Goal: Task Accomplishment & Management: Manage account settings

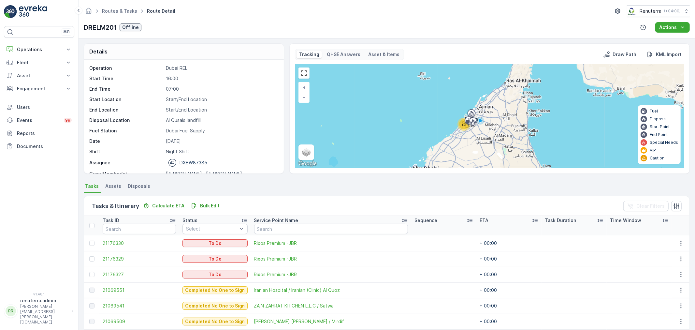
drag, startPoint x: 34, startPoint y: 49, endPoint x: 34, endPoint y: 61, distance: 11.4
click at [34, 49] on p "Operations" at bounding box center [39, 49] width 44 height 7
click at [37, 80] on p "Routes & Tasks" at bounding box center [34, 79] width 34 height 7
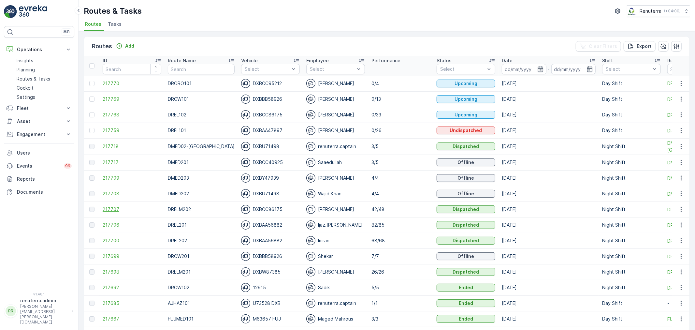
click at [109, 207] on span "217707" at bounding box center [132, 209] width 59 height 7
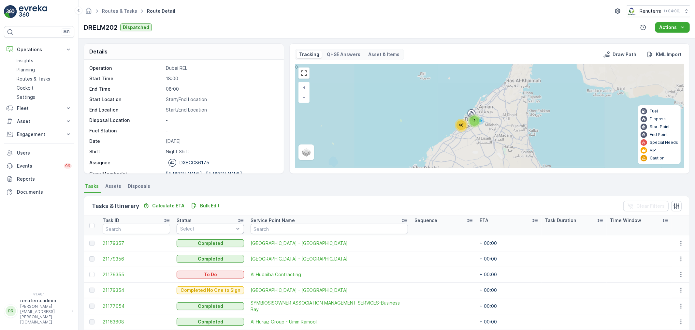
click at [206, 224] on div "Select" at bounding box center [210, 229] width 67 height 10
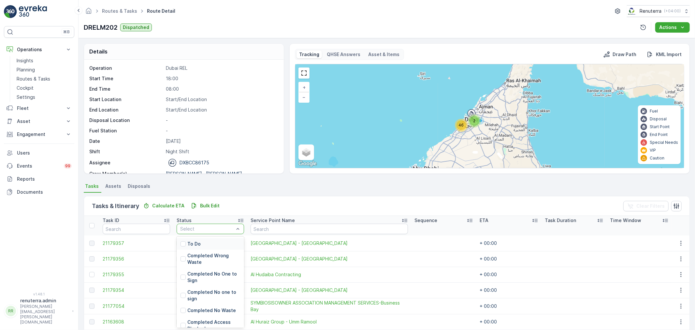
click at [206, 241] on div "To Do" at bounding box center [210, 244] width 67 height 12
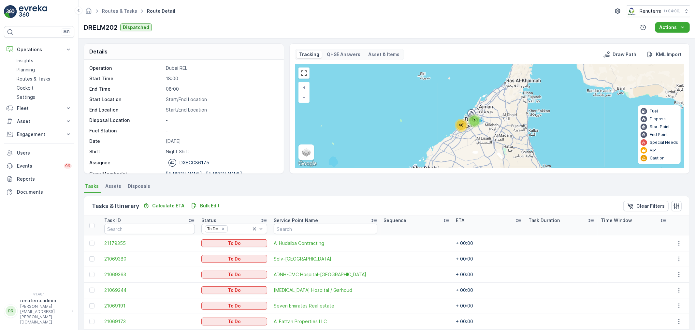
scroll to position [27, 0]
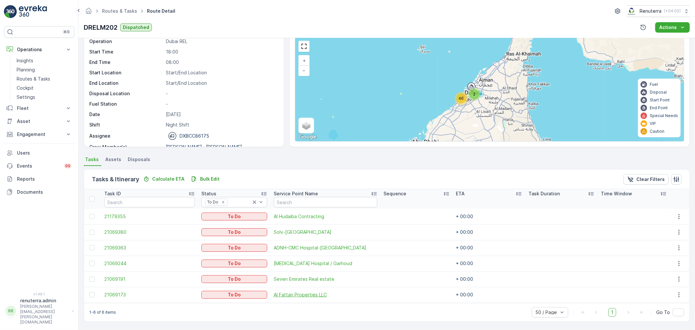
click at [302, 293] on span "Al Fattan Properties LLC" at bounding box center [326, 294] width 104 height 7
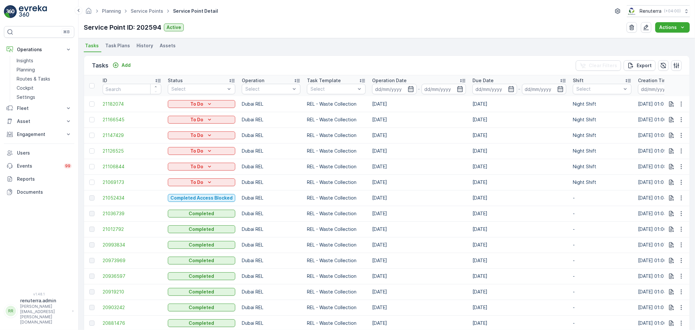
scroll to position [181, 0]
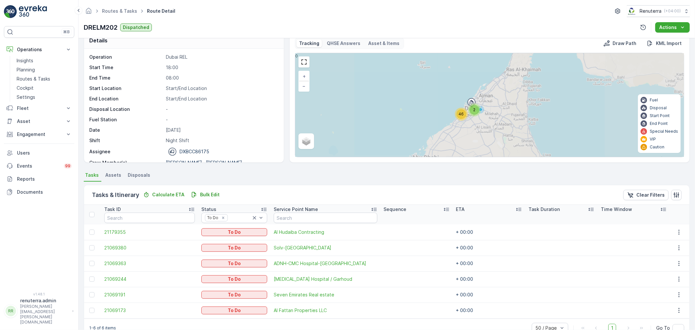
scroll to position [27, 0]
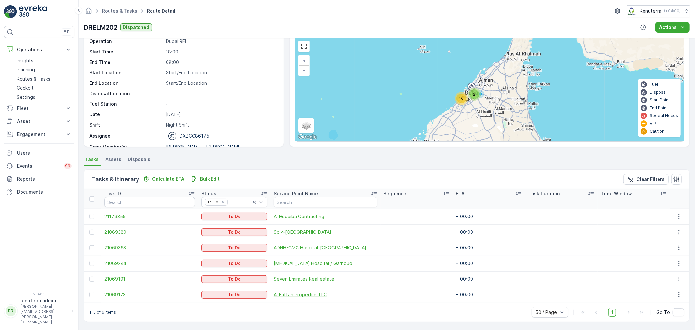
click at [309, 295] on span "Al Fattan Properties LLC" at bounding box center [326, 294] width 104 height 7
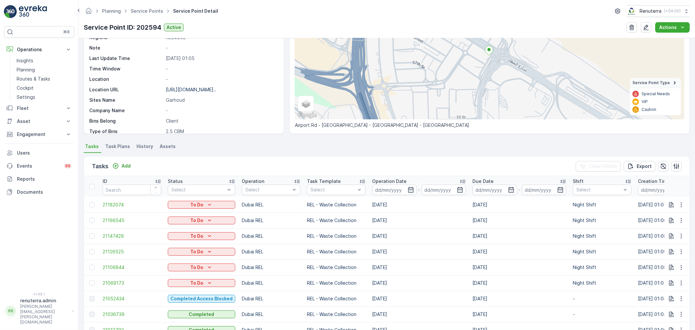
scroll to position [109, 0]
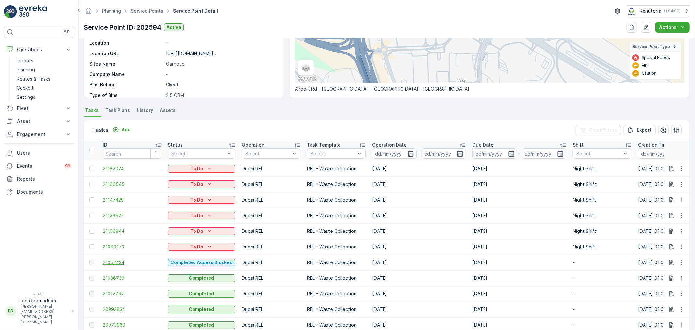
click at [115, 262] on span "21052434" at bounding box center [132, 262] width 59 height 7
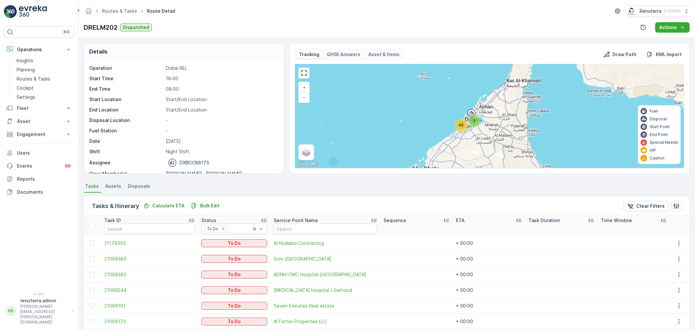
scroll to position [27, 0]
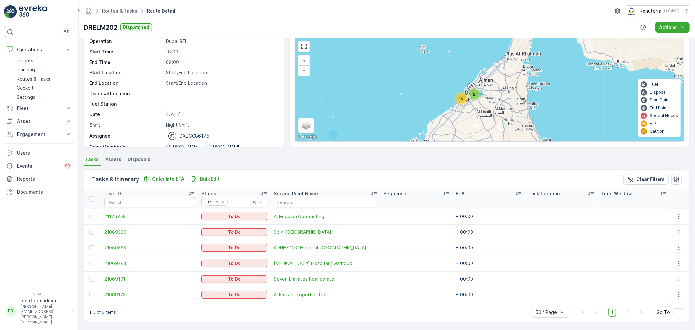
click at [304, 304] on div "1-6 of 6 items 50 / Page 1 Go To" at bounding box center [387, 312] width 606 height 19
click at [221, 200] on icon "Remove To Do" at bounding box center [223, 202] width 5 height 5
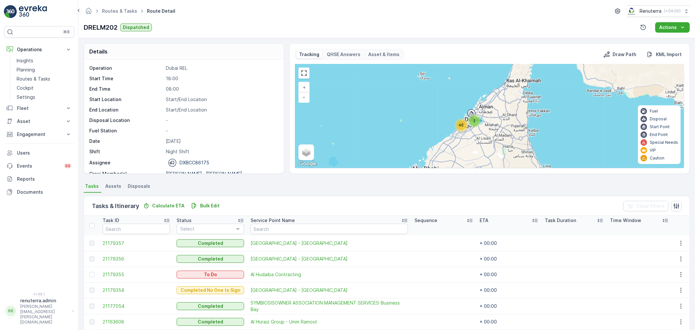
click at [215, 220] on div "Status" at bounding box center [210, 220] width 67 height 7
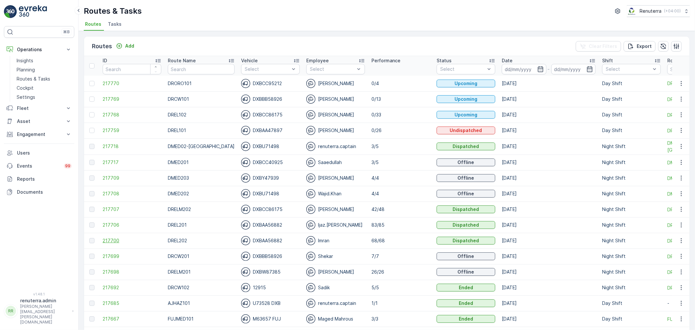
click at [115, 240] on span "217700" at bounding box center [132, 240] width 59 height 7
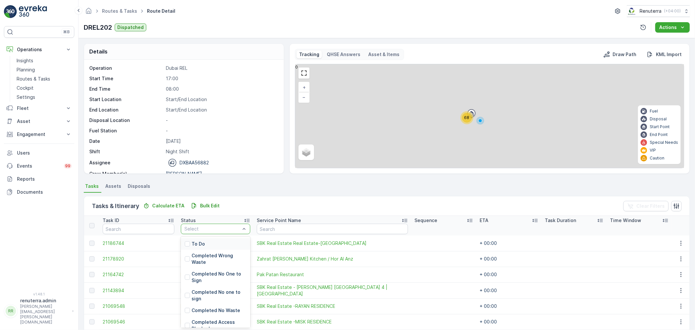
click at [212, 229] on div at bounding box center [212, 228] width 57 height 5
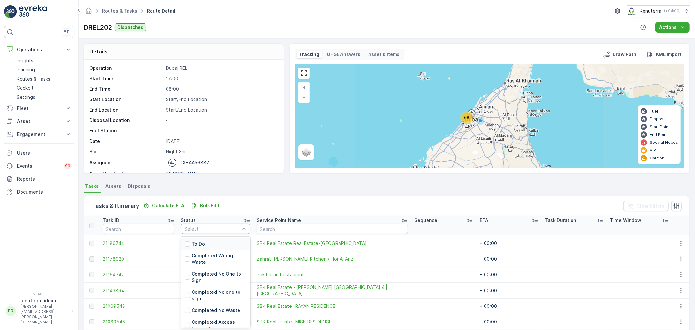
click at [204, 243] on div "To Do" at bounding box center [215, 244] width 69 height 12
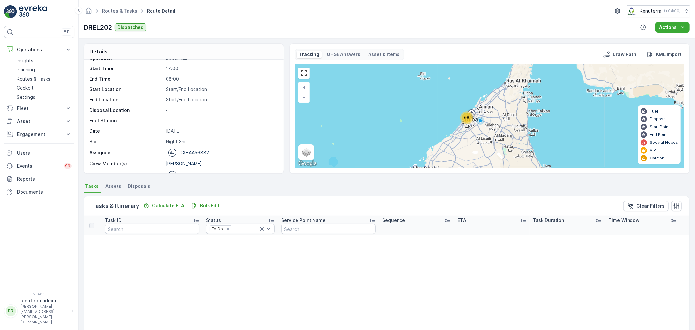
scroll to position [21, 0]
drag, startPoint x: 221, startPoint y: 228, endPoint x: 213, endPoint y: 219, distance: 12.0
click at [226, 227] on icon "Remove To Do" at bounding box center [228, 229] width 5 height 5
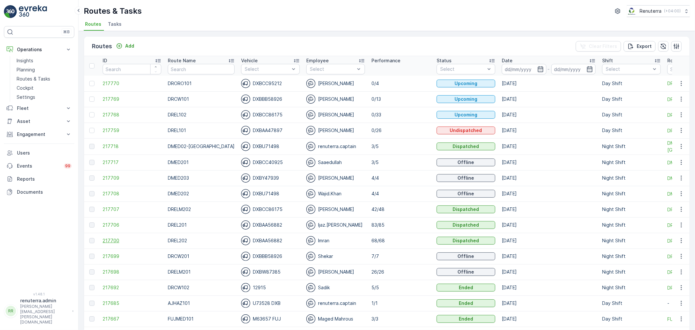
click at [117, 241] on span "217700" at bounding box center [132, 240] width 59 height 7
click at [121, 72] on input "number" at bounding box center [132, 69] width 59 height 10
click at [172, 44] on div "Routes Add Clear Filters Export" at bounding box center [387, 47] width 606 height 20
click at [357, 6] on div "Routes & Tasks Renuterra ( +04:00 )" at bounding box center [387, 11] width 606 height 12
click at [47, 16] on link at bounding box center [39, 11] width 70 height 13
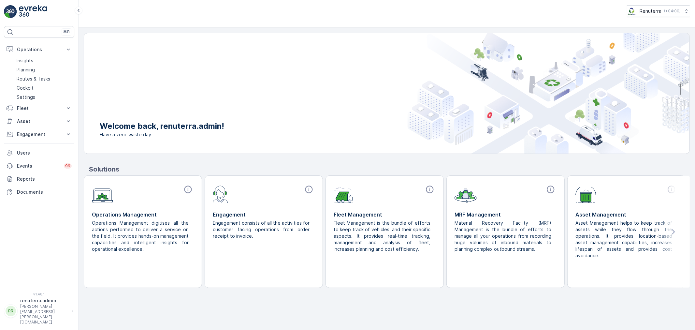
drag, startPoint x: 46, startPoint y: 68, endPoint x: 111, endPoint y: 47, distance: 68.5
click at [139, 47] on div "Welcome back, renuterra.admin! Have a zero-waste day" at bounding box center [235, 93] width 303 height 120
click at [20, 80] on p "Routes & Tasks" at bounding box center [34, 79] width 34 height 7
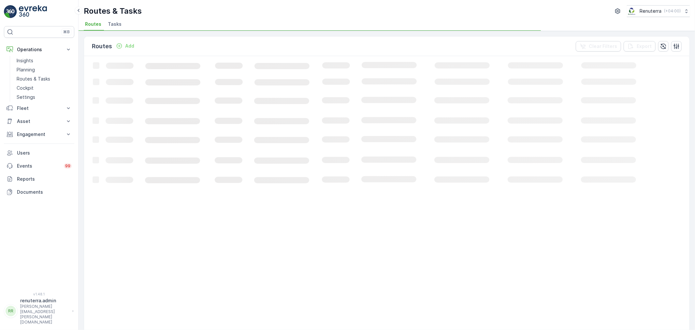
click at [119, 23] on span "Tasks" at bounding box center [115, 24] width 14 height 7
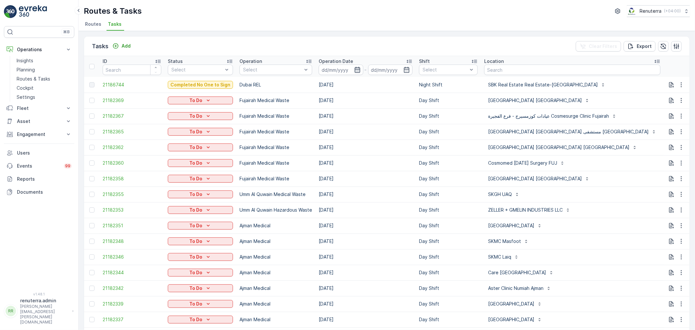
click at [355, 70] on icon "button" at bounding box center [357, 69] width 7 height 7
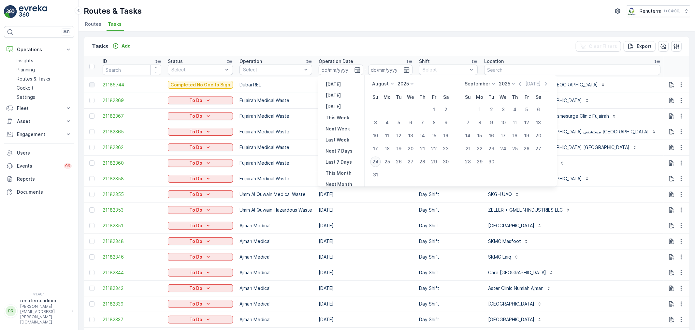
click at [373, 161] on div "24" at bounding box center [376, 161] width 10 height 10
type input "24.08.2025"
click at [373, 161] on div "24" at bounding box center [376, 161] width 10 height 10
type input "24.08.2025"
click at [373, 161] on div "24" at bounding box center [376, 161] width 10 height 10
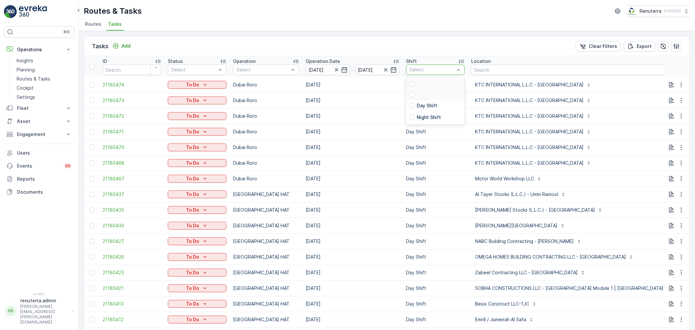
drag, startPoint x: 432, startPoint y: 69, endPoint x: 426, endPoint y: 96, distance: 27.4
click at [432, 69] on div at bounding box center [432, 69] width 46 height 5
click at [417, 119] on p "Night Shift" at bounding box center [429, 117] width 24 height 7
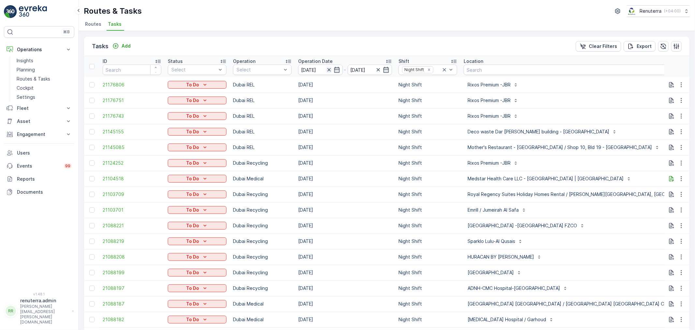
click at [329, 67] on icon "button" at bounding box center [329, 69] width 7 height 7
click at [335, 68] on icon "button" at bounding box center [337, 69] width 7 height 7
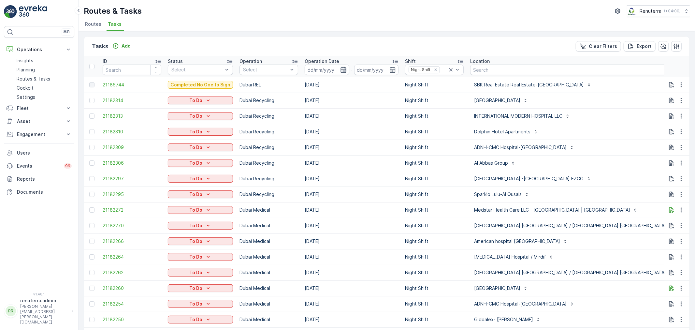
click at [341, 67] on icon "button" at bounding box center [344, 70] width 6 height 6
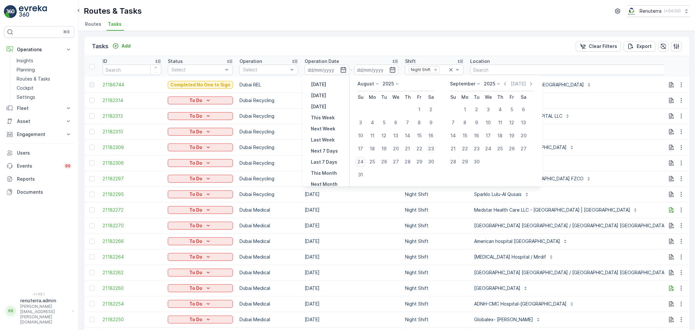
click at [432, 148] on div "23" at bounding box center [431, 148] width 10 height 10
type input "[DATE]"
click at [432, 148] on div "23" at bounding box center [431, 148] width 10 height 10
type input "[DATE]"
click at [432, 148] on div "23" at bounding box center [431, 148] width 10 height 10
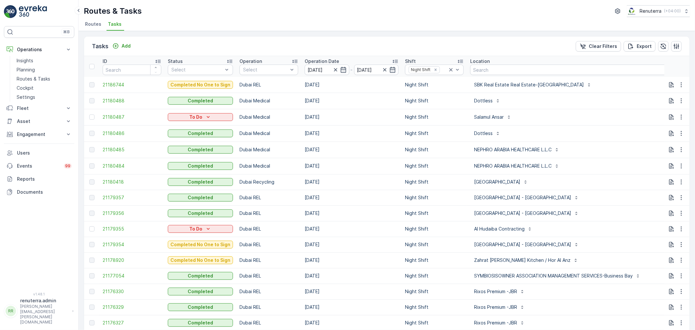
click at [679, 121] on td at bounding box center [677, 117] width 25 height 16
click at [679, 118] on icon "button" at bounding box center [681, 117] width 7 height 7
click at [665, 165] on div "Delete" at bounding box center [670, 166] width 49 height 9
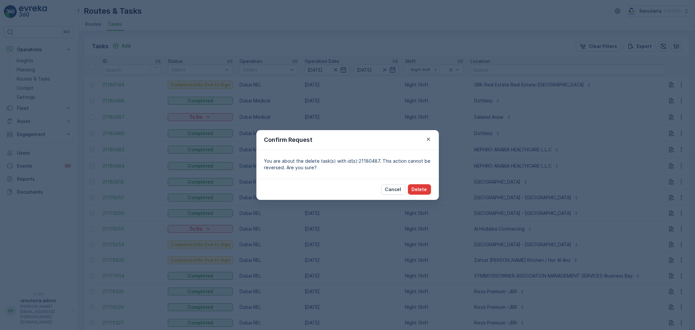
click at [430, 186] on button "Delete" at bounding box center [419, 189] width 23 height 10
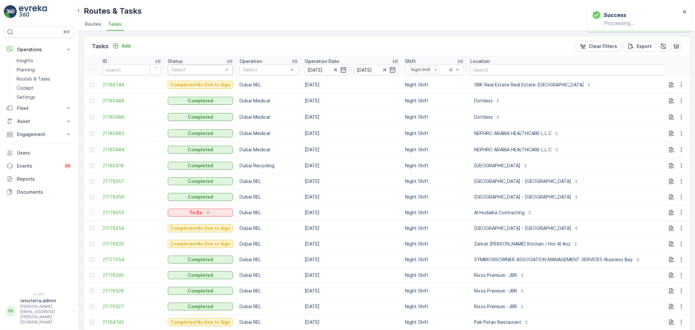
click at [200, 68] on div at bounding box center [197, 69] width 53 height 5
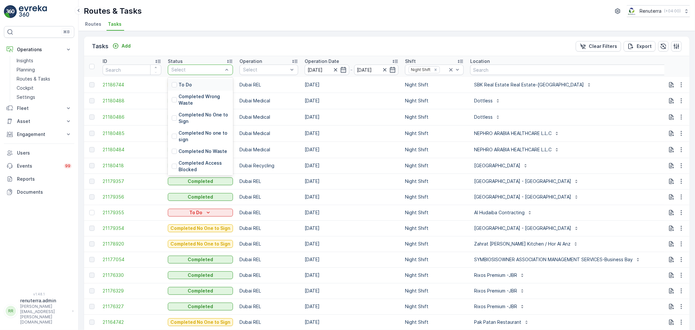
click at [196, 81] on div "To Do" at bounding box center [200, 85] width 65 height 12
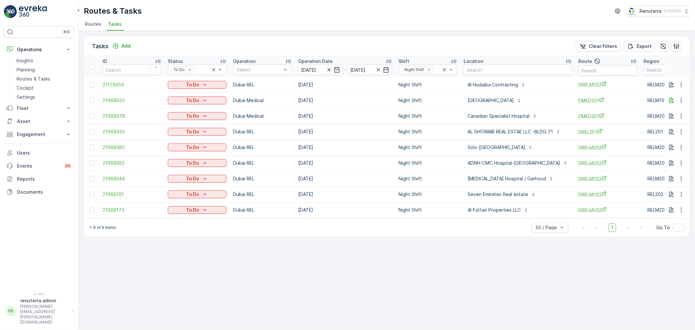
scroll to position [0, 36]
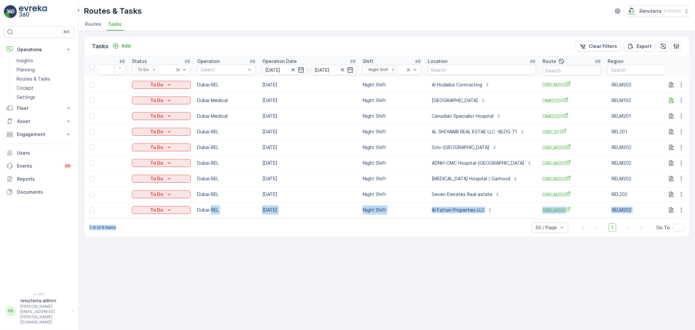
drag, startPoint x: 211, startPoint y: 216, endPoint x: 147, endPoint y: 217, distance: 63.9
click at [144, 218] on div "ID Status To Do Operation Select Operation Date 23.08.2025 - 23.08.2025 Shift N…" at bounding box center [387, 137] width 606 height 162
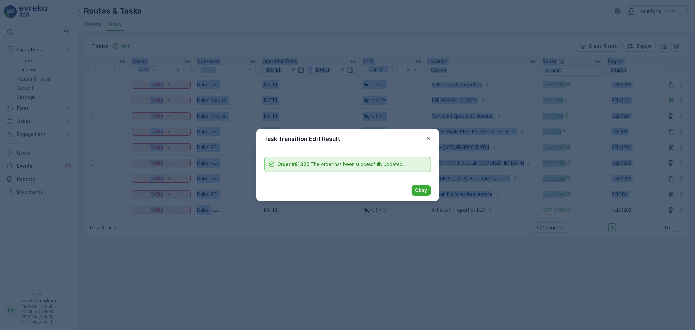
click at [417, 193] on p "Okay" at bounding box center [422, 190] width 12 height 7
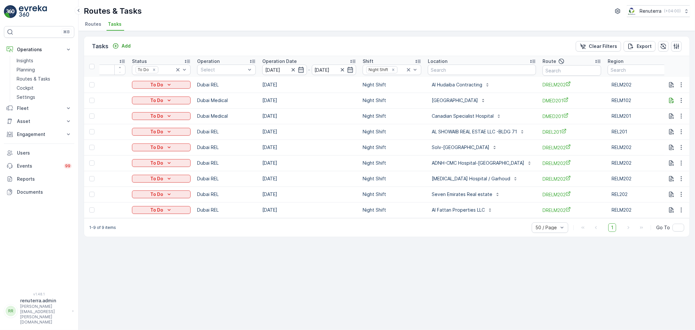
click at [279, 226] on div "1-9 of 9 items 50 / Page 1 Go To" at bounding box center [387, 227] width 606 height 19
drag, startPoint x: 283, startPoint y: 217, endPoint x: 395, endPoint y: 220, distance: 112.2
click at [395, 218] on div "ID Status To Do Operation Select Operation Date 23.08.2025 - 23.08.2025 Shift N…" at bounding box center [387, 137] width 606 height 162
drag, startPoint x: 396, startPoint y: 235, endPoint x: 277, endPoint y: 159, distance: 141.2
click at [395, 235] on div "1-9 of 9 items 50 / Page 1 Go To" at bounding box center [387, 227] width 606 height 19
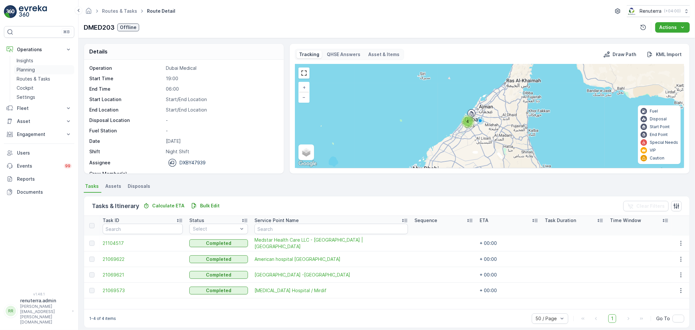
click at [39, 69] on link "Planning" at bounding box center [44, 69] width 60 height 9
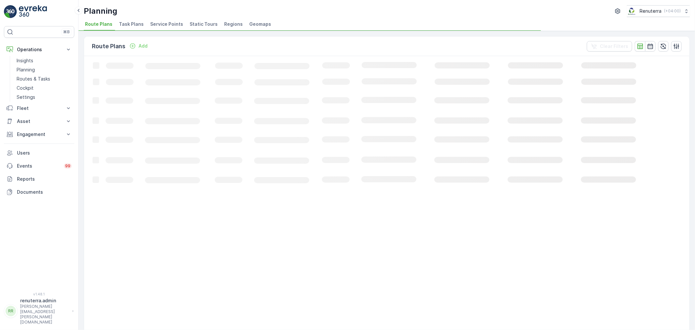
click at [156, 21] on span "Service Points" at bounding box center [166, 24] width 33 height 7
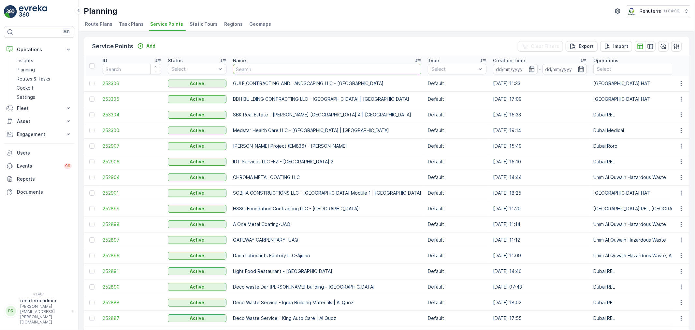
click at [271, 67] on input "text" at bounding box center [327, 69] width 188 height 10
type input "neph"
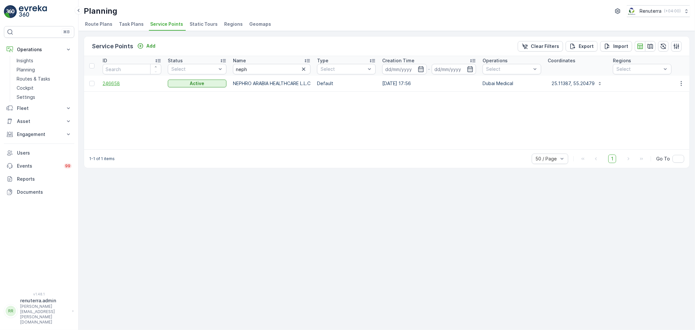
click at [112, 83] on span "246658" at bounding box center [132, 83] width 59 height 7
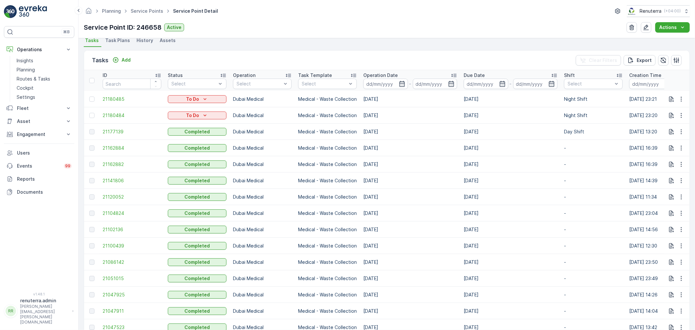
scroll to position [181, 0]
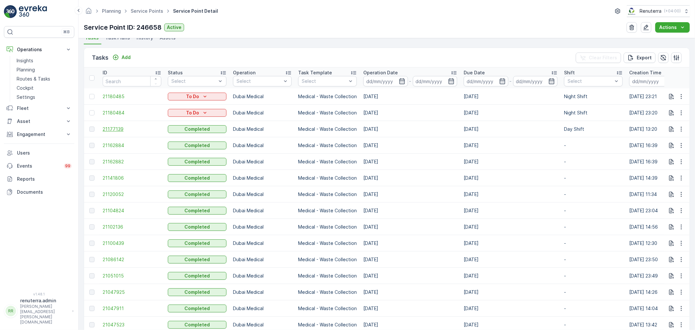
click at [117, 130] on span "21177139" at bounding box center [132, 129] width 59 height 7
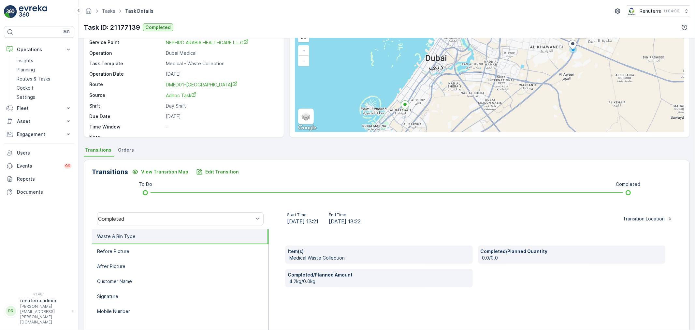
scroll to position [9, 0]
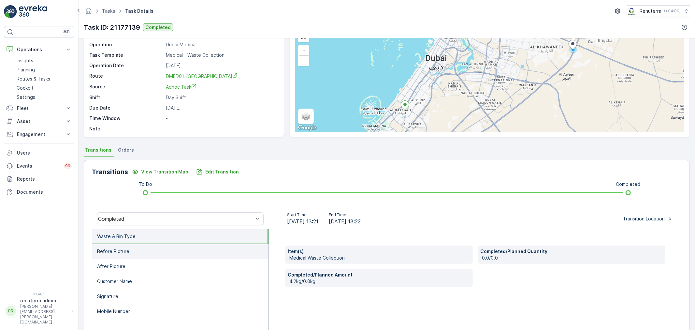
click at [148, 245] on li "Before Picture" at bounding box center [180, 251] width 177 height 15
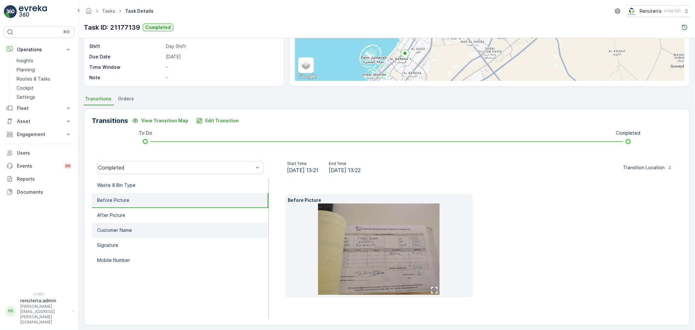
scroll to position [91, 0]
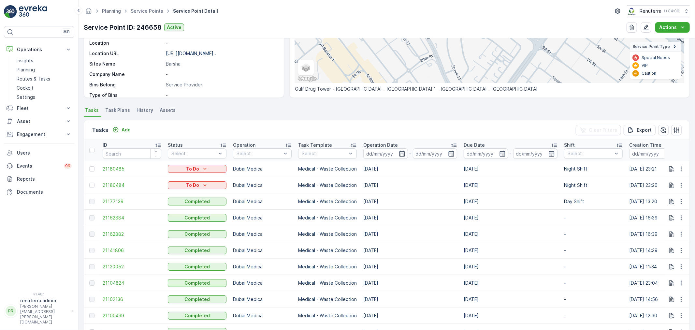
scroll to position [145, 0]
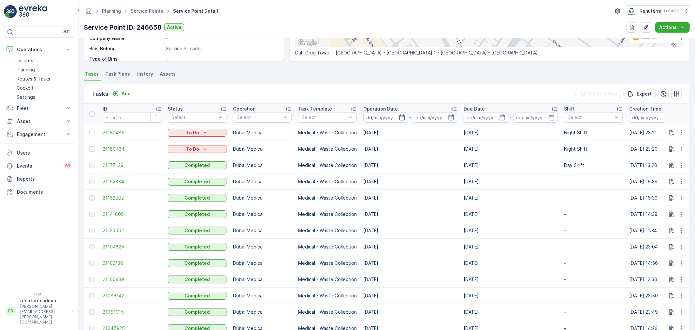
click at [119, 248] on span "21104824" at bounding box center [132, 246] width 59 height 7
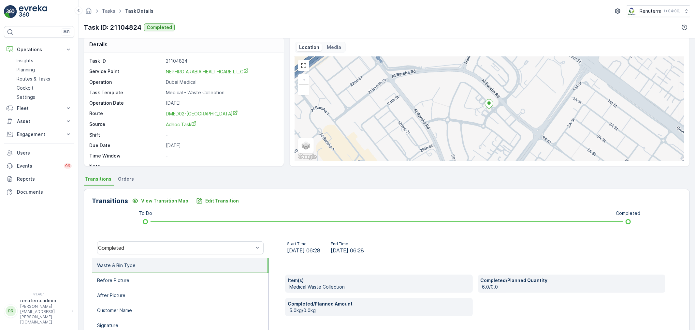
scroll to position [36, 0]
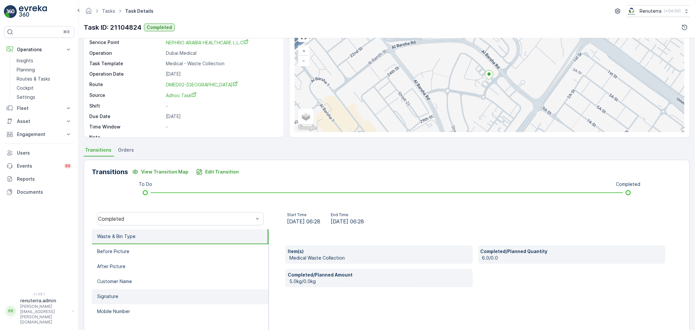
click at [180, 289] on li "Signature" at bounding box center [180, 296] width 177 height 15
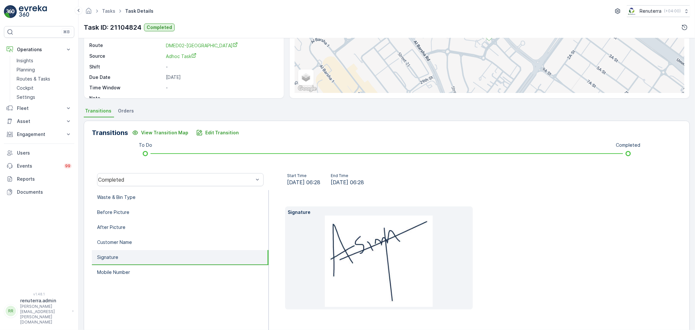
scroll to position [81, 0]
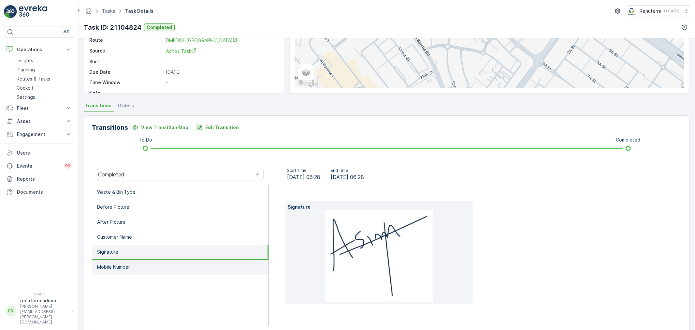
click at [111, 261] on li "Mobile Number" at bounding box center [180, 267] width 177 height 15
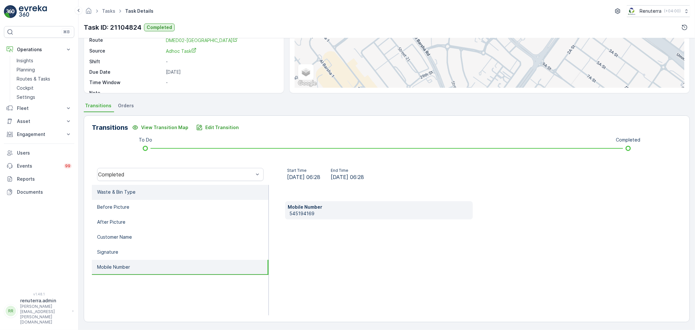
click at [124, 194] on p "Waste & Bin Type" at bounding box center [116, 192] width 38 height 7
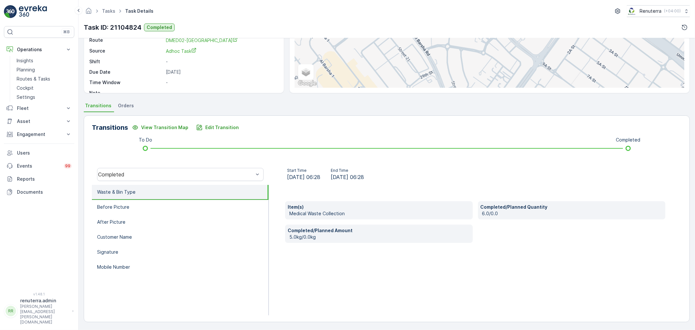
click at [298, 254] on div "Item(s) Medical Waste Collection Completed/Planned Quantity 6.0/0.0 Completed/P…" at bounding box center [475, 250] width 413 height 130
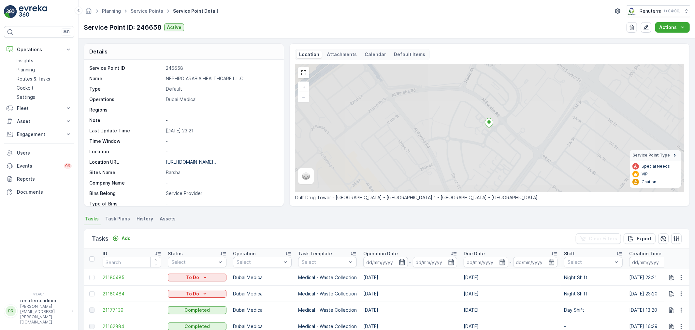
scroll to position [145, 0]
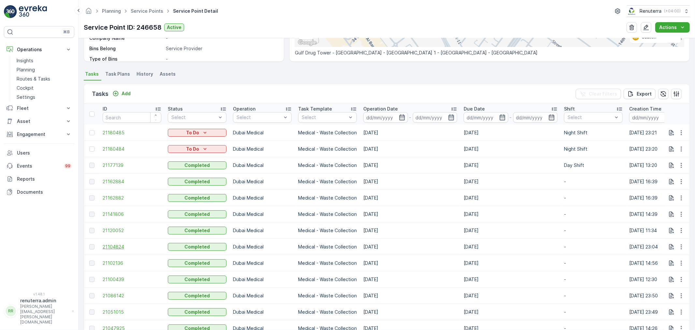
click at [111, 247] on span "21104824" at bounding box center [132, 246] width 59 height 7
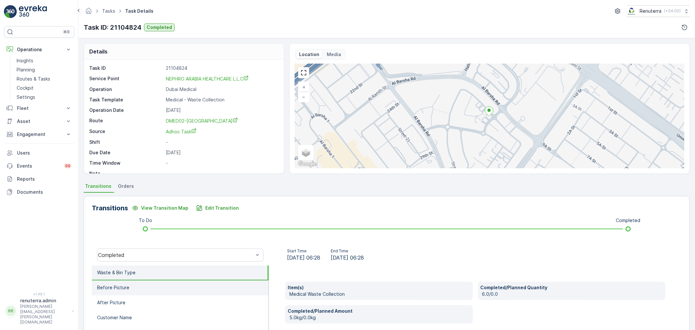
click at [146, 281] on li "Before Picture" at bounding box center [180, 287] width 177 height 15
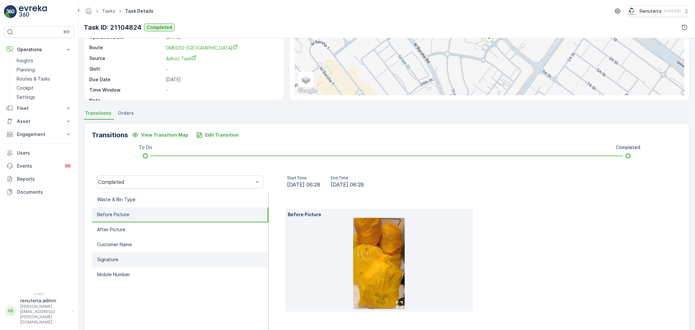
scroll to position [81, 0]
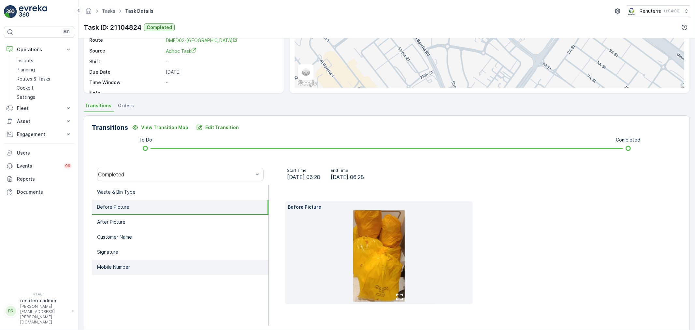
click at [140, 261] on li "Mobile Number" at bounding box center [180, 267] width 177 height 15
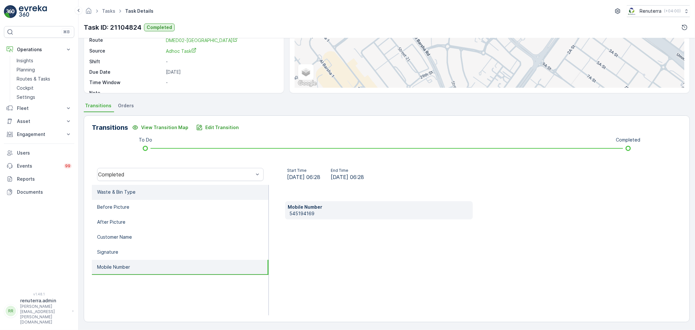
click at [151, 195] on li "Waste & Bin Type" at bounding box center [180, 192] width 177 height 15
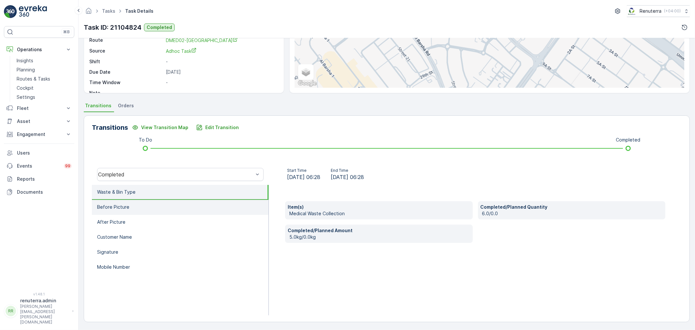
click at [141, 208] on li "Before Picture" at bounding box center [180, 207] width 177 height 15
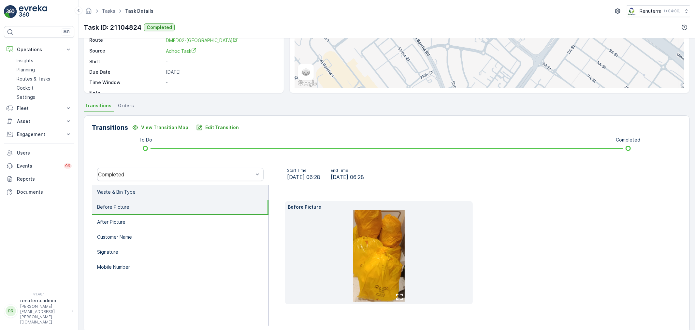
click at [138, 188] on li "Waste & Bin Type" at bounding box center [180, 192] width 177 height 15
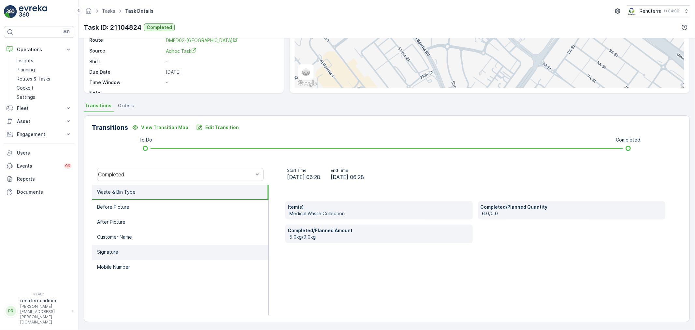
click at [124, 253] on li "Signature" at bounding box center [180, 252] width 177 height 15
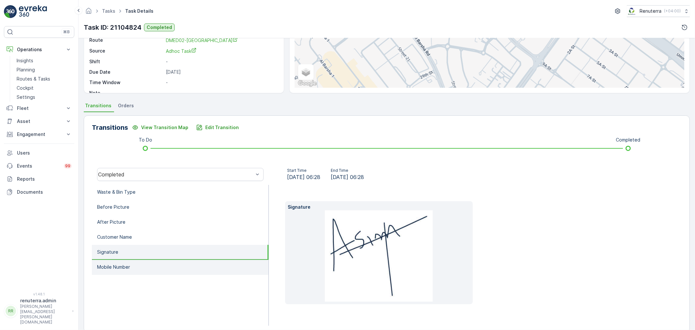
click at [119, 264] on p "Mobile Number" at bounding box center [113, 267] width 33 height 7
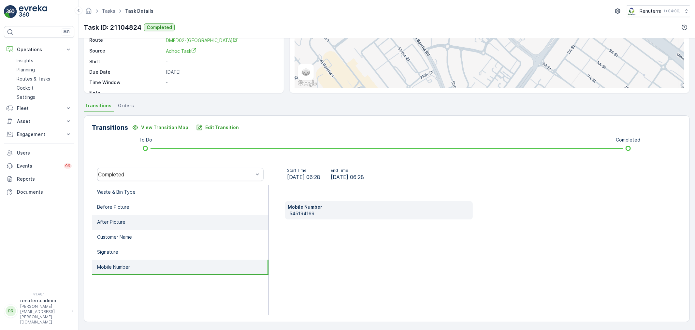
click at [128, 225] on li "After Picture" at bounding box center [180, 222] width 177 height 15
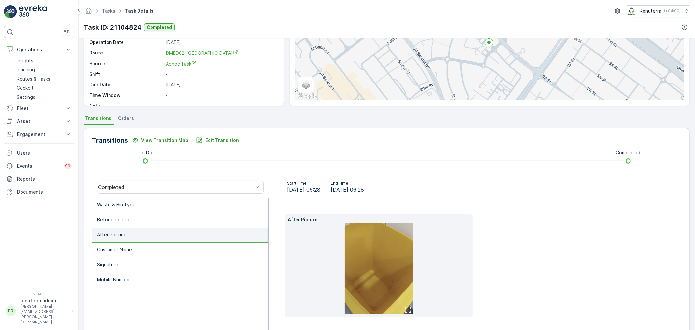
scroll to position [44, 0]
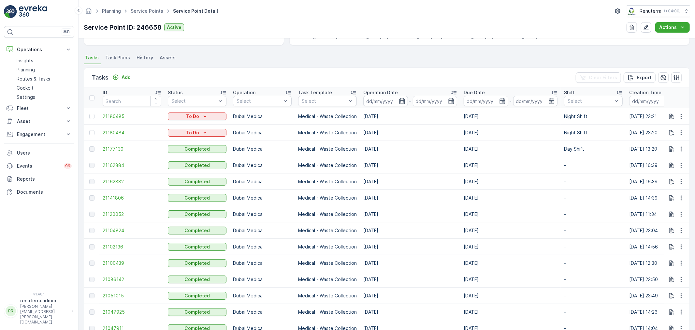
scroll to position [181, 0]
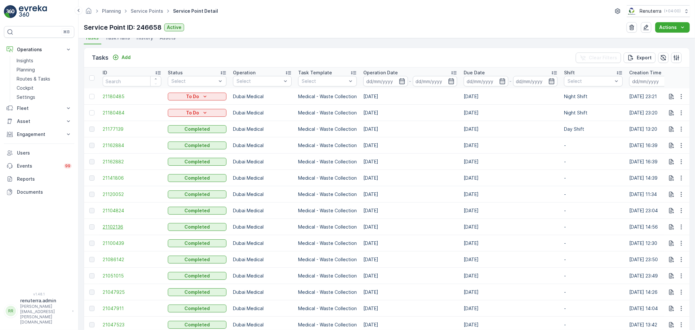
click at [121, 228] on span "21102136" at bounding box center [132, 227] width 59 height 7
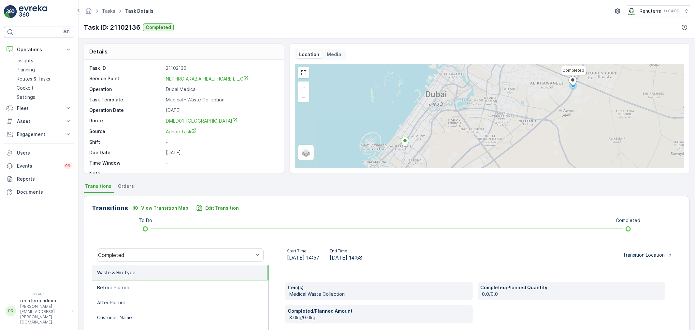
scroll to position [36, 0]
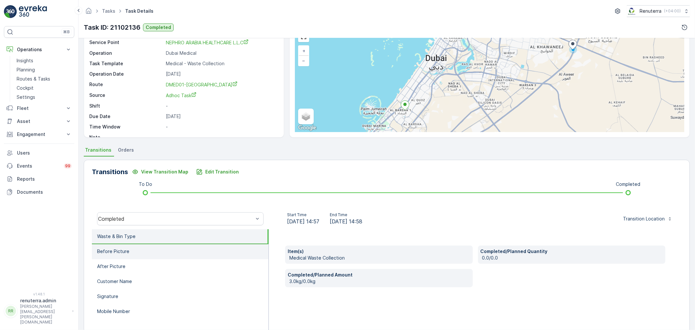
click at [157, 249] on li "Before Picture" at bounding box center [180, 251] width 177 height 15
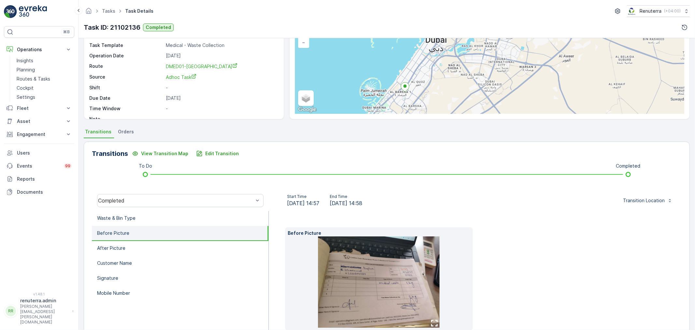
scroll to position [72, 0]
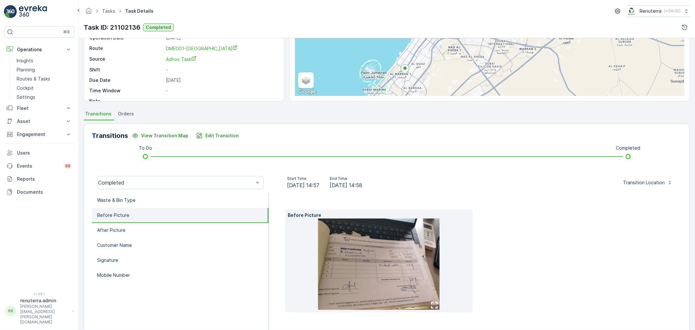
click at [383, 257] on img at bounding box center [379, 263] width 122 height 91
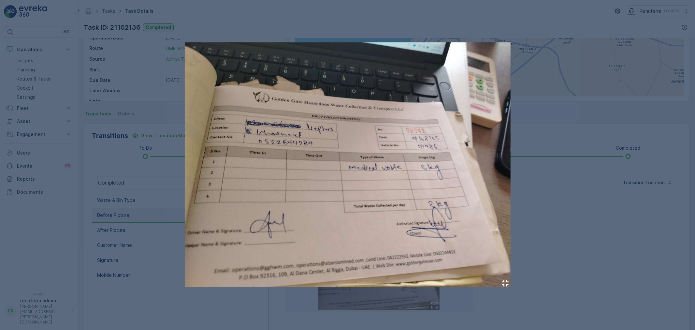
click at [572, 192] on div at bounding box center [347, 165] width 695 height 330
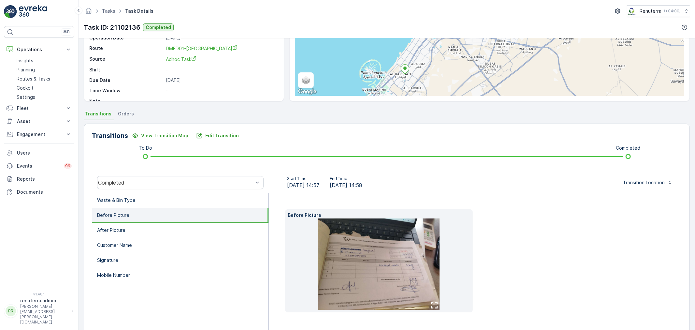
click at [357, 245] on img at bounding box center [379, 263] width 122 height 91
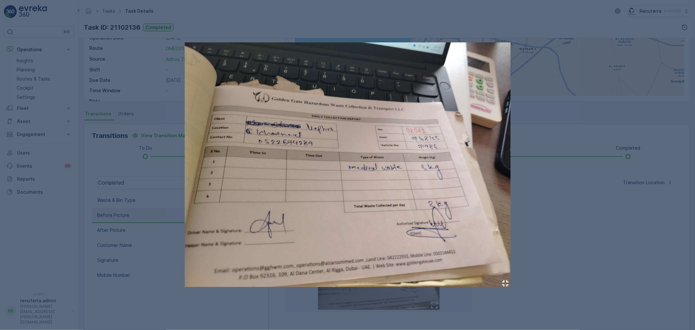
click at [122, 164] on div at bounding box center [347, 165] width 695 height 330
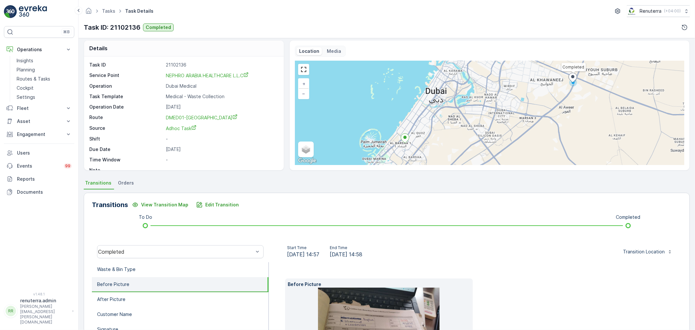
scroll to position [0, 0]
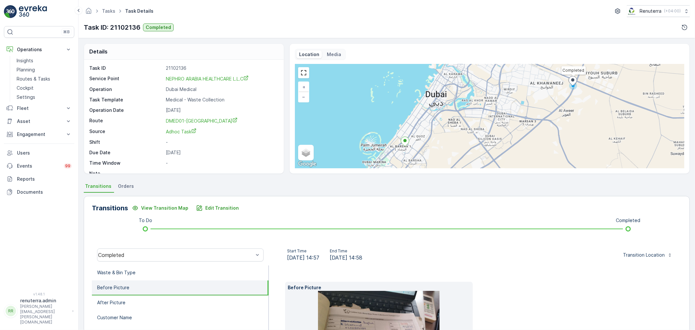
click at [486, 261] on div "Start Time 19.08.2025 14:57 End Time 19.08.2025 14:58 Transition Location" at bounding box center [475, 254] width 413 height 21
click at [35, 76] on p "Routes & Tasks" at bounding box center [34, 79] width 34 height 7
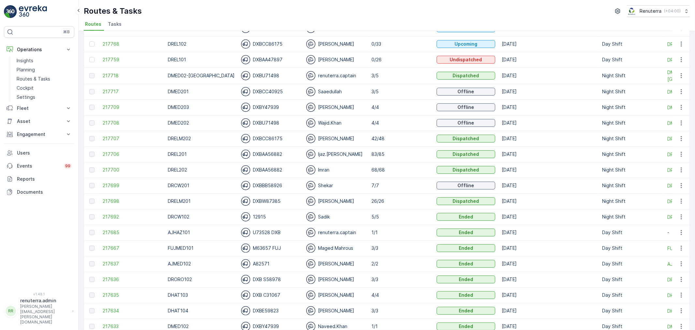
scroll to position [72, 0]
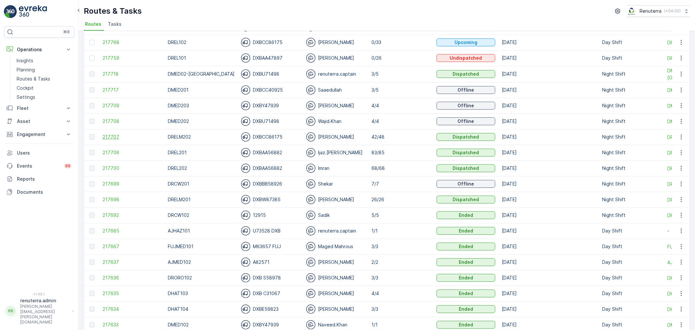
click at [111, 136] on span "217707" at bounding box center [132, 137] width 59 height 7
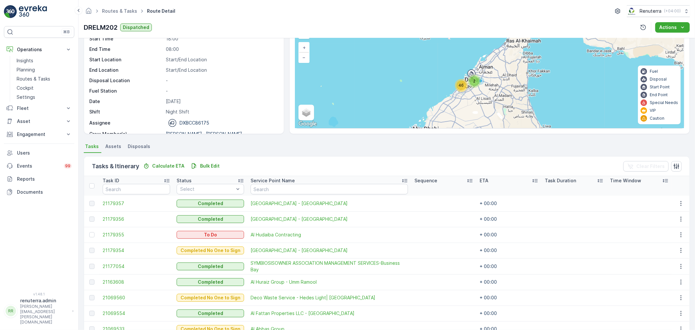
scroll to position [36, 0]
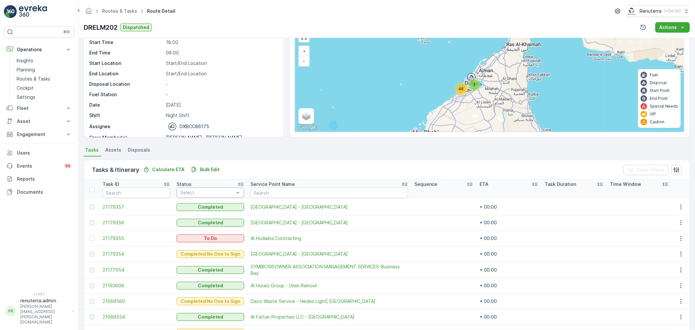
click at [207, 190] on div "Select" at bounding box center [210, 192] width 67 height 10
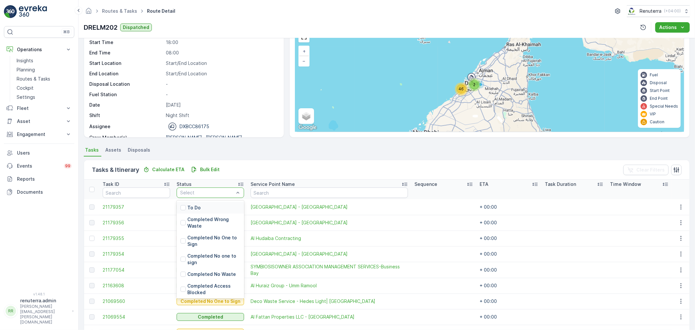
click at [205, 205] on div "To Do" at bounding box center [210, 208] width 67 height 12
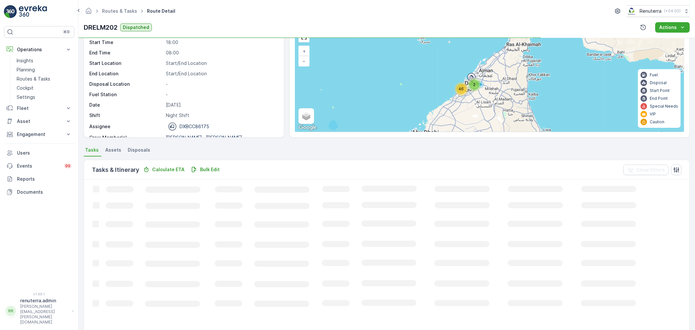
scroll to position [27, 0]
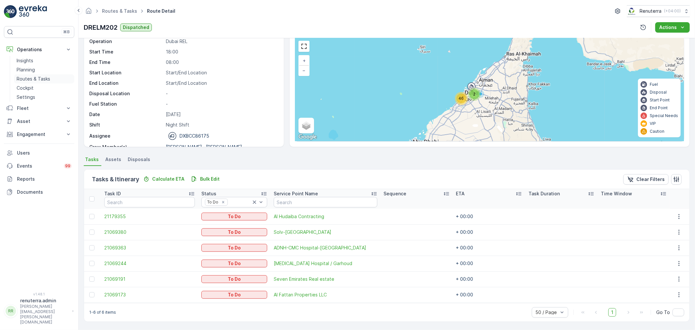
click at [37, 79] on p "Routes & Tasks" at bounding box center [34, 79] width 34 height 7
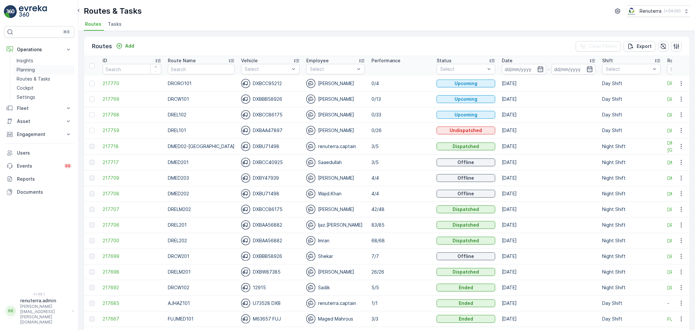
click at [49, 67] on link "Planning" at bounding box center [44, 69] width 60 height 9
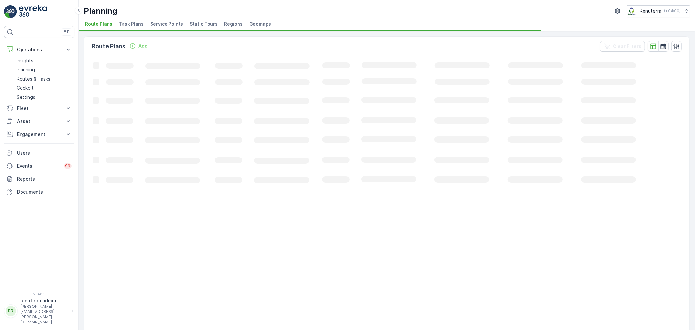
drag, startPoint x: 165, startPoint y: 25, endPoint x: 162, endPoint y: 34, distance: 9.2
click at [165, 25] on span "Service Points" at bounding box center [166, 24] width 33 height 7
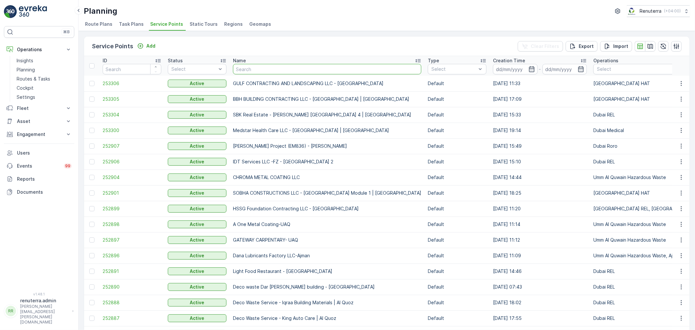
click at [255, 73] on input "text" at bounding box center [327, 69] width 188 height 10
type input "ijaz"
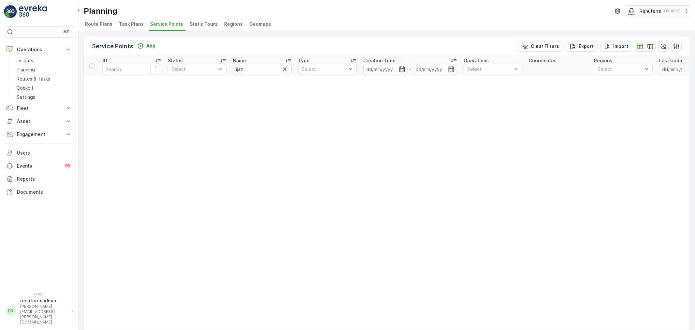
click at [284, 69] on icon "button" at bounding box center [285, 69] width 7 height 7
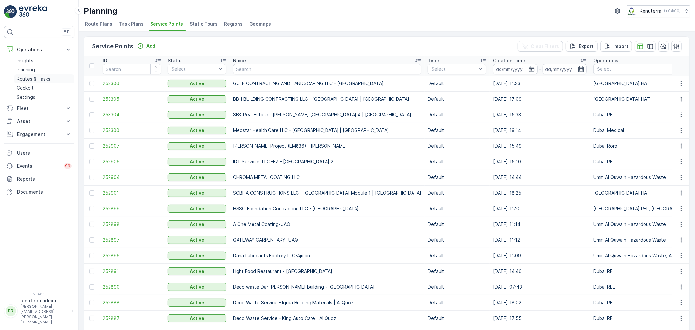
click at [27, 75] on link "Routes & Tasks" at bounding box center [44, 78] width 60 height 9
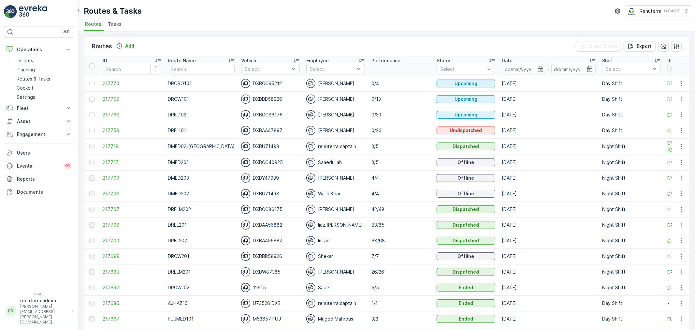
click at [108, 225] on span "217706" at bounding box center [132, 225] width 59 height 7
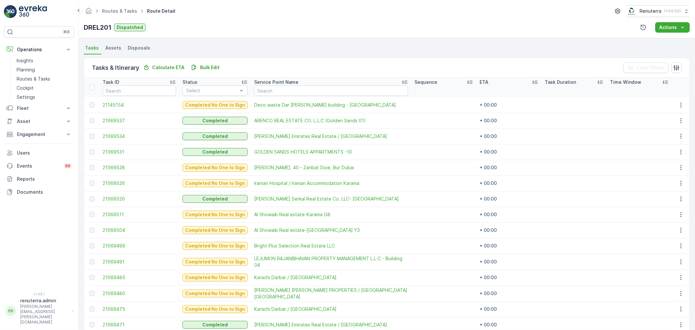
scroll to position [29, 0]
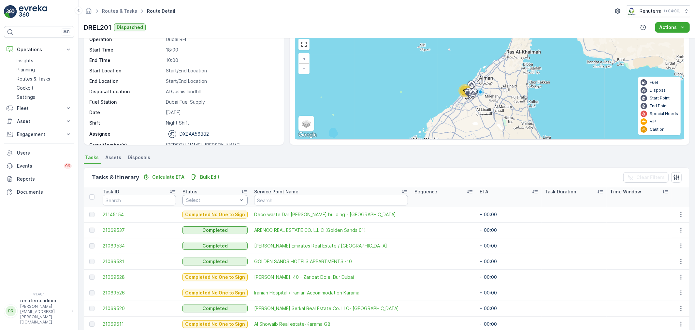
click at [198, 200] on div at bounding box center [211, 200] width 53 height 5
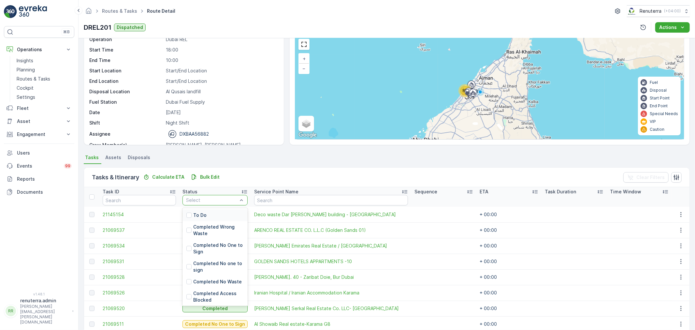
click at [197, 212] on p "To Do" at bounding box center [199, 215] width 13 height 7
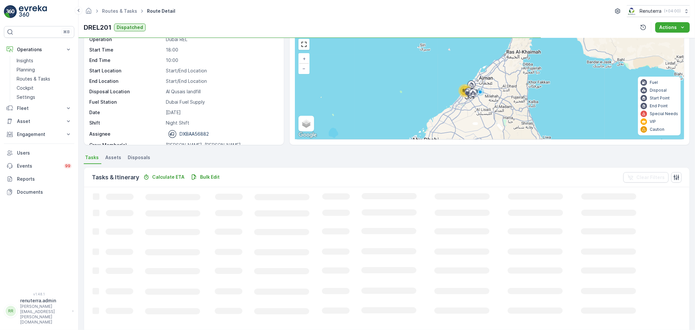
scroll to position [7, 0]
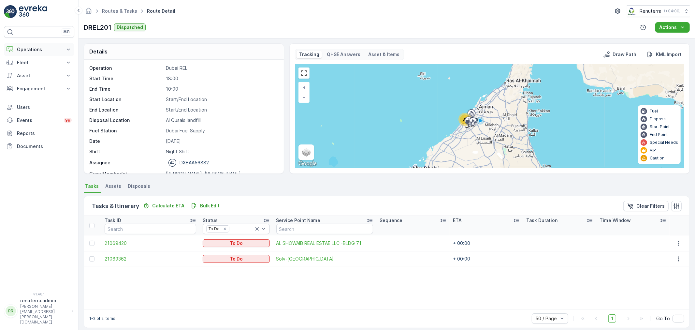
click at [33, 50] on p "Operations" at bounding box center [39, 49] width 44 height 7
click at [37, 81] on p "Routes & Tasks" at bounding box center [34, 79] width 34 height 7
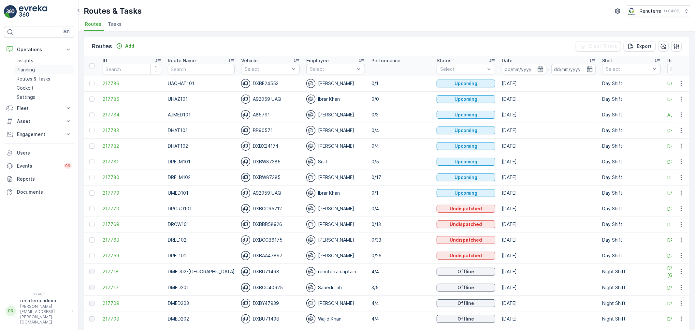
click at [25, 70] on p "Planning" at bounding box center [26, 69] width 18 height 7
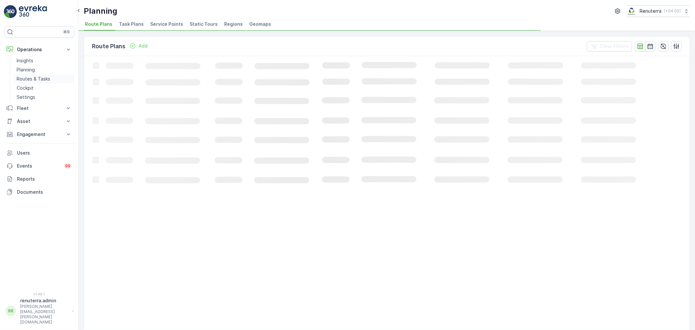
click at [39, 79] on p "Routes & Tasks" at bounding box center [34, 79] width 34 height 7
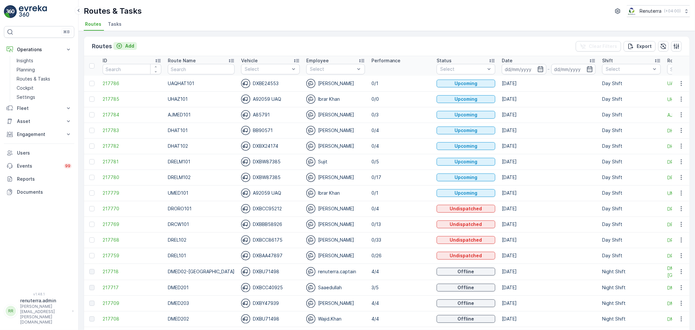
click at [134, 44] on p "Add" at bounding box center [129, 46] width 9 height 7
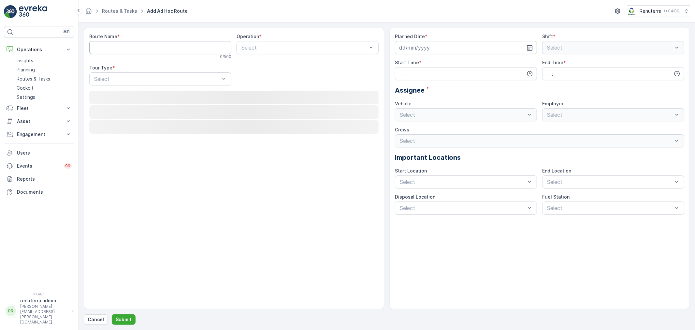
click at [134, 46] on Name "Route Name" at bounding box center [160, 47] width 142 height 13
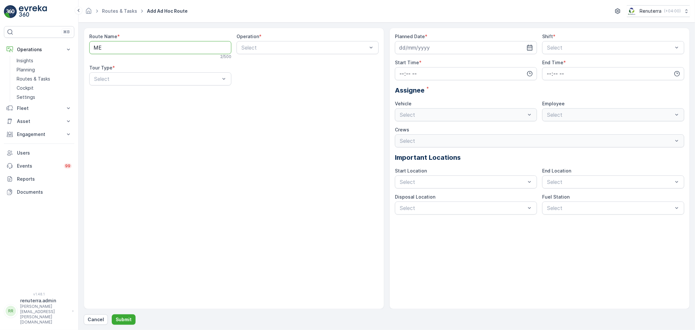
type Name "M"
type Name "DMED1014"
click at [278, 52] on div "Select" at bounding box center [308, 47] width 142 height 13
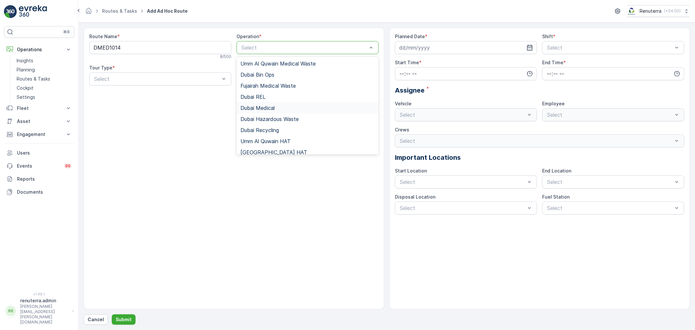
click at [279, 107] on div "Dubai Medical" at bounding box center [308, 108] width 134 height 6
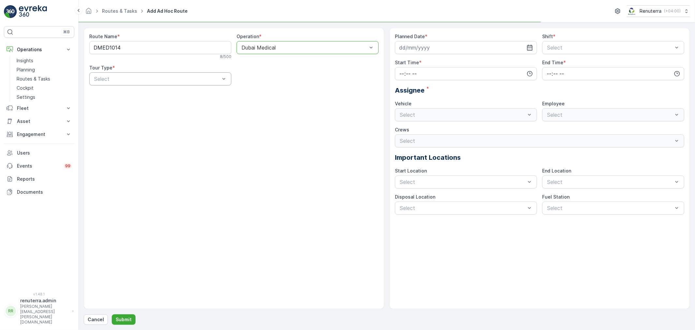
click at [158, 79] on div at bounding box center [157, 79] width 127 height 6
click at [145, 107] on div "Dynamic" at bounding box center [160, 106] width 134 height 6
click at [530, 47] on icon "button" at bounding box center [530, 47] width 7 height 7
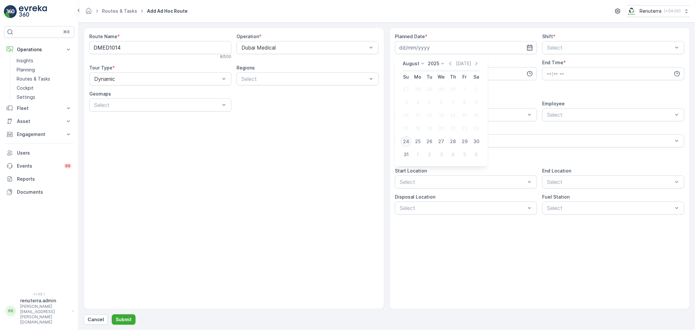
click at [404, 143] on div "24" at bounding box center [406, 141] width 10 height 10
type input "[DATE]"
drag, startPoint x: 614, startPoint y: 47, endPoint x: 606, endPoint y: 56, distance: 12.5
click at [614, 47] on div at bounding box center [610, 48] width 127 height 6
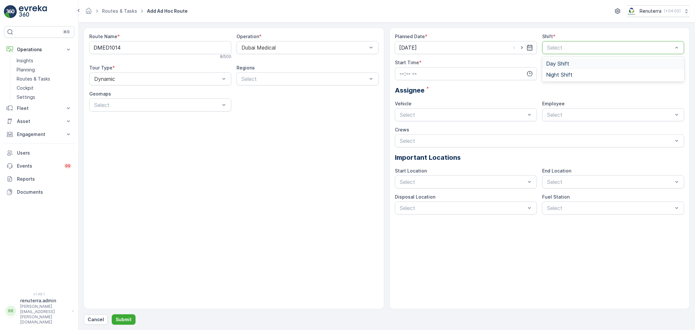
click at [581, 67] on div "Day Shift" at bounding box center [613, 63] width 142 height 11
click at [477, 76] on input "time" at bounding box center [466, 73] width 142 height 13
click at [529, 72] on icon "button" at bounding box center [530, 73] width 7 height 7
click at [403, 119] on span "06" at bounding box center [402, 121] width 6 height 7
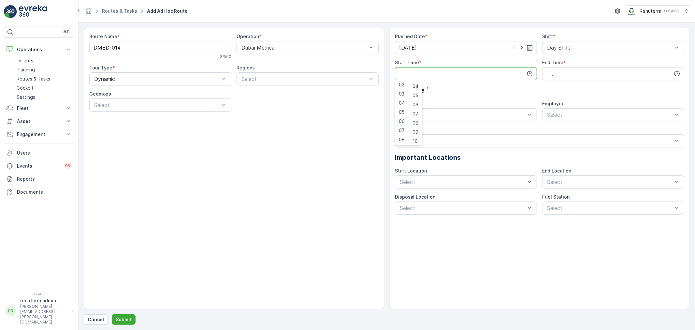
type input "06:00"
drag, startPoint x: 677, startPoint y: 70, endPoint x: 669, endPoint y: 76, distance: 9.8
click at [677, 71] on div at bounding box center [613, 73] width 142 height 13
click at [674, 74] on icon "button" at bounding box center [677, 73] width 7 height 7
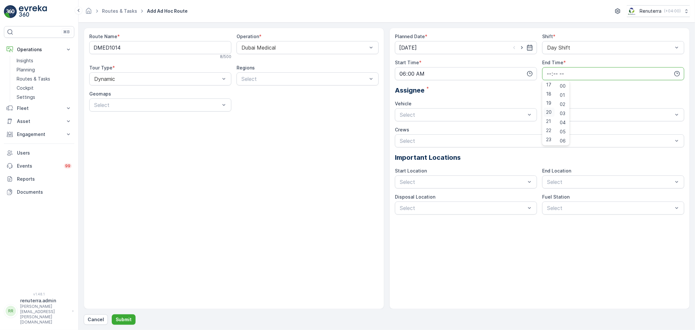
click at [551, 112] on span "20" at bounding box center [549, 112] width 6 height 7
type input "20:00"
click at [489, 99] on div "Planned Date * 24.08.2025 Shift * Day Shift Start Time * 06:00 End Time * 20:00…" at bounding box center [539, 123] width 289 height 181
click at [469, 116] on div at bounding box center [462, 115] width 127 height 6
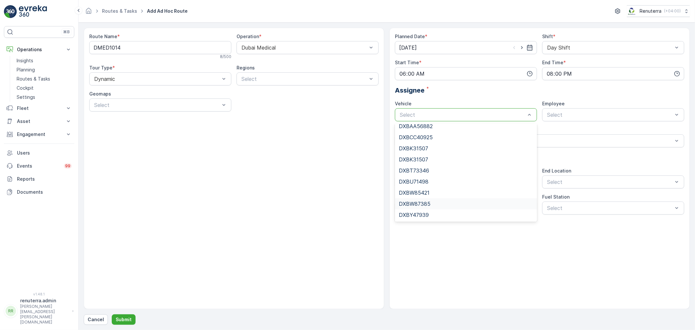
scroll to position [0, 0]
drag, startPoint x: 435, startPoint y: 209, endPoint x: 457, endPoint y: 198, distance: 24.3
click at [437, 209] on div "DXBU71498" at bounding box center [466, 208] width 134 height 6
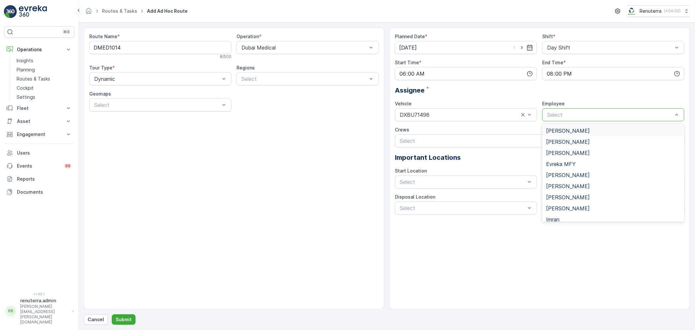
click at [562, 116] on div at bounding box center [610, 115] width 127 height 6
type input "razo"
click at [626, 132] on div "[PERSON_NAME]" at bounding box center [613, 131] width 134 height 6
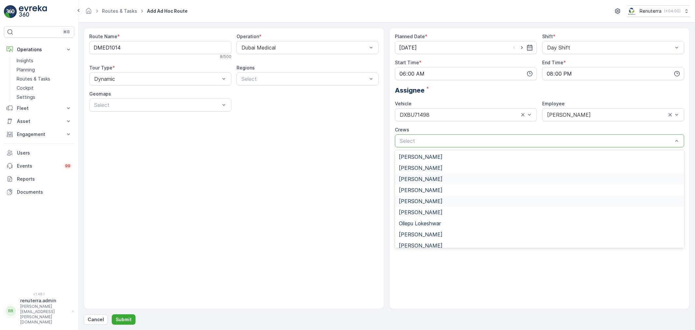
scroll to position [15, 0]
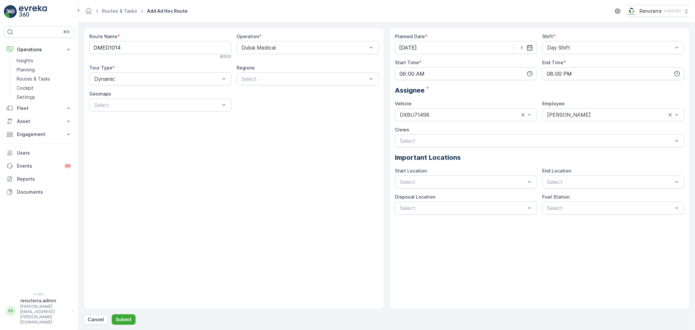
click at [355, 227] on div "Route Name * DMED1014 8 / 500 Operation * Dubai Medical Tour Type * Dynamic Reg…" at bounding box center [234, 168] width 300 height 281
click at [441, 185] on div "Select" at bounding box center [462, 182] width 127 height 8
drag, startPoint x: 431, startPoint y: 198, endPoint x: 449, endPoint y: 196, distance: 18.4
click at [431, 198] on span "Start/End Location" at bounding box center [422, 198] width 47 height 6
drag, startPoint x: 631, startPoint y: 179, endPoint x: 625, endPoint y: 183, distance: 7.3
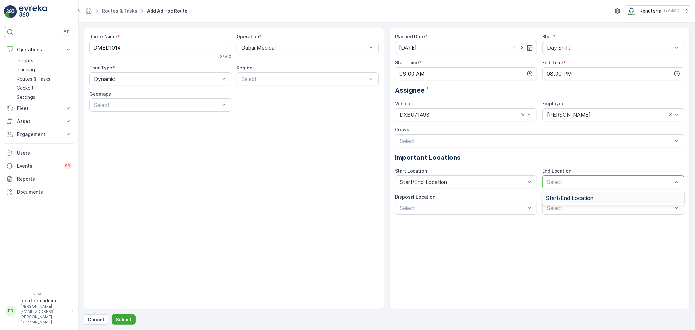
click at [627, 181] on div at bounding box center [610, 182] width 127 height 6
drag, startPoint x: 605, startPoint y: 195, endPoint x: 523, endPoint y: 200, distance: 82.0
click at [601, 196] on div "Start/End Location" at bounding box center [613, 198] width 134 height 6
drag, startPoint x: 498, startPoint y: 204, endPoint x: 487, endPoint y: 221, distance: 20.1
drag, startPoint x: 487, startPoint y: 221, endPoint x: 496, endPoint y: 219, distance: 9.5
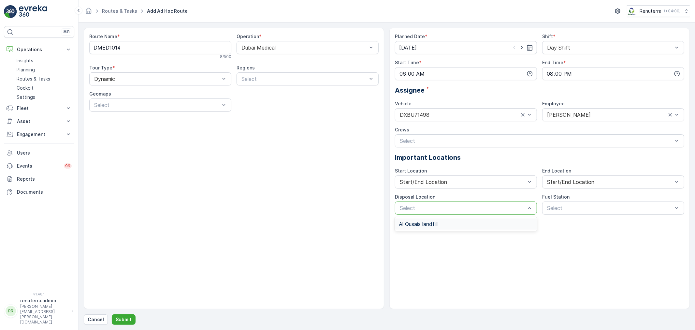
click at [487, 221] on div "Al Qusais landfill" at bounding box center [466, 224] width 134 height 6
drag, startPoint x: 567, startPoint y: 207, endPoint x: 562, endPoint y: 221, distance: 15.2
click at [566, 209] on div at bounding box center [610, 208] width 127 height 6
click at [562, 223] on span "Dubai Fuel Supply" at bounding box center [567, 224] width 42 height 6
click at [122, 316] on p "Submit" at bounding box center [124, 319] width 16 height 7
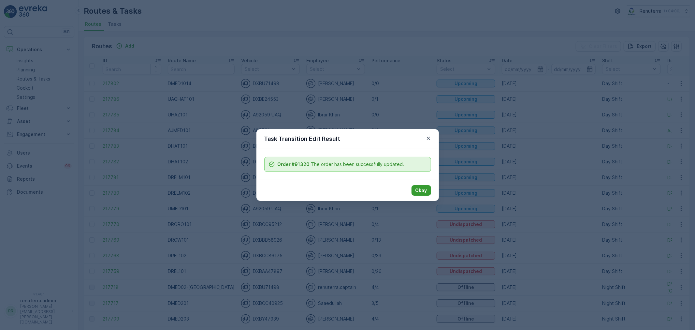
click at [425, 189] on p "Okay" at bounding box center [422, 190] width 12 height 7
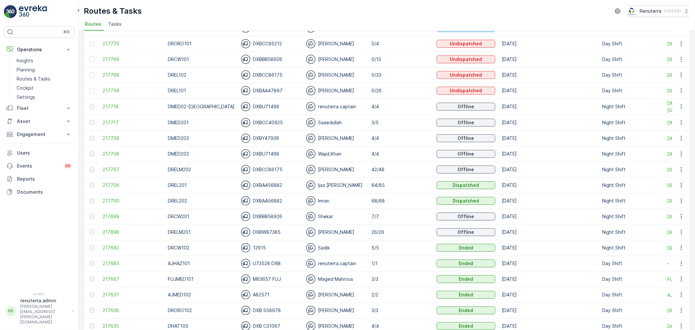
scroll to position [181, 0]
click at [110, 168] on span "217707" at bounding box center [132, 169] width 59 height 7
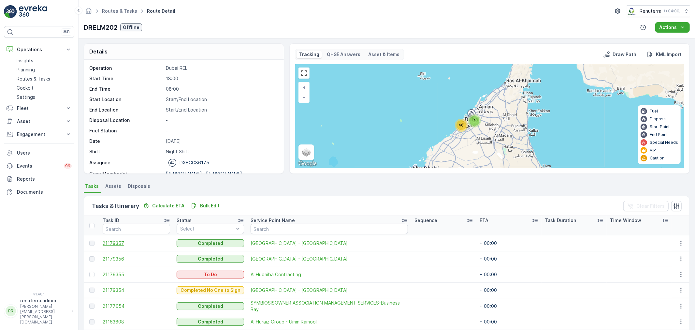
click at [122, 243] on span "21179357" at bounding box center [136, 243] width 67 height 7
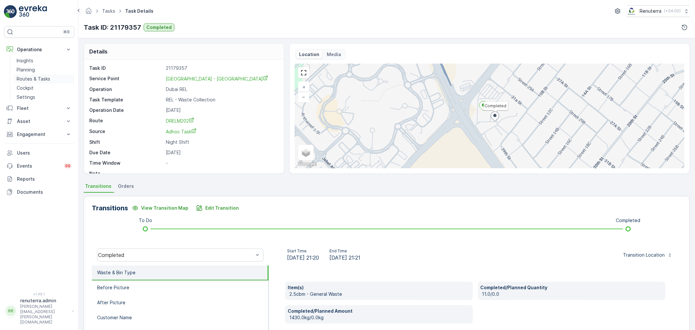
click at [26, 77] on p "Routes & Tasks" at bounding box center [34, 79] width 34 height 7
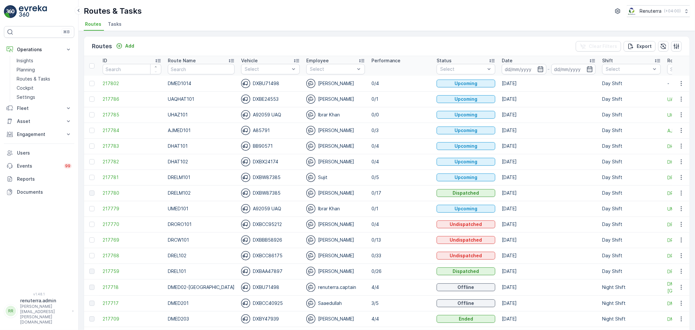
click at [109, 20] on li "Tasks" at bounding box center [116, 25] width 18 height 11
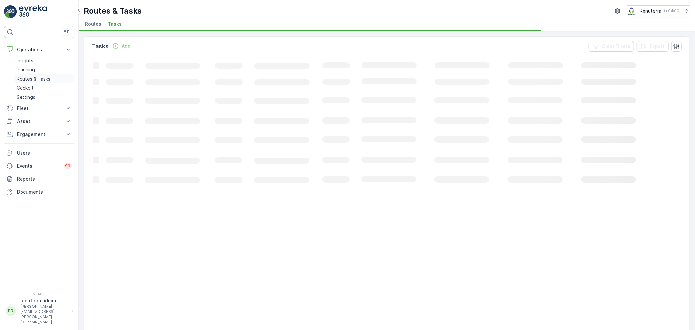
click at [44, 79] on p "Routes & Tasks" at bounding box center [34, 79] width 34 height 7
click at [109, 21] on span "Tasks" at bounding box center [115, 24] width 14 height 7
click at [28, 78] on p "Routes & Tasks" at bounding box center [34, 79] width 34 height 7
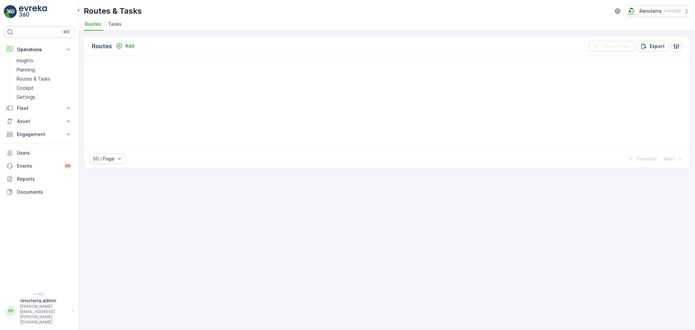
click at [614, 167] on div "50 / Page Previous Next" at bounding box center [387, 158] width 606 height 19
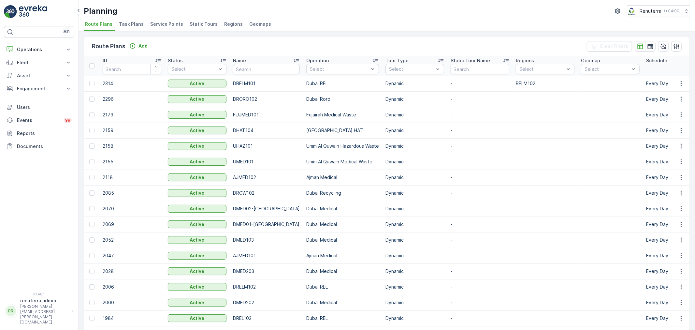
click at [167, 21] on span "Service Points" at bounding box center [166, 24] width 33 height 7
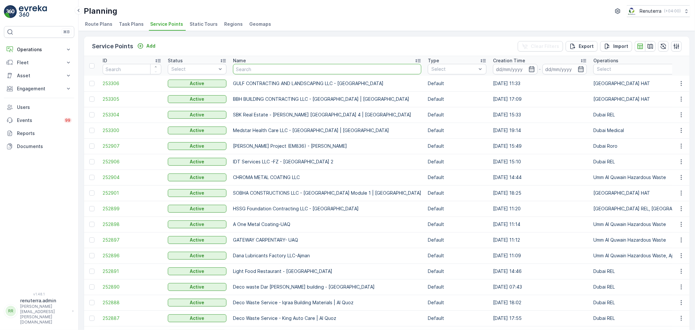
click at [269, 70] on input "text" at bounding box center [327, 69] width 188 height 10
type input "Saudi"
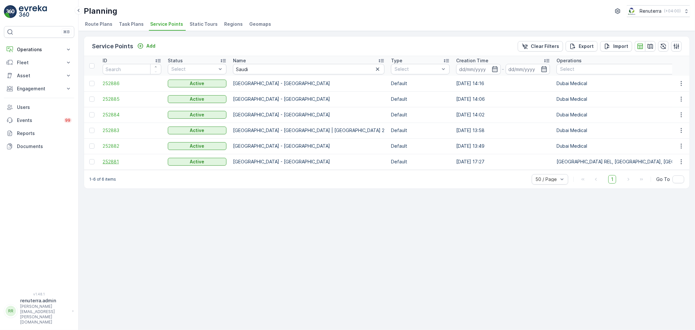
click at [115, 159] on span "252881" at bounding box center [132, 161] width 59 height 7
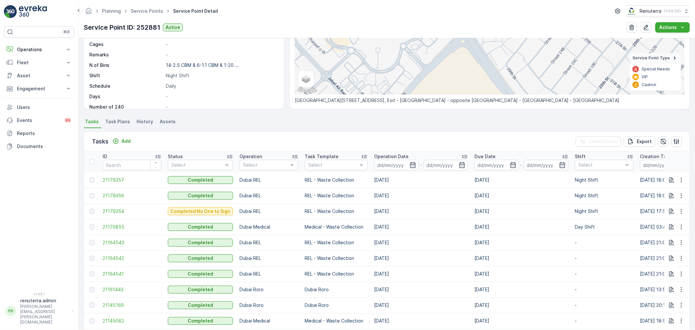
scroll to position [109, 0]
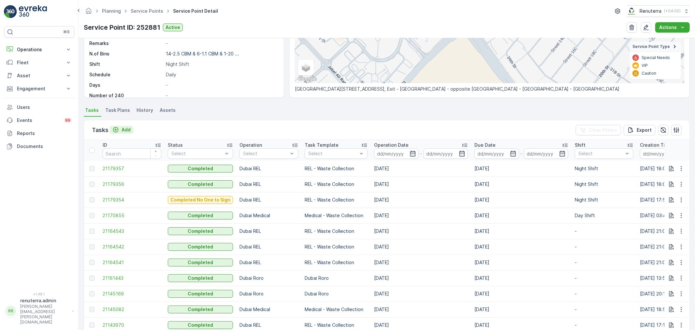
click at [127, 127] on p "Add" at bounding box center [126, 129] width 9 height 7
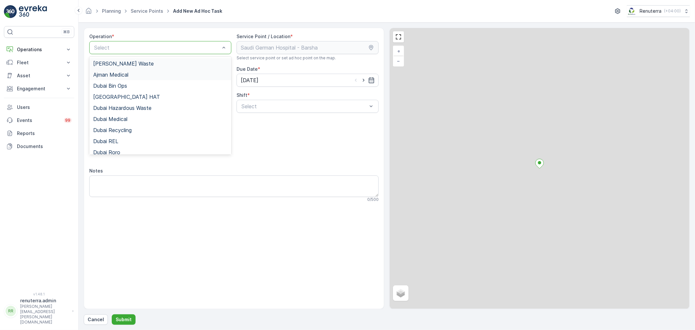
drag, startPoint x: 139, startPoint y: 48, endPoint x: 130, endPoint y: 79, distance: 32.5
click at [139, 48] on div at bounding box center [157, 48] width 127 height 6
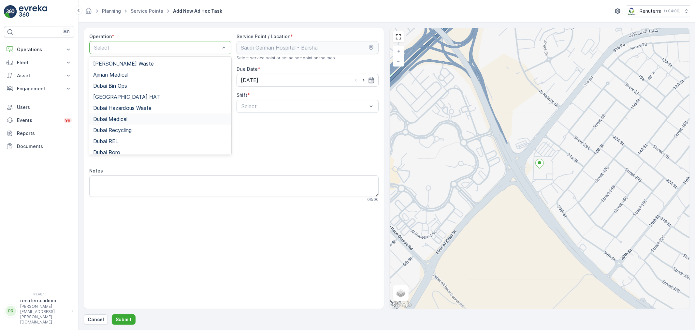
click at [129, 119] on div "Dubai Medical" at bounding box center [160, 119] width 134 height 6
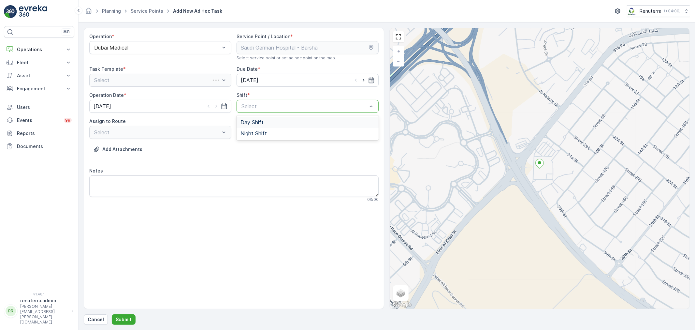
click at [250, 104] on div at bounding box center [304, 106] width 127 height 6
click at [245, 138] on div "Night Shift" at bounding box center [308, 133] width 142 height 11
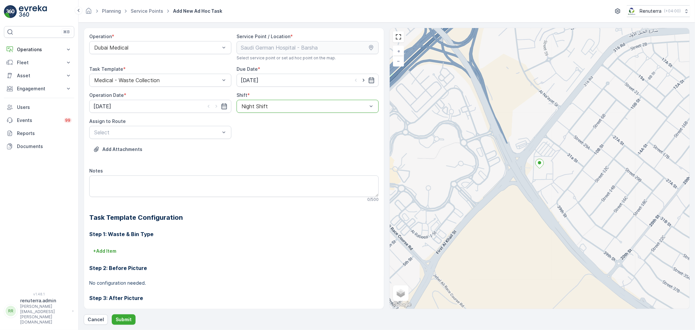
click at [253, 109] on div "Night Shift" at bounding box center [308, 106] width 142 height 13
click at [248, 120] on span "Day Shift" at bounding box center [252, 122] width 23 height 6
drag, startPoint x: 145, startPoint y: 140, endPoint x: 149, endPoint y: 136, distance: 5.8
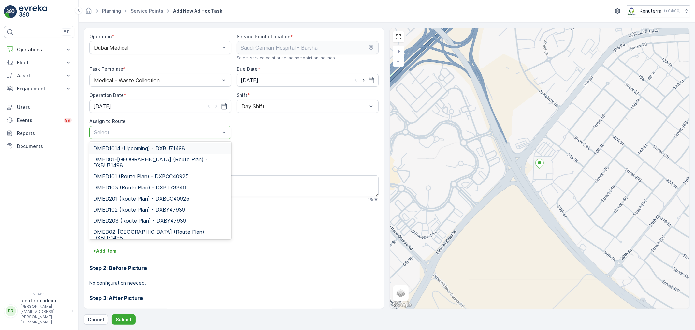
drag, startPoint x: 144, startPoint y: 147, endPoint x: 144, endPoint y: 168, distance: 20.9
click at [144, 147] on span "DMED1014 (Upcoming) - DXBU71498" at bounding box center [139, 148] width 92 height 6
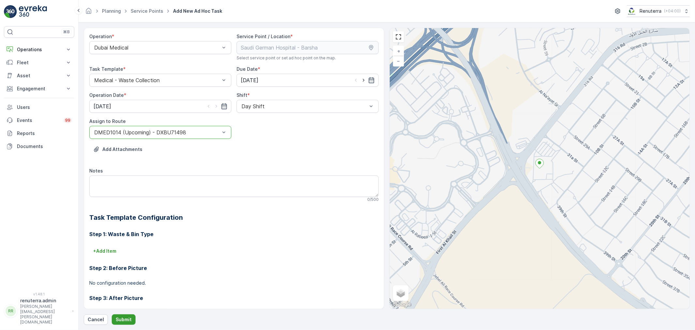
click at [120, 317] on p "Submit" at bounding box center [124, 319] width 16 height 7
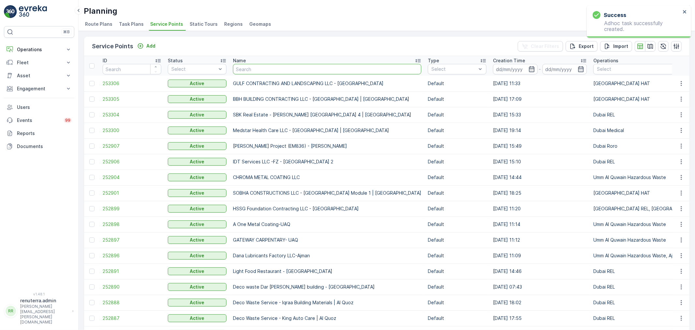
click at [253, 70] on input "text" at bounding box center [327, 69] width 188 height 10
type input "nmc"
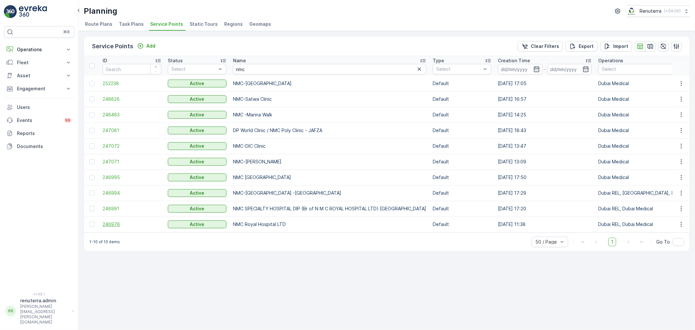
click at [111, 226] on span "246976" at bounding box center [132, 224] width 59 height 7
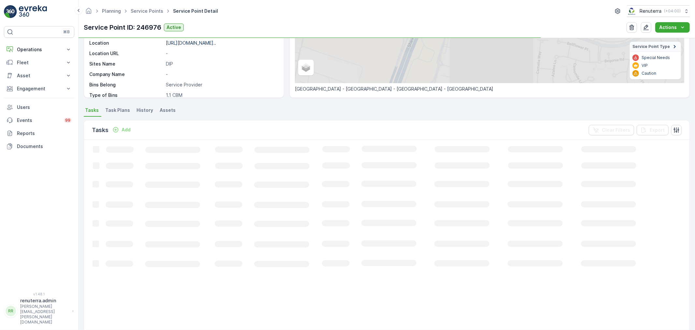
scroll to position [109, 0]
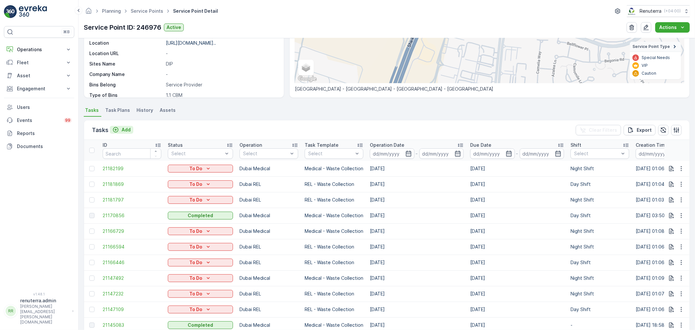
click at [123, 129] on p "Add" at bounding box center [126, 129] width 9 height 7
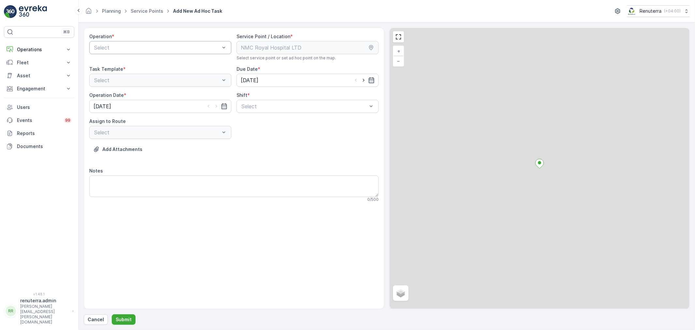
click at [174, 43] on div "Select" at bounding box center [160, 47] width 142 height 13
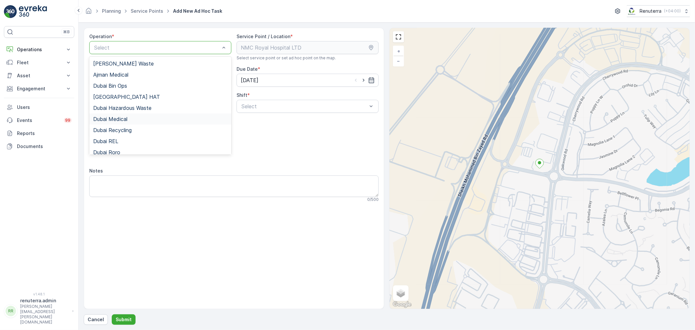
click at [137, 115] on div "Dubai Medical" at bounding box center [160, 118] width 142 height 11
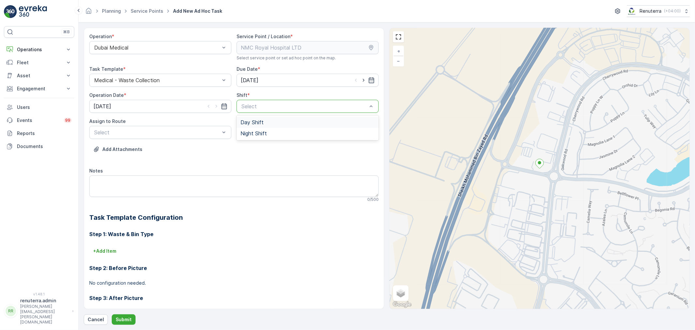
click at [256, 108] on div at bounding box center [304, 106] width 127 height 6
click at [254, 123] on span "Day Shift" at bounding box center [252, 122] width 23 height 6
drag, startPoint x: 135, startPoint y: 146, endPoint x: 140, endPoint y: 142, distance: 6.1
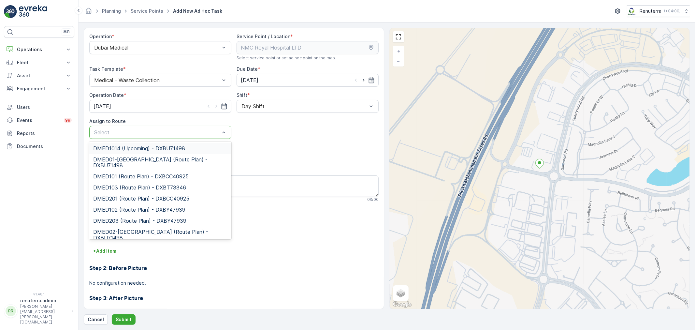
click at [134, 154] on div "DMED01-[GEOGRAPHIC_DATA] (Route Plan) - DXBU71498" at bounding box center [160, 162] width 142 height 17
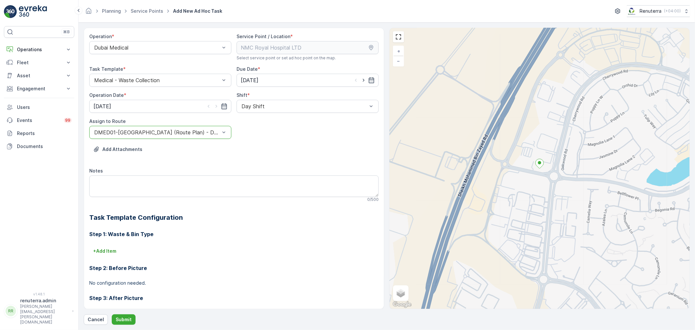
drag, startPoint x: 149, startPoint y: 133, endPoint x: 144, endPoint y: 141, distance: 9.1
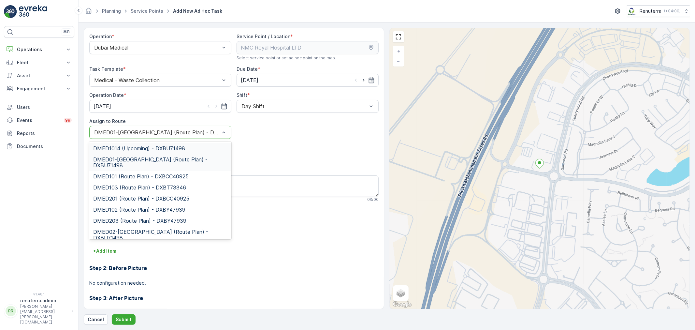
click at [141, 144] on div "DMED1014 (Upcoming) - DXBU71498" at bounding box center [160, 148] width 142 height 11
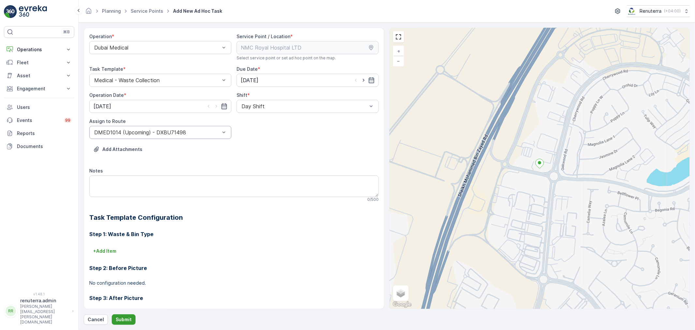
click at [127, 318] on p "Submit" at bounding box center [124, 319] width 16 height 7
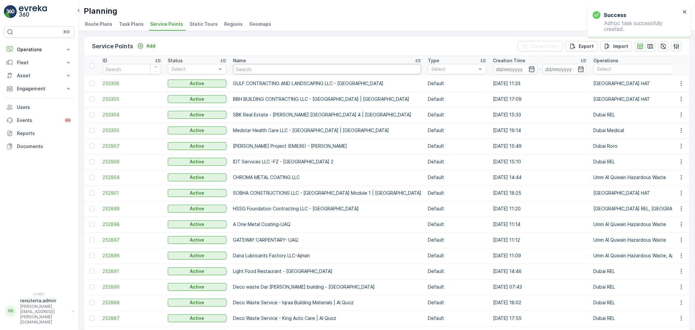
click at [261, 71] on input "text" at bounding box center [327, 69] width 188 height 10
type input "nmc"
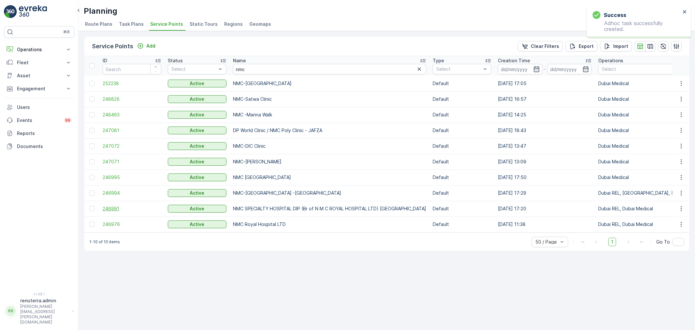
click at [116, 205] on span "246991" at bounding box center [132, 208] width 59 height 7
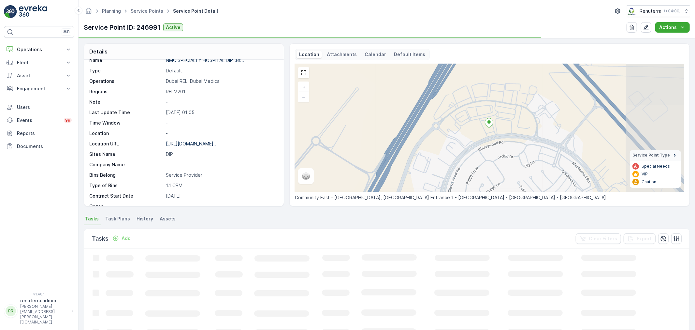
scroll to position [36, 0]
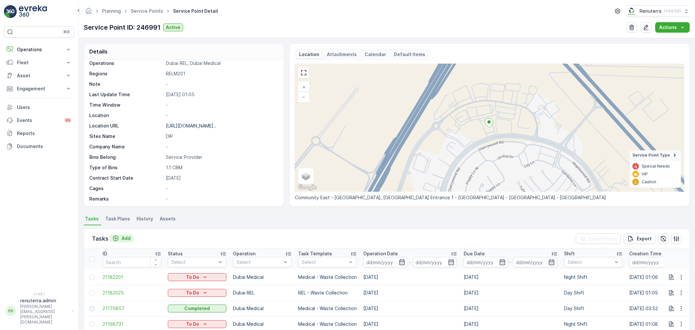
click at [128, 237] on p "Add" at bounding box center [126, 238] width 9 height 7
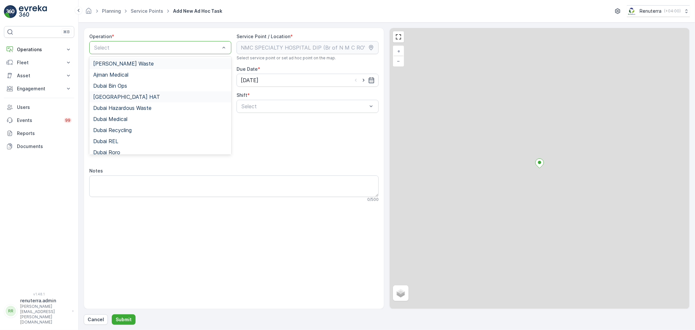
drag, startPoint x: 156, startPoint y: 48, endPoint x: 136, endPoint y: 98, distance: 54.4
click at [155, 48] on div at bounding box center [157, 48] width 127 height 6
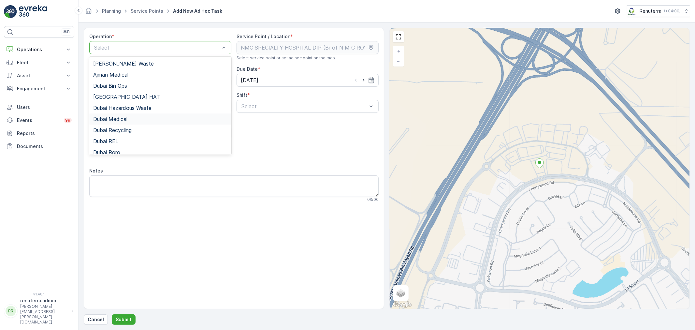
click at [126, 123] on div "Dubai Medical" at bounding box center [160, 118] width 142 height 11
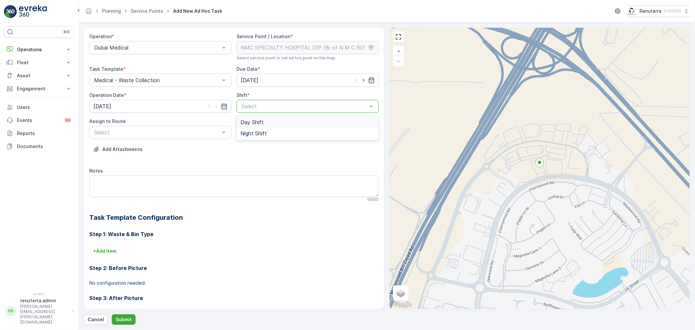
drag, startPoint x: 360, startPoint y: 103, endPoint x: 278, endPoint y: 109, distance: 83.0
click at [351, 106] on div at bounding box center [304, 106] width 127 height 6
drag, startPoint x: 253, startPoint y: 123, endPoint x: 243, endPoint y: 128, distance: 10.4
click at [252, 123] on span "Day Shift" at bounding box center [252, 122] width 23 height 6
click at [129, 137] on div "Select" at bounding box center [160, 132] width 142 height 13
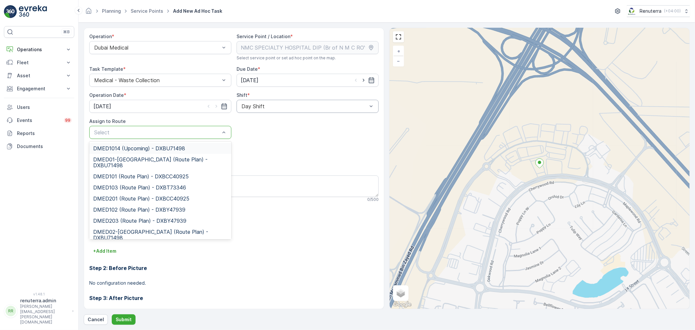
click at [127, 144] on div "DMED1014 (Upcoming) - DXBU71498" at bounding box center [160, 148] width 142 height 11
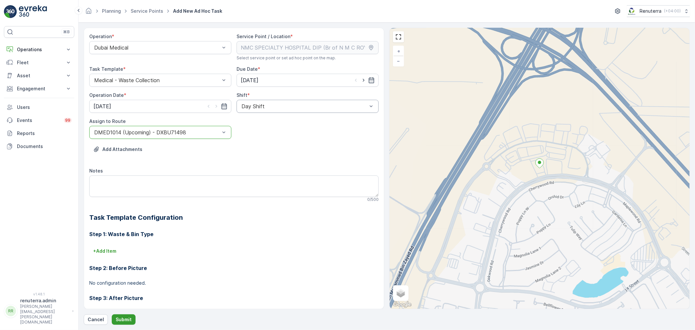
click at [122, 323] on button "Submit" at bounding box center [124, 319] width 24 height 10
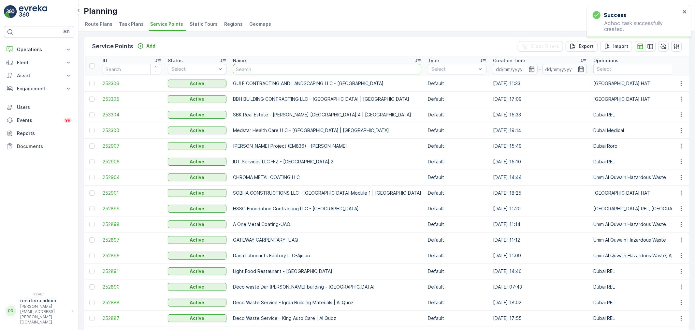
click at [263, 67] on input "text" at bounding box center [327, 69] width 188 height 10
type input "d"
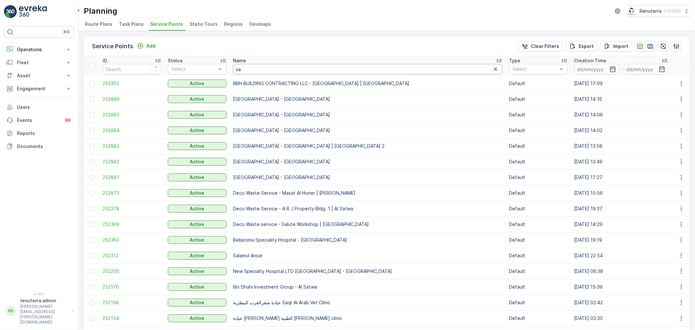
click at [271, 70] on input "sa" at bounding box center [368, 69] width 270 height 10
type input "saui"
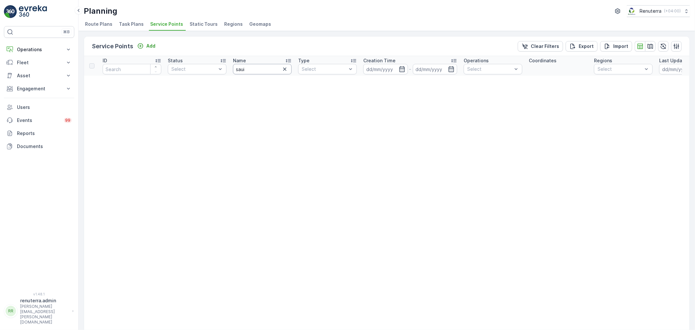
click at [257, 70] on input "saui" at bounding box center [262, 69] width 59 height 10
type input "saudi"
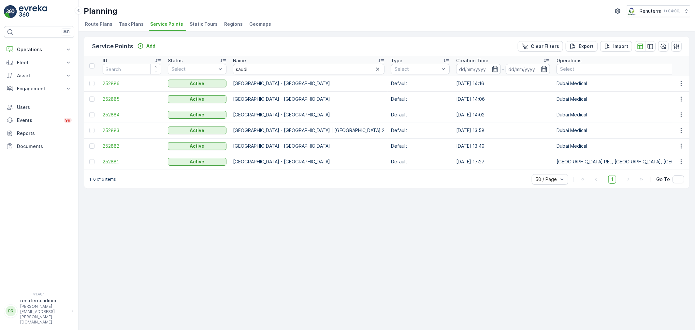
click at [116, 160] on span "252881" at bounding box center [132, 161] width 59 height 7
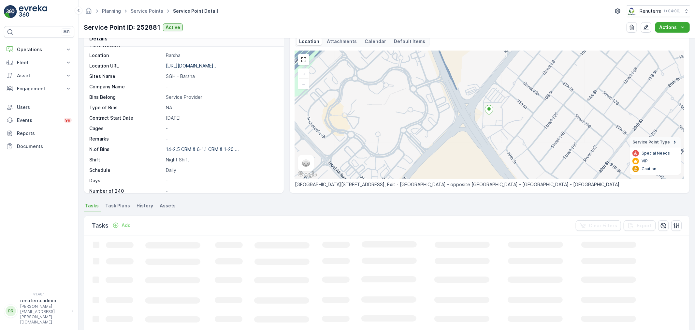
scroll to position [36, 0]
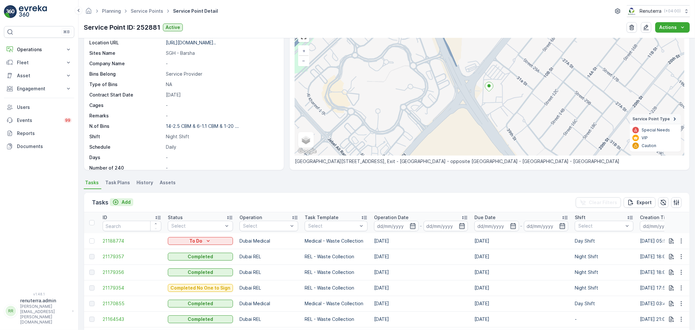
click at [126, 200] on p "Add" at bounding box center [126, 202] width 9 height 7
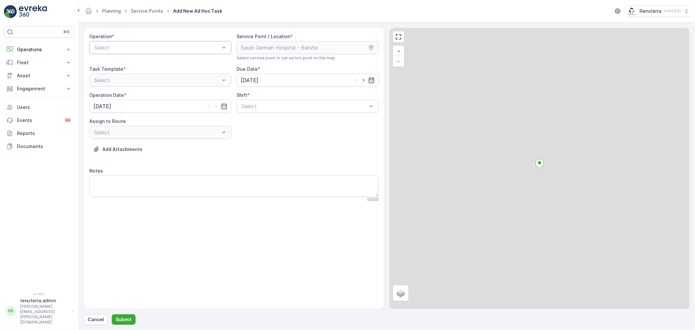
drag, startPoint x: 153, startPoint y: 42, endPoint x: 149, endPoint y: 53, distance: 11.2
click at [152, 46] on div "Select" at bounding box center [160, 47] width 142 height 13
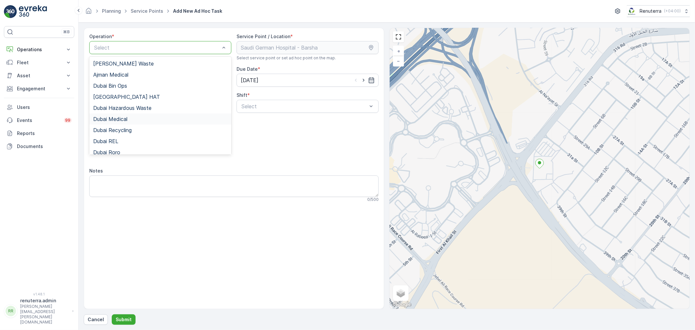
drag, startPoint x: 130, startPoint y: 121, endPoint x: 218, endPoint y: 119, distance: 88.0
click at [132, 120] on div "Dubai Medical" at bounding box center [160, 119] width 134 height 6
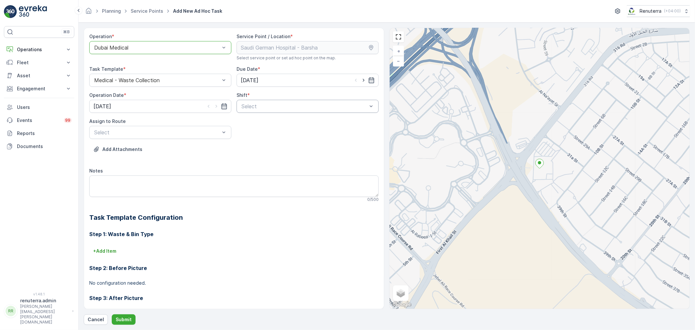
drag, startPoint x: 295, startPoint y: 100, endPoint x: 282, endPoint y: 110, distance: 16.5
click at [285, 108] on div "Select" at bounding box center [308, 106] width 142 height 13
drag, startPoint x: 264, startPoint y: 123, endPoint x: 252, endPoint y: 125, distance: 12.3
click at [263, 123] on div "Day Shift" at bounding box center [308, 122] width 134 height 6
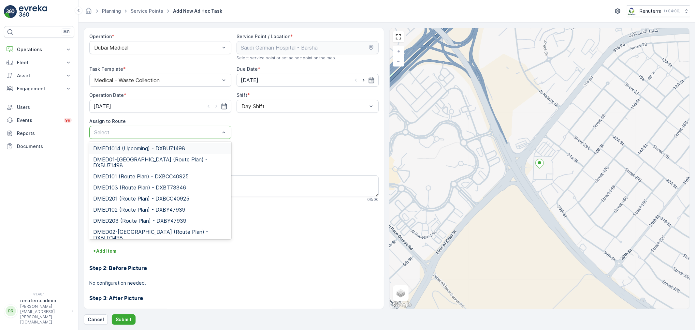
click at [154, 136] on div "Select" at bounding box center [160, 132] width 142 height 13
click at [152, 147] on span "DMED1014 (Upcoming) - DXBU71498" at bounding box center [139, 148] width 92 height 6
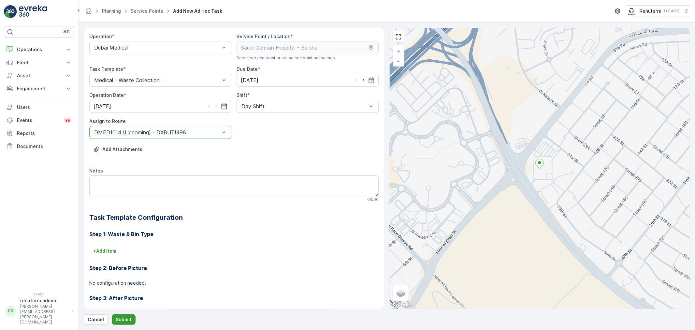
click at [120, 316] on p "Submit" at bounding box center [124, 319] width 16 height 7
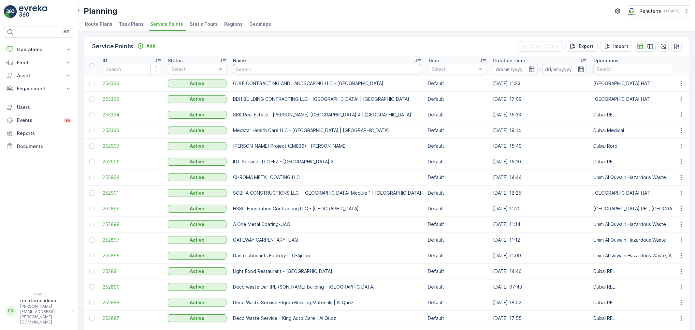
click at [275, 73] on input "text" at bounding box center [327, 69] width 188 height 10
type input "karachi"
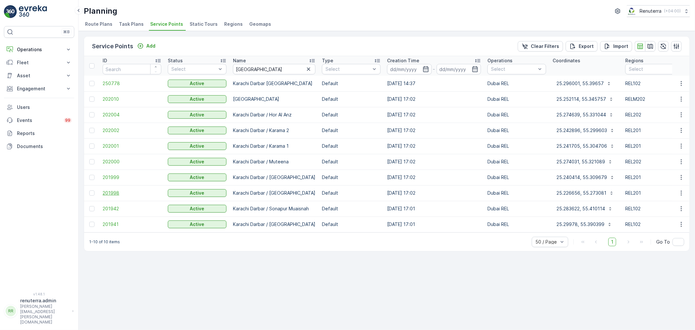
click at [120, 191] on span "201998" at bounding box center [132, 193] width 59 height 7
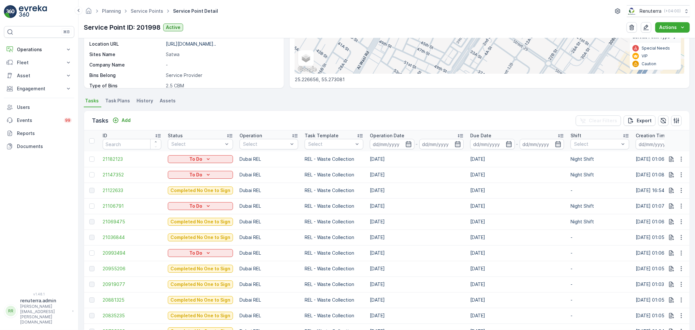
scroll to position [109, 0]
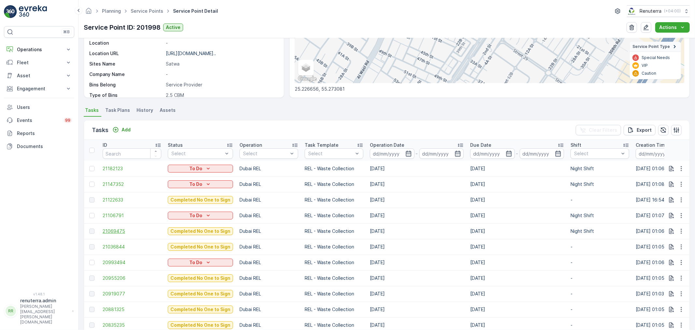
click at [115, 230] on span "21069475" at bounding box center [132, 231] width 59 height 7
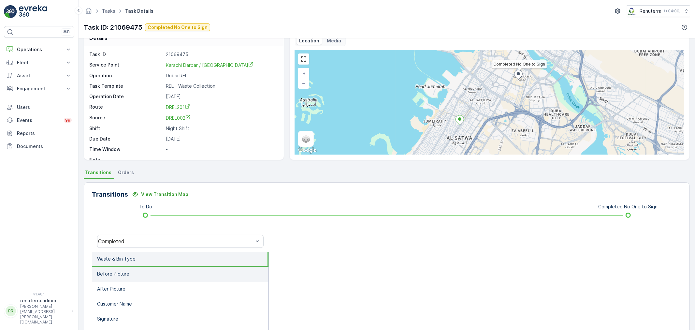
scroll to position [72, 0]
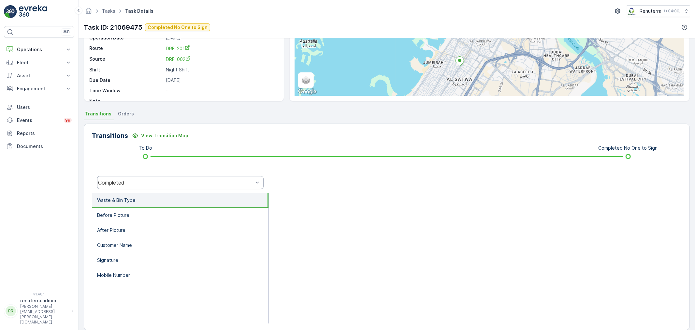
click at [186, 176] on div "Completed" at bounding box center [180, 182] width 167 height 13
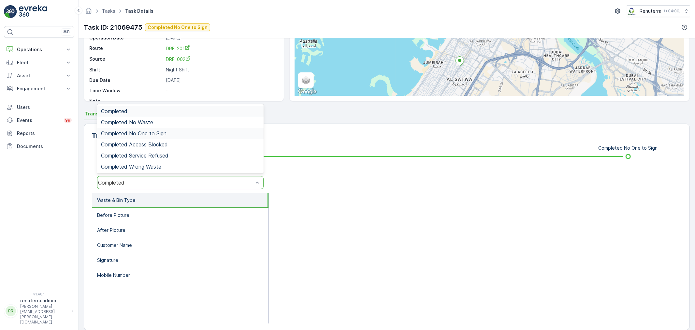
click at [170, 131] on div "Completed No One to Sign" at bounding box center [180, 133] width 159 height 6
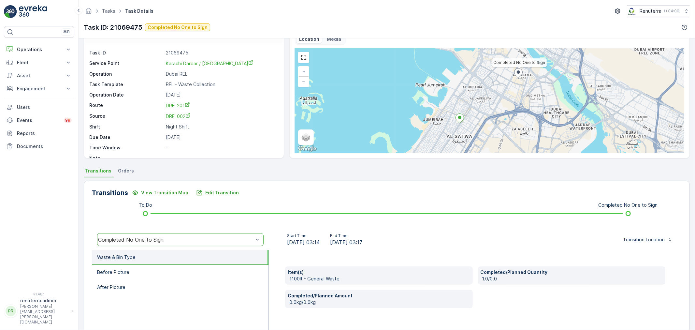
scroll to position [0, 0]
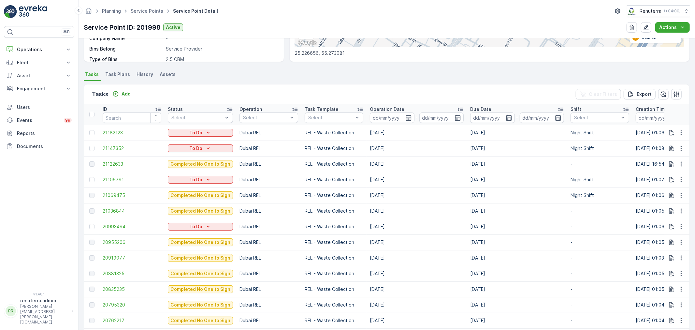
scroll to position [145, 0]
click at [120, 211] on span "21036844" at bounding box center [132, 210] width 59 height 7
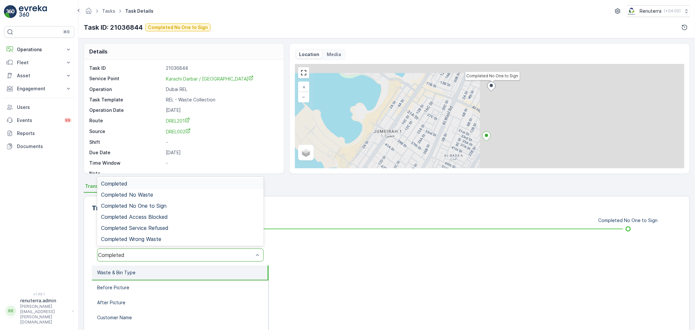
drag, startPoint x: 161, startPoint y: 254, endPoint x: 163, endPoint y: 227, distance: 26.2
click at [161, 253] on div "Completed" at bounding box center [175, 255] width 155 height 6
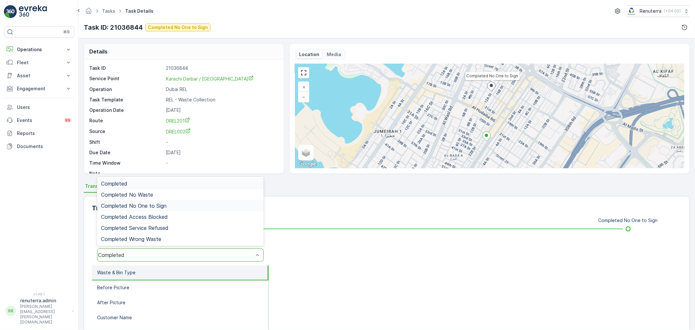
click at [156, 204] on span "Completed No One to Sign" at bounding box center [134, 206] width 66 height 6
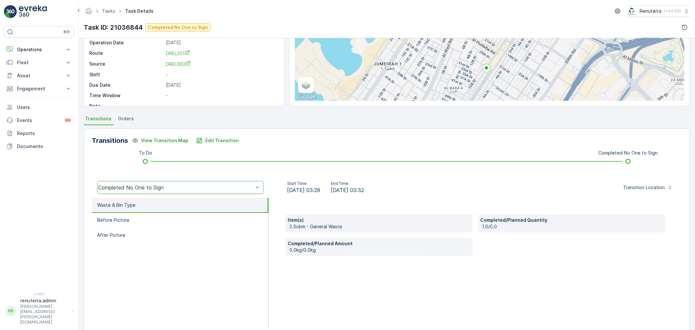
scroll to position [81, 0]
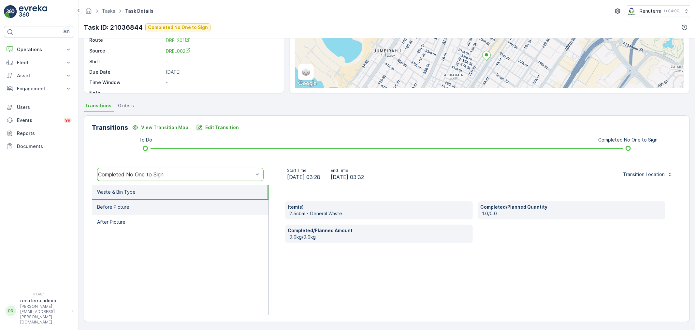
click at [135, 210] on li "Before Picture" at bounding box center [180, 207] width 177 height 15
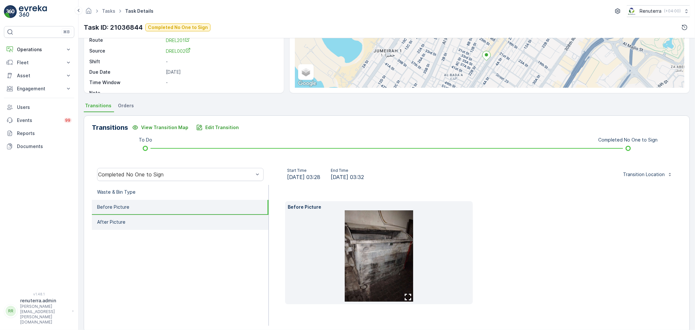
click at [136, 222] on li "After Picture" at bounding box center [180, 222] width 177 height 15
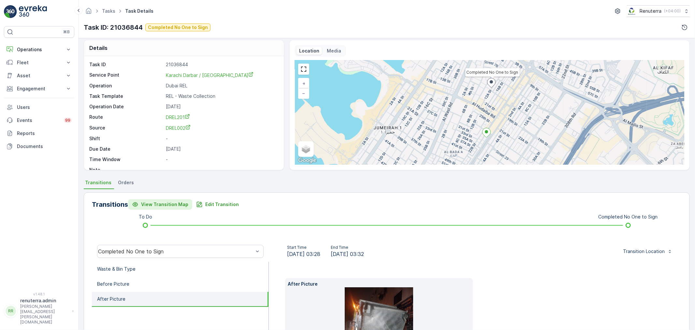
scroll to position [0, 0]
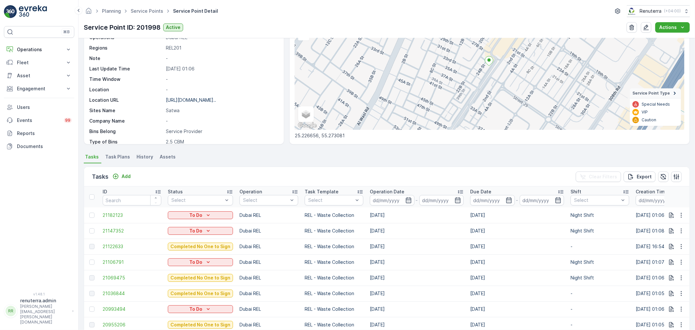
scroll to position [72, 0]
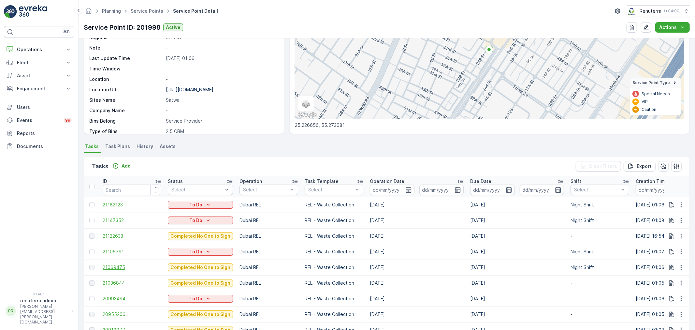
click at [121, 266] on span "21069475" at bounding box center [132, 267] width 59 height 7
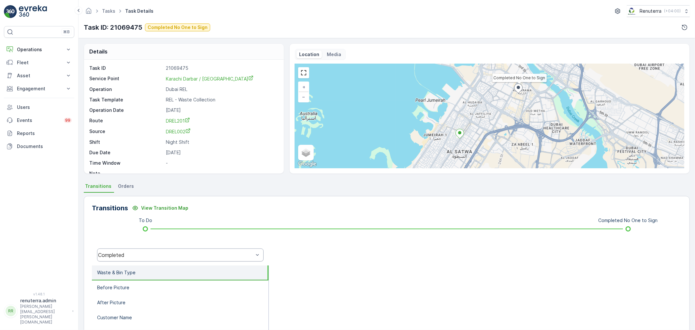
click at [133, 256] on div "Completed" at bounding box center [175, 255] width 155 height 6
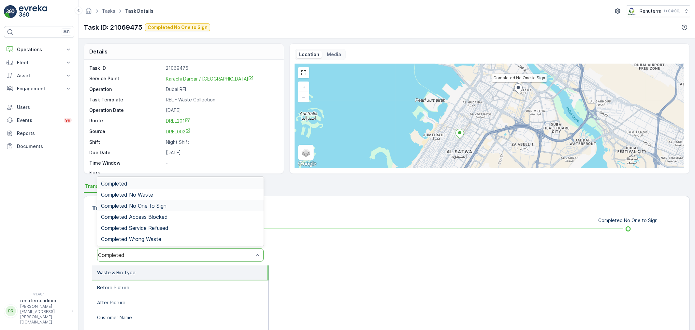
drag, startPoint x: 141, startPoint y: 201, endPoint x: 150, endPoint y: 210, distance: 12.2
click at [142, 202] on div "Completed No One to Sign" at bounding box center [180, 205] width 167 height 11
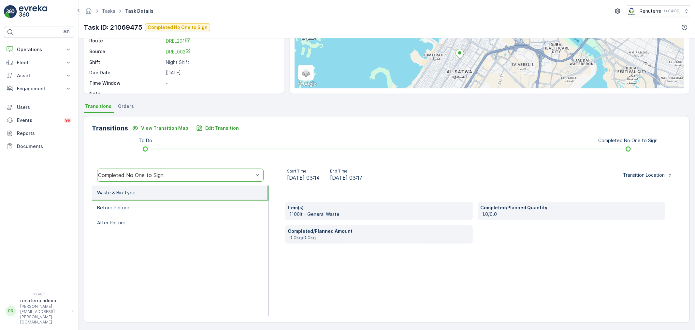
scroll to position [81, 0]
click at [217, 126] on p "Edit Transition" at bounding box center [222, 127] width 34 height 7
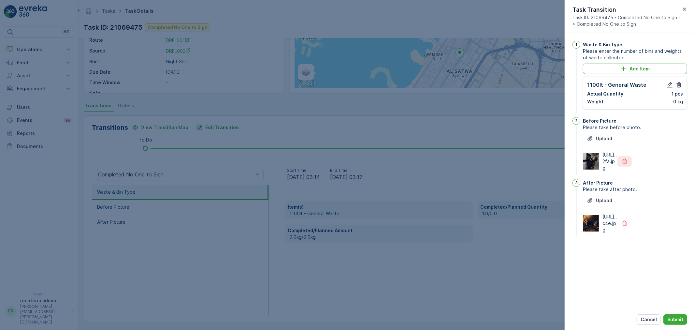
click at [626, 165] on icon "button" at bounding box center [625, 161] width 7 height 7
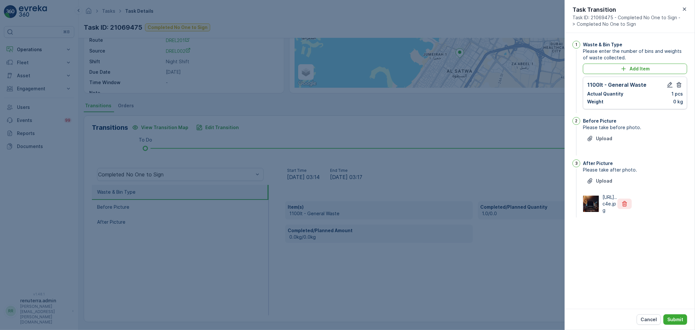
click at [626, 207] on icon "button" at bounding box center [624, 204] width 5 height 6
click at [608, 180] on p "Upload" at bounding box center [604, 181] width 16 height 7
click at [670, 83] on icon "button" at bounding box center [670, 85] width 6 height 6
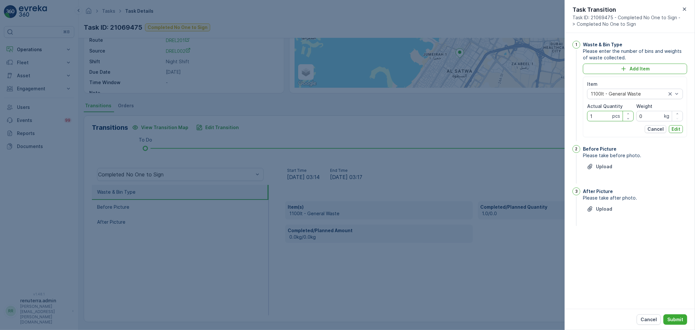
click at [610, 115] on Quantity "1" at bounding box center [610, 116] width 47 height 10
type Quantity "1"
click at [637, 95] on div at bounding box center [628, 93] width 77 height 5
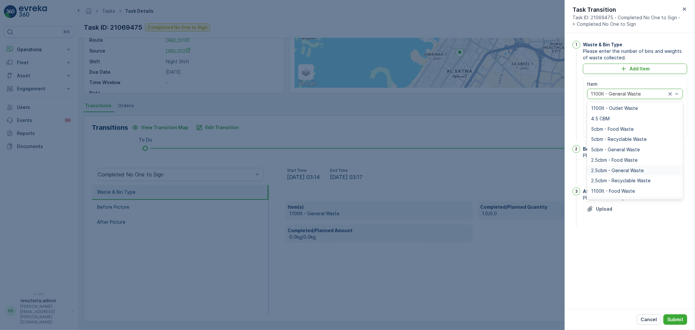
click at [608, 173] on span "2.5cbm - General Waste" at bounding box center [617, 170] width 53 height 5
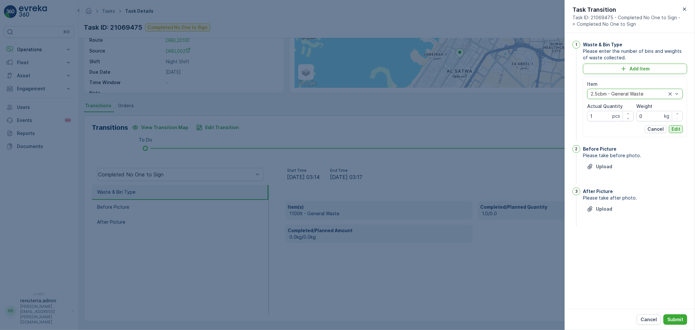
click at [673, 127] on p "Edit" at bounding box center [676, 129] width 9 height 7
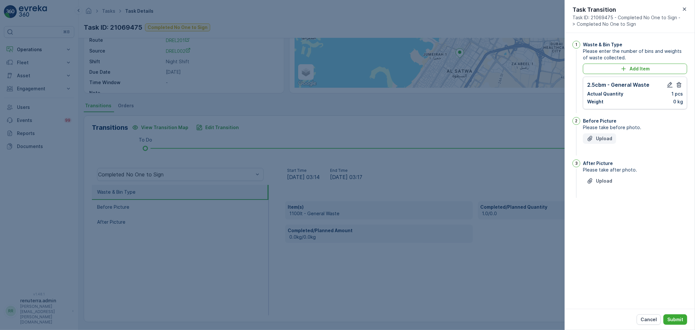
click at [604, 138] on p "Upload" at bounding box center [604, 138] width 16 height 7
click at [599, 209] on button "Upload" at bounding box center [599, 213] width 33 height 10
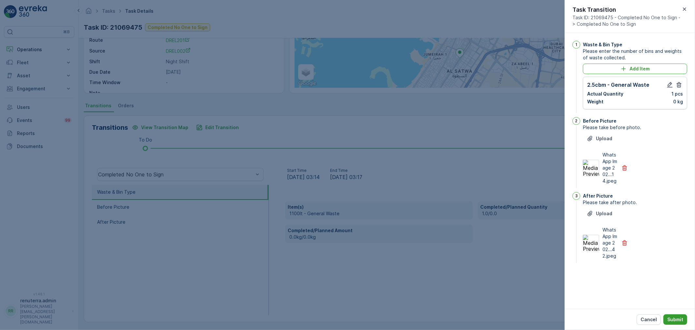
click at [676, 315] on button "Submit" at bounding box center [676, 319] width 24 height 10
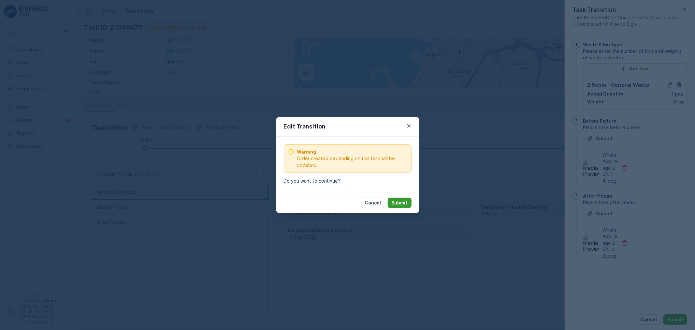
drag, startPoint x: 402, startPoint y: 194, endPoint x: 402, endPoint y: 200, distance: 5.6
click at [403, 196] on div "Cancel Submit" at bounding box center [347, 202] width 143 height 21
click at [402, 200] on p "Submit" at bounding box center [400, 202] width 16 height 7
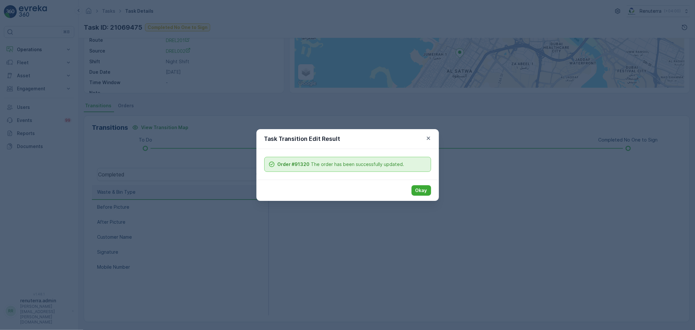
click at [422, 187] on p "Okay" at bounding box center [422, 190] width 12 height 7
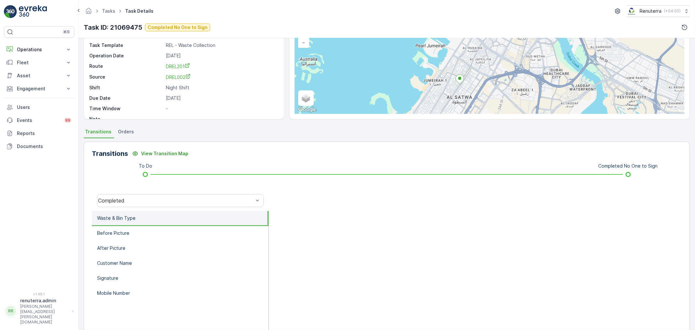
scroll to position [0, 0]
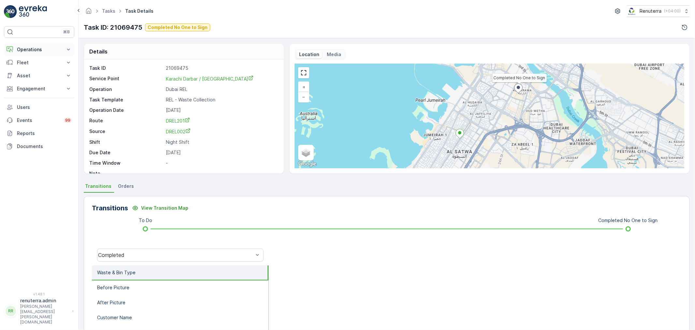
click at [30, 47] on p "Operations" at bounding box center [39, 49] width 44 height 7
click at [32, 69] on p "Planning" at bounding box center [26, 69] width 18 height 7
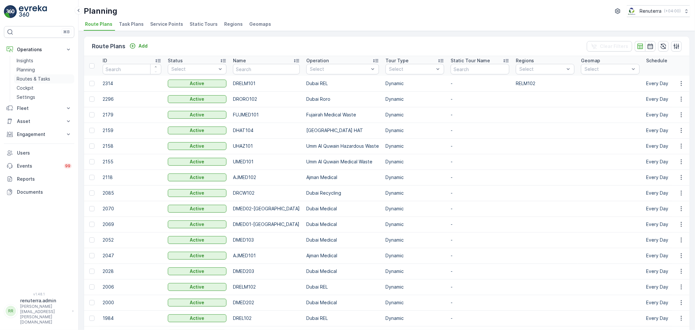
click at [51, 78] on link "Routes & Tasks" at bounding box center [44, 78] width 60 height 9
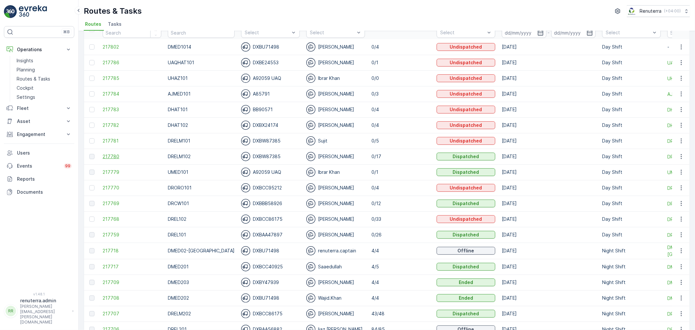
scroll to position [36, 0]
click at [110, 157] on span "217780" at bounding box center [132, 157] width 59 height 7
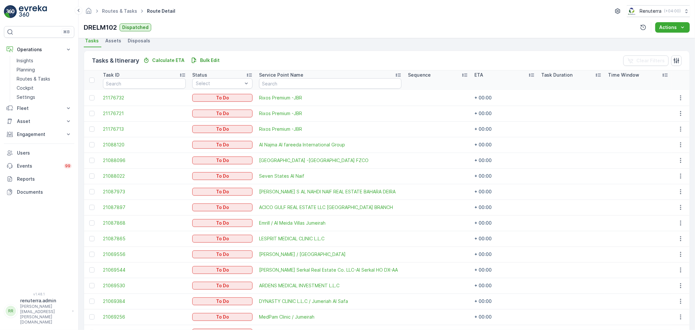
scroll to position [145, 0]
click at [112, 256] on span "21069556" at bounding box center [144, 255] width 83 height 7
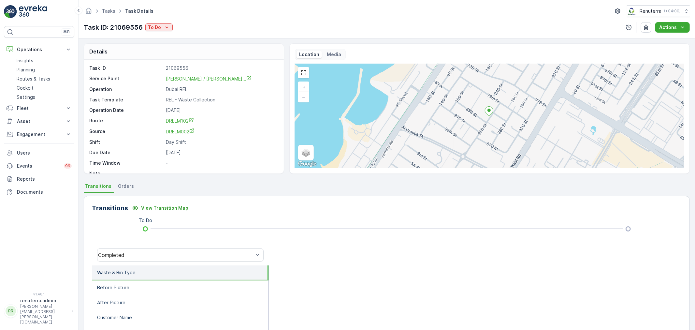
click at [195, 79] on span "Khalil Ibrahim / Umm Suqeim Ro..." at bounding box center [209, 79] width 86 height 6
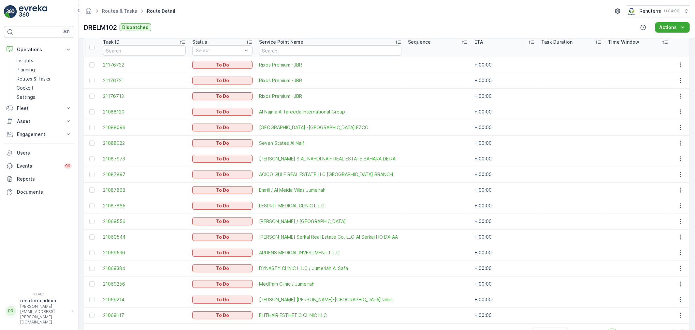
scroll to position [181, 0]
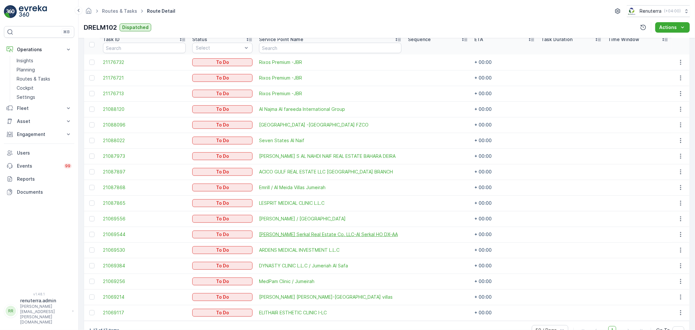
click at [274, 232] on span "Naseer Bin Abdullatif Al Serkal Real Estate Co. LLC-Al Serkal HO DX-AA" at bounding box center [330, 234] width 142 height 7
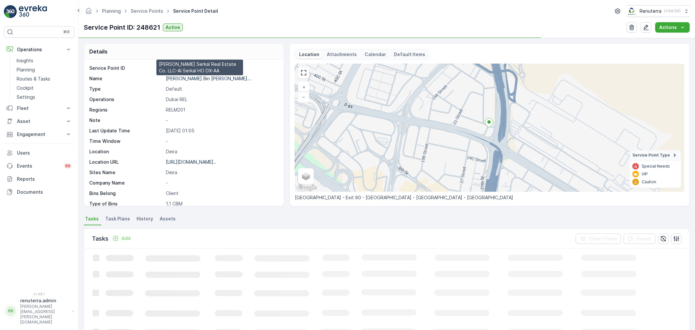
click at [197, 79] on p "Naseer Bin Abdullatif Al Serka..." at bounding box center [208, 79] width 85 height 6
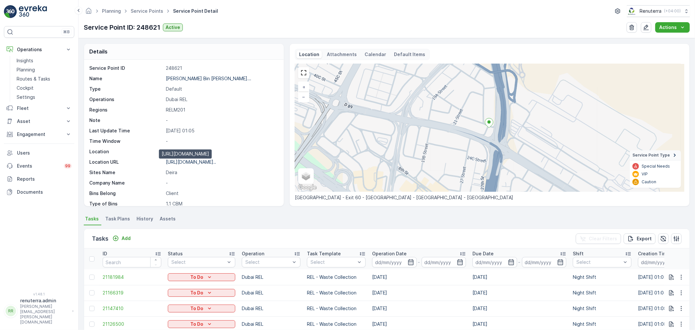
click at [202, 159] on p "https://maps.app.goo.gl/cwovq1..." at bounding box center [191, 162] width 50 height 6
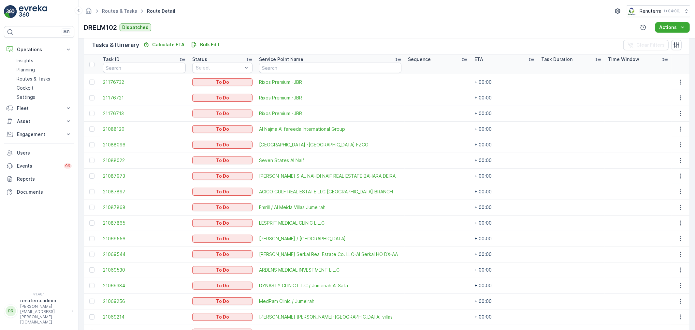
scroll to position [199, 0]
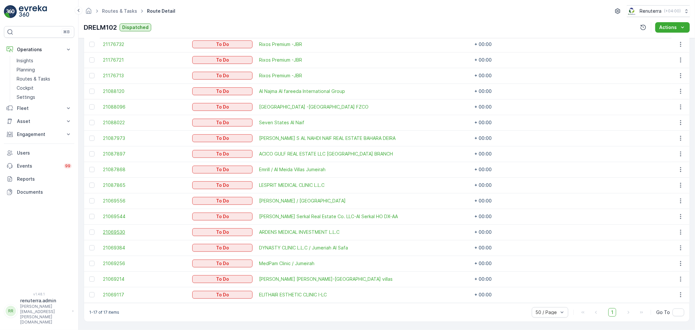
click at [123, 233] on span "21069530" at bounding box center [144, 232] width 83 height 7
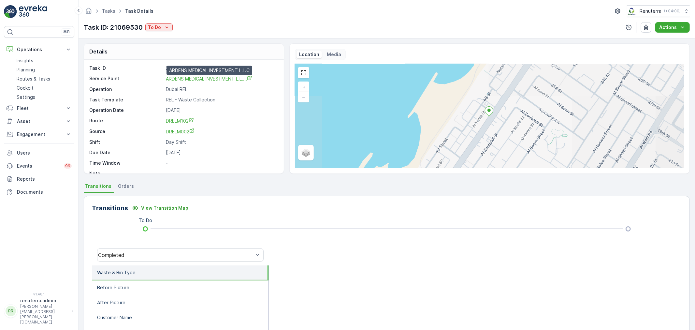
click at [204, 79] on span "ARDENS MEDICAL INVESTMENT L.L...." at bounding box center [209, 79] width 86 height 6
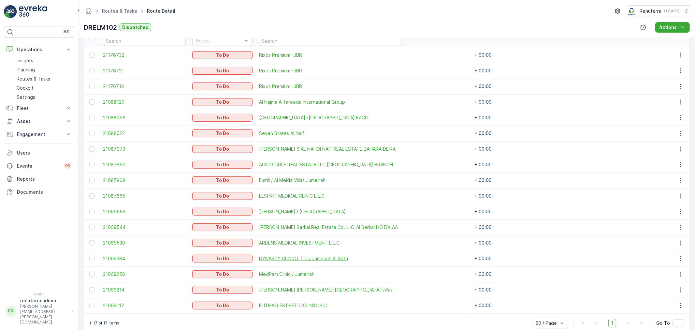
scroll to position [199, 0]
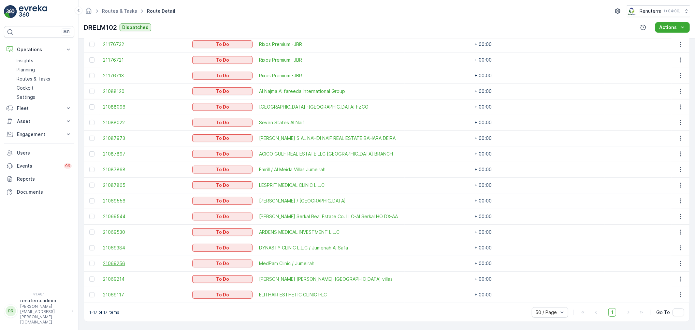
click at [119, 264] on span "21069256" at bounding box center [144, 263] width 83 height 7
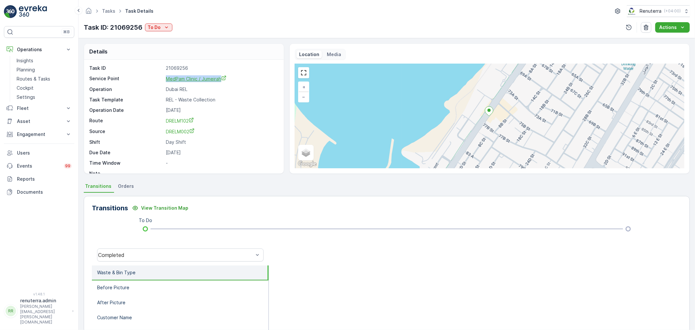
drag, startPoint x: 162, startPoint y: 78, endPoint x: 191, endPoint y: 80, distance: 29.1
click at [232, 82] on div "Service Point MedPam Clinic / Jumeirah" at bounding box center [183, 78] width 188 height 7
copy div "MedPam Clinic / Jumeirah"
click at [192, 81] on span "MedPam Clinic / Jumeirah" at bounding box center [196, 79] width 61 height 6
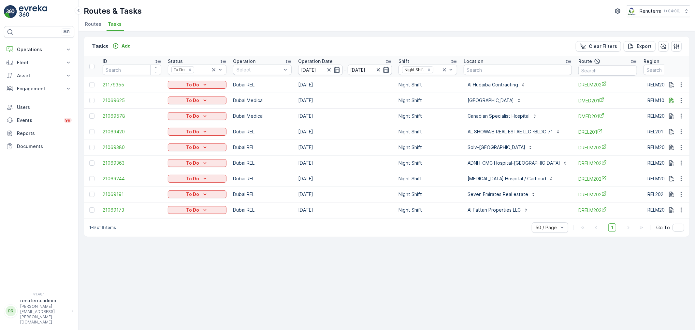
scroll to position [0, 36]
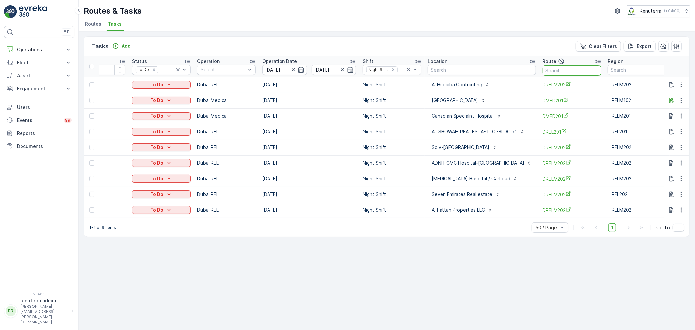
drag, startPoint x: 558, startPoint y: 69, endPoint x: 695, endPoint y: 2, distance: 152.8
click at [558, 69] on input "text" at bounding box center [572, 70] width 59 height 10
type input "202"
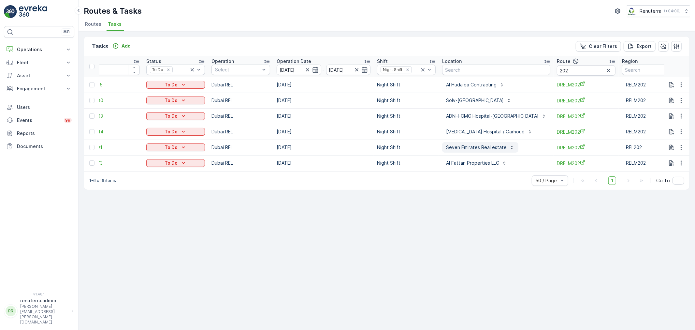
scroll to position [0, 8]
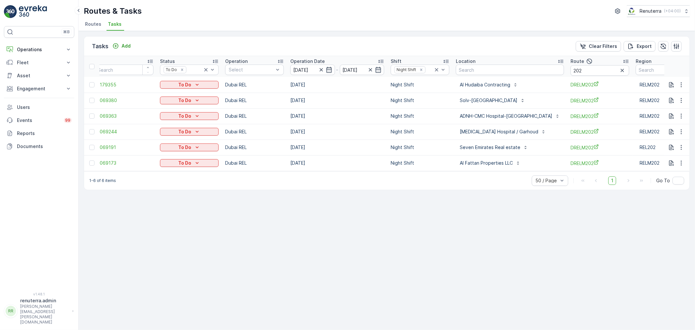
drag, startPoint x: 369, startPoint y: 170, endPoint x: 412, endPoint y: 190, distance: 47.0
click at [424, 171] on div "ID Status To Do Operation Select Operation Date [DATE] - [DATE] Shift Night Shi…" at bounding box center [387, 113] width 606 height 115
click at [412, 190] on div "1-6 of 6 items 50 / Page 1 Go To" at bounding box center [387, 180] width 606 height 19
click at [571, 69] on input "202" at bounding box center [600, 70] width 59 height 10
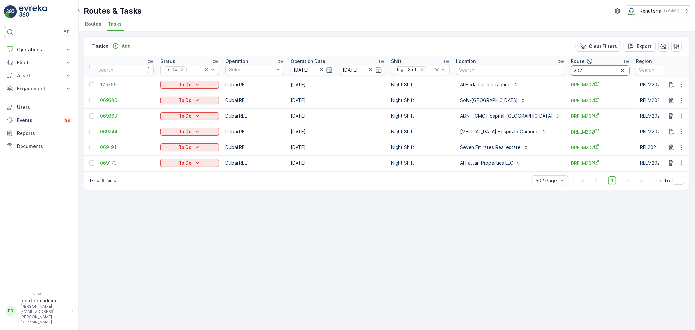
click at [571, 69] on input "202" at bounding box center [600, 70] width 59 height 10
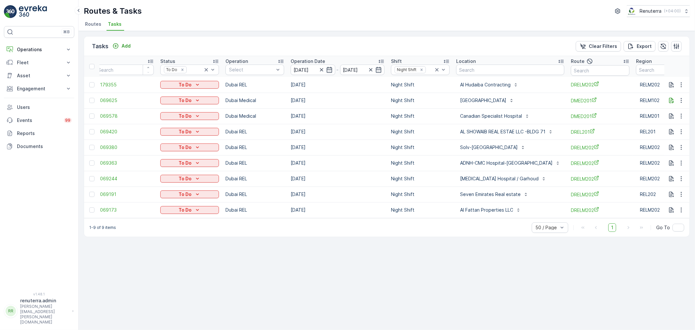
scroll to position [0, 32]
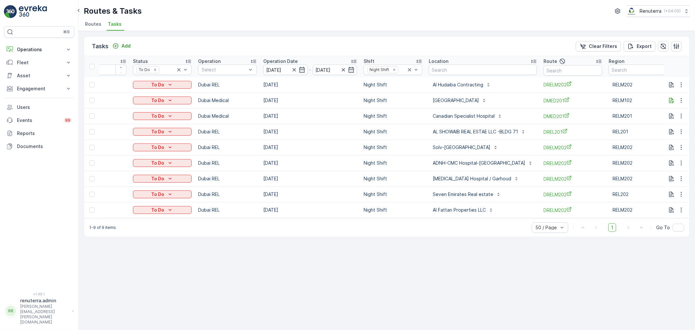
scroll to position [0, 36]
click at [498, 216] on td "Al Fattan Properties LLC" at bounding box center [482, 210] width 115 height 16
drag, startPoint x: 445, startPoint y: 222, endPoint x: 468, endPoint y: 217, distance: 23.7
click at [468, 217] on div "Tasks Add Clear Filters Export ID Status To Do Operation Select Operation Date …" at bounding box center [387, 136] width 606 height 201
click at [447, 229] on div "1-9 of 9 items 50 / Page 1 Go To" at bounding box center [387, 227] width 606 height 19
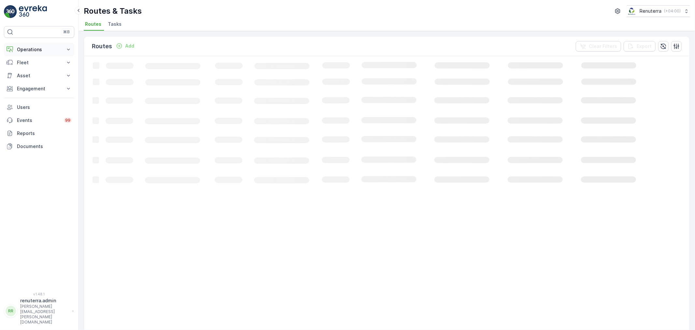
click at [24, 52] on p "Operations" at bounding box center [39, 49] width 44 height 7
click at [28, 66] on p "Planning" at bounding box center [26, 69] width 18 height 7
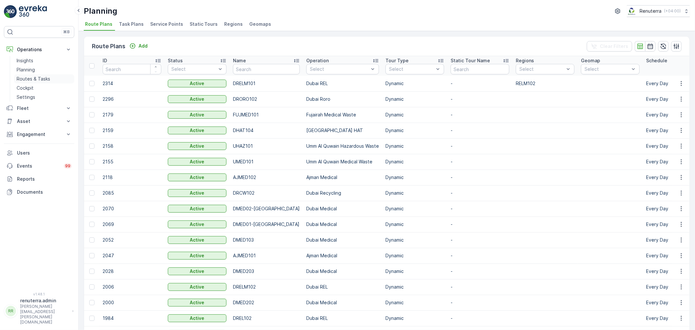
click at [34, 75] on link "Routes & Tasks" at bounding box center [44, 78] width 60 height 9
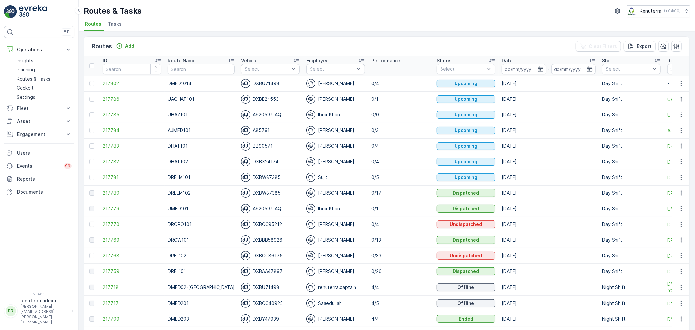
click at [114, 237] on span "217769" at bounding box center [132, 240] width 59 height 7
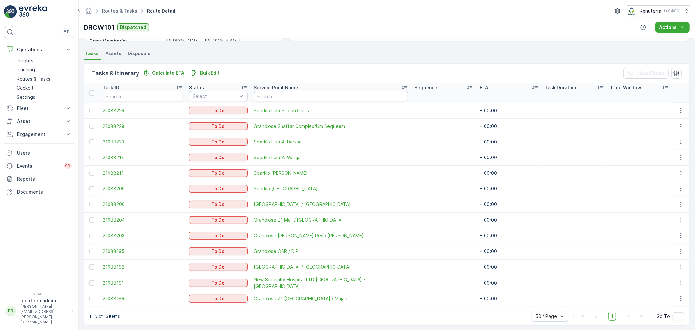
scroll to position [136, 0]
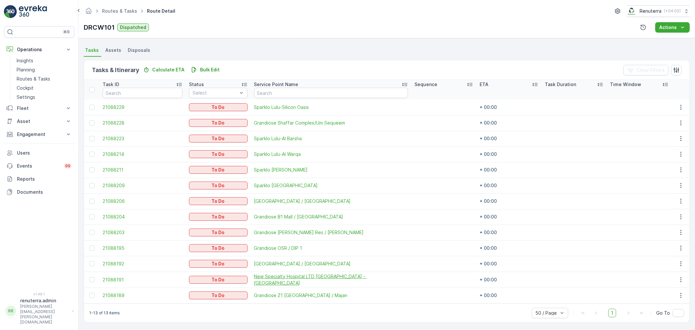
click at [312, 279] on span "New Specialty Hospital LTD [GEOGRAPHIC_DATA] - [GEOGRAPHIC_DATA]" at bounding box center [331, 279] width 154 height 13
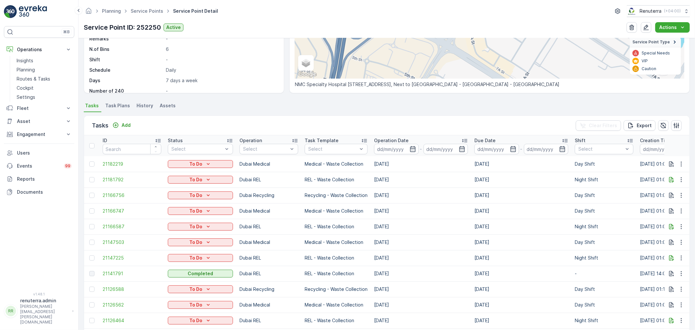
scroll to position [109, 0]
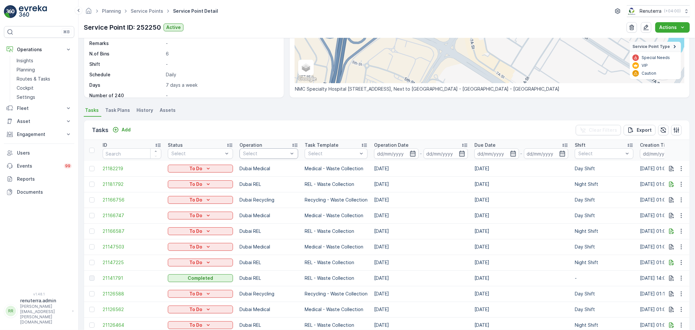
click at [259, 154] on div at bounding box center [265, 153] width 46 height 5
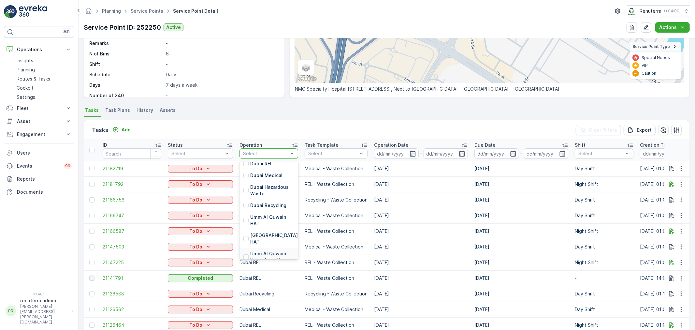
scroll to position [36, 0]
click at [266, 222] on p "Dubai Recycling" at bounding box center [268, 222] width 36 height 7
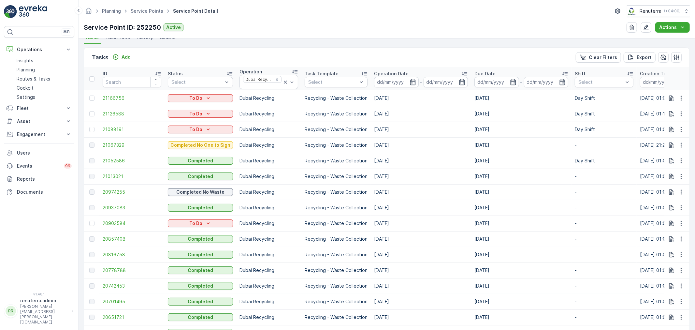
scroll to position [181, 0]
click at [681, 129] on icon "button" at bounding box center [681, 129] width 1 height 5
click at [662, 156] on span "Change Route" at bounding box center [665, 157] width 32 height 7
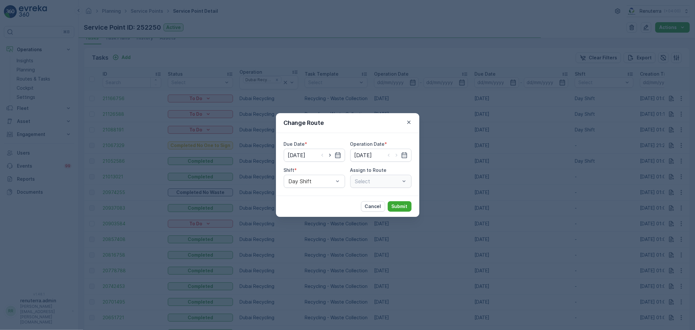
type input "[DATE]"
drag, startPoint x: 328, startPoint y: 155, endPoint x: 336, endPoint y: 155, distance: 7.8
click at [328, 155] on icon "button" at bounding box center [330, 155] width 7 height 7
type input "25.08.2025"
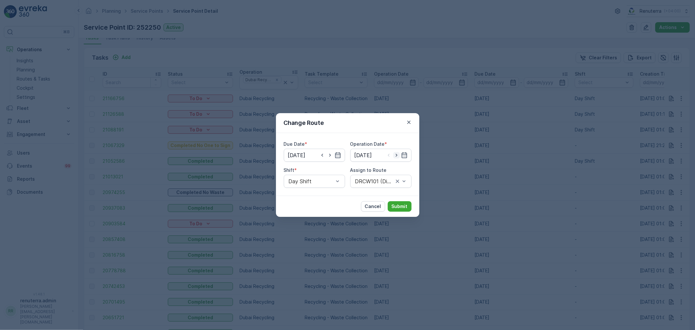
click at [395, 154] on icon "button" at bounding box center [396, 155] width 7 height 7
type input "25.08.2025"
drag, startPoint x: 374, startPoint y: 172, endPoint x: 376, endPoint y: 180, distance: 8.1
click at [375, 175] on div "Assign to Route Select" at bounding box center [380, 177] width 61 height 21
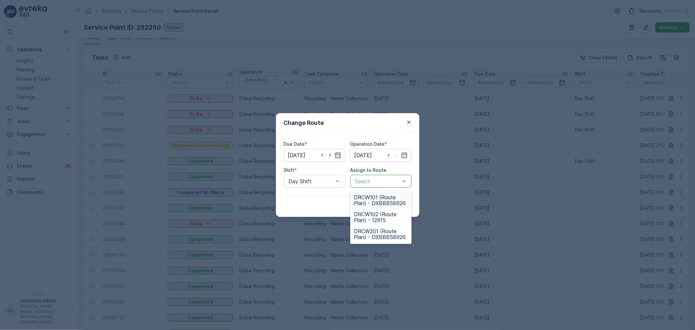
click at [376, 180] on div at bounding box center [378, 181] width 46 height 6
drag, startPoint x: 380, startPoint y: 194, endPoint x: 384, endPoint y: 193, distance: 4.0
click at [380, 194] on span "DRCW101 (Route Plan) - DXBBB58926" at bounding box center [380, 200] width 53 height 12
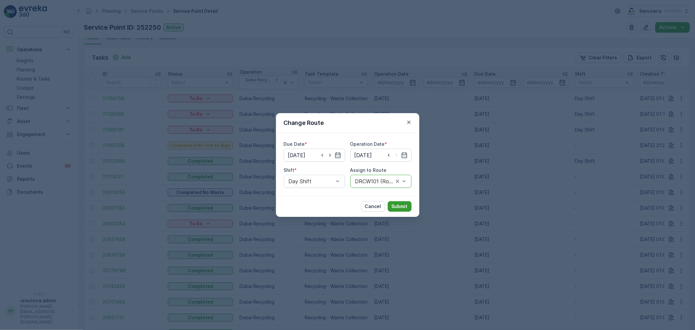
click at [400, 205] on p "Submit" at bounding box center [400, 206] width 16 height 7
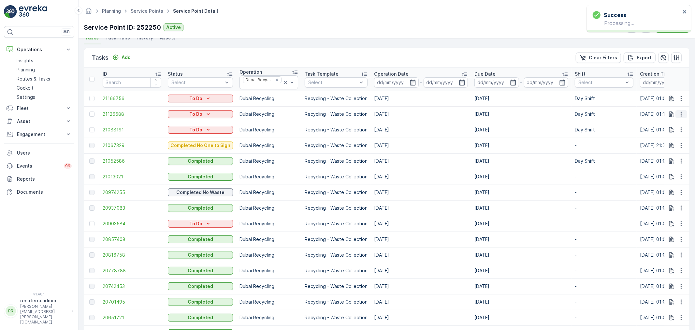
click at [679, 112] on icon "button" at bounding box center [681, 114] width 7 height 7
click at [661, 143] on span "Change Route" at bounding box center [665, 142] width 32 height 7
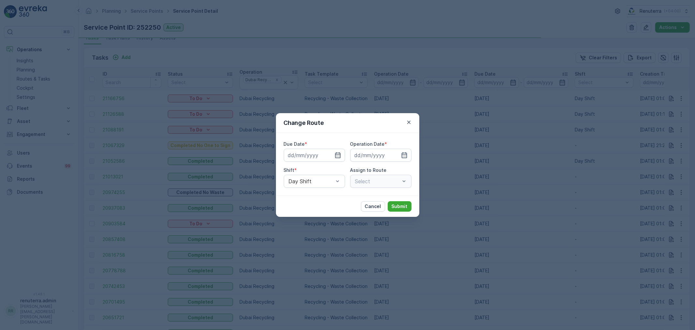
type input "26.08.2025"
click at [332, 155] on icon "button" at bounding box center [330, 155] width 7 height 7
type input "27.08.2025"
click at [395, 154] on icon "button" at bounding box center [396, 155] width 7 height 7
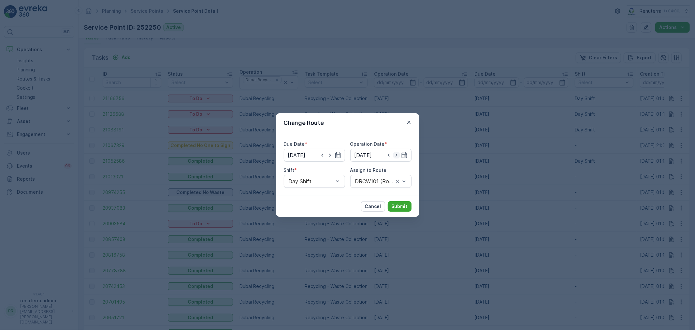
type input "27.08.2025"
click at [400, 206] on p "Submit" at bounding box center [400, 206] width 16 height 7
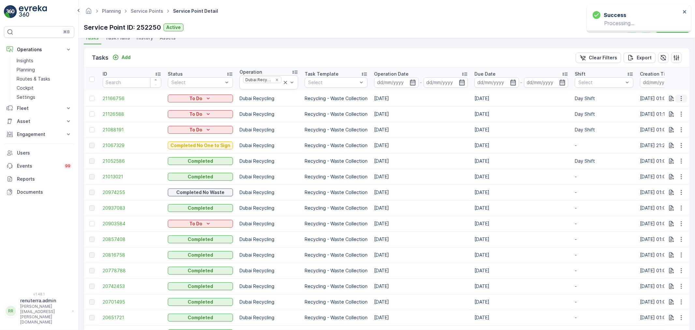
drag, startPoint x: 684, startPoint y: 99, endPoint x: 680, endPoint y: 101, distance: 5.5
click at [684, 99] on button "button" at bounding box center [682, 99] width 12 height 8
click at [669, 125] on span "Change Route" at bounding box center [665, 126] width 32 height 7
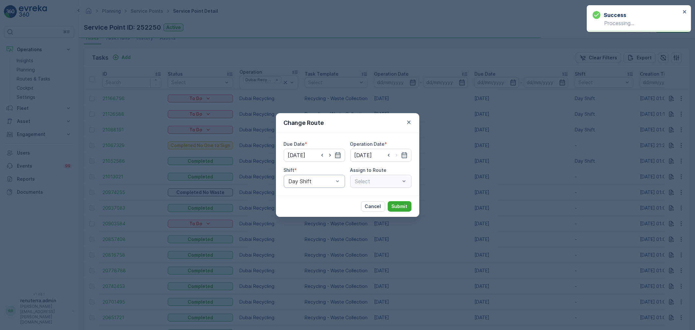
type input "28.08.2025"
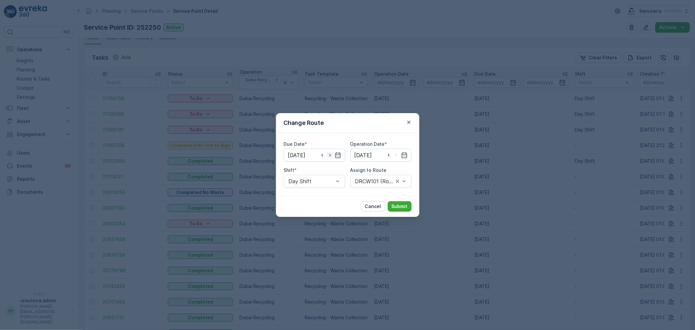
click at [330, 156] on icon "button" at bounding box center [330, 155] width 2 height 3
type input "29.08.2025"
click at [394, 154] on icon "button" at bounding box center [396, 155] width 7 height 7
type input "29.08.2025"
click at [403, 204] on p "Submit" at bounding box center [400, 206] width 16 height 7
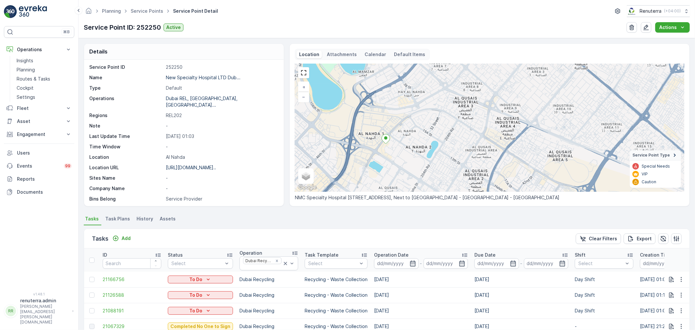
scroll to position [0, 0]
click at [37, 76] on p "Routes & Tasks" at bounding box center [34, 79] width 34 height 7
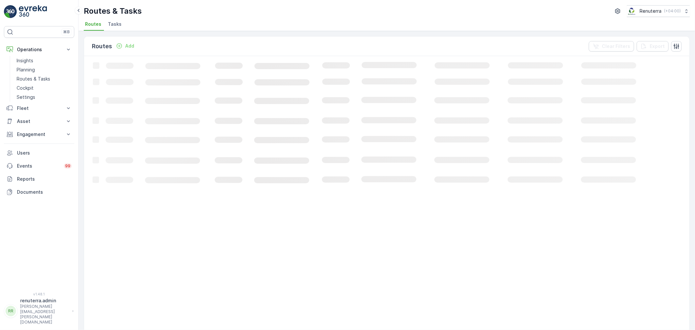
click at [110, 20] on li "Tasks" at bounding box center [116, 25] width 18 height 11
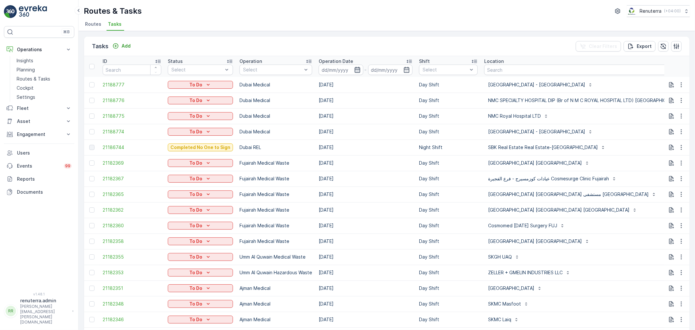
click at [357, 68] on icon "button" at bounding box center [357, 69] width 7 height 7
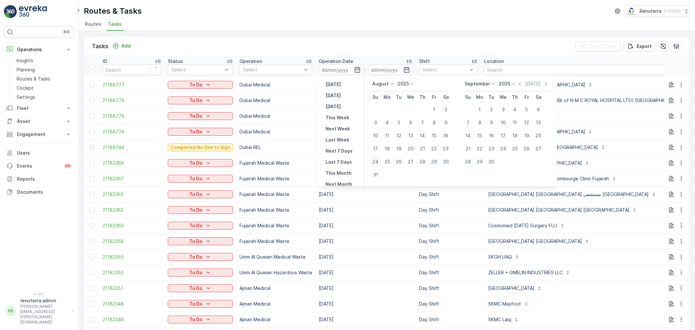
click at [375, 160] on div "24" at bounding box center [376, 161] width 10 height 10
type input "24.08.2025"
click at [375, 160] on div "24" at bounding box center [376, 161] width 10 height 10
type input "[DATE]"
click at [374, 160] on div "24" at bounding box center [376, 161] width 10 height 10
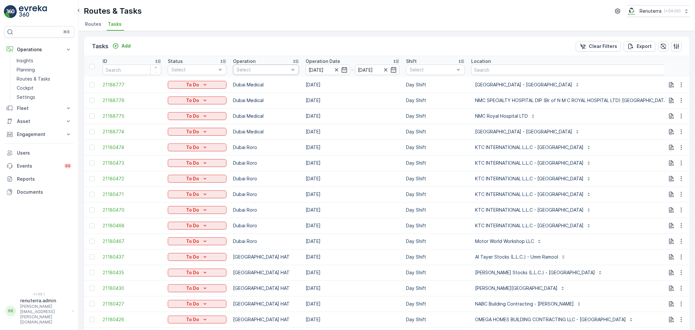
click at [258, 68] on div at bounding box center [263, 69] width 54 height 5
click at [256, 141] on p "Dubai Medical" at bounding box center [260, 144] width 32 height 7
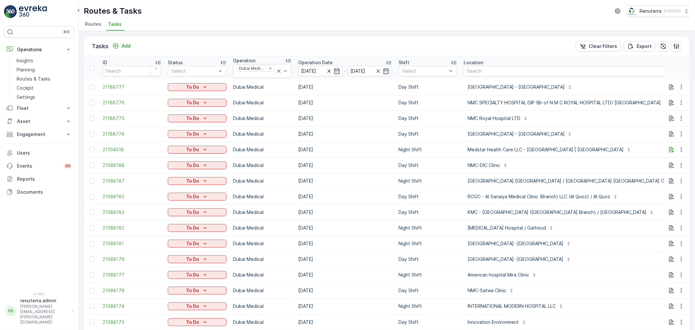
click at [612, 125] on td "NMC Royal Hospital LTD" at bounding box center [624, 118] width 326 height 16
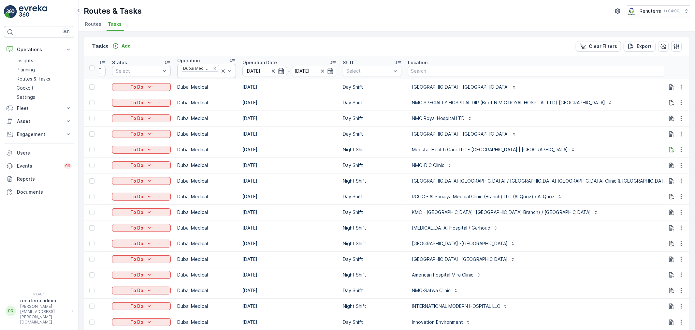
scroll to position [0, 58]
type input "101"
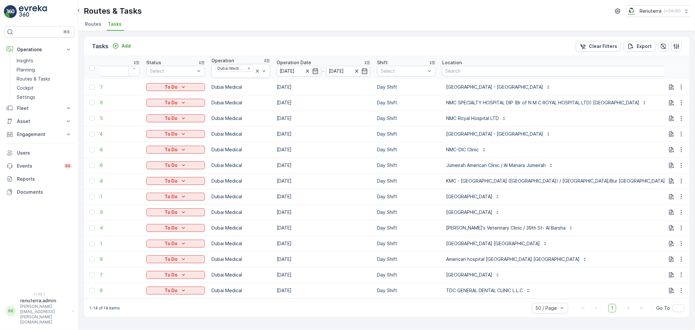
scroll to position [0, 125]
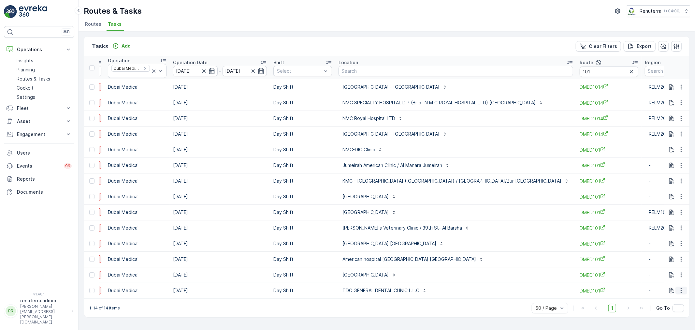
click at [683, 289] on icon "button" at bounding box center [681, 290] width 7 height 7
click at [661, 282] on span "Delete" at bounding box center [656, 280] width 15 height 7
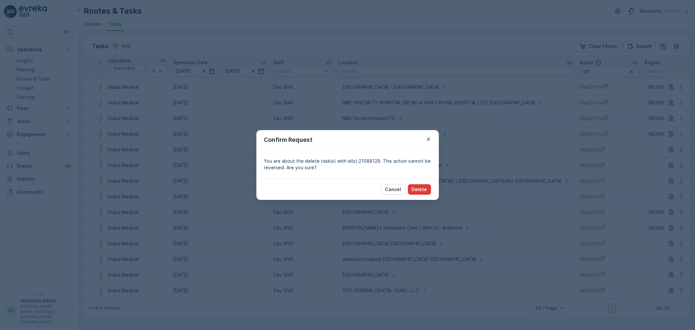
click at [425, 190] on p "Delete" at bounding box center [419, 189] width 15 height 7
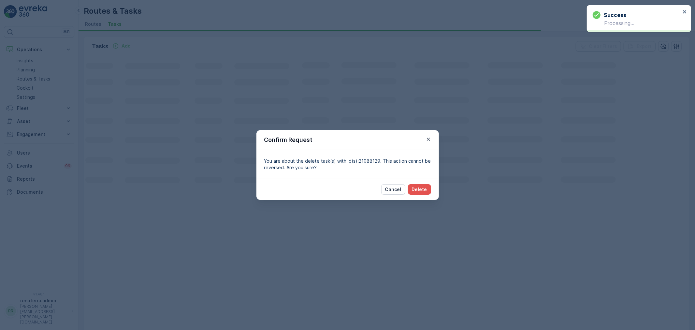
scroll to position [0, 22]
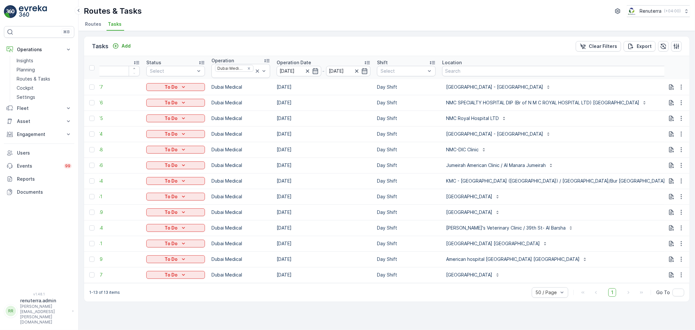
click at [506, 301] on div "1-13 of 13 items 50 / Page 1 Go To" at bounding box center [387, 292] width 606 height 19
click at [469, 229] on p "Mike's Veterinary Clinic / 39th St- Al Barsha" at bounding box center [506, 228] width 120 height 7
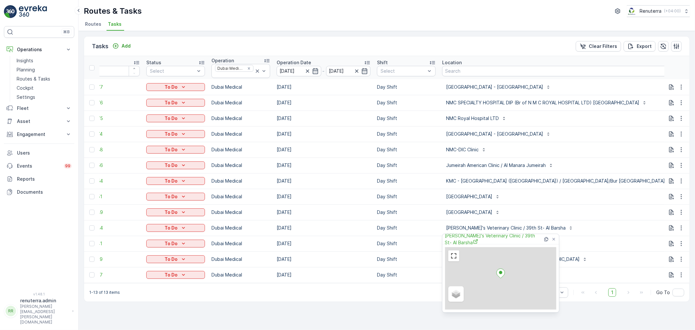
click at [470, 233] on td "Mike's Veterinary Clinic / 39th St- Al Barsha" at bounding box center [559, 228] width 241 height 16
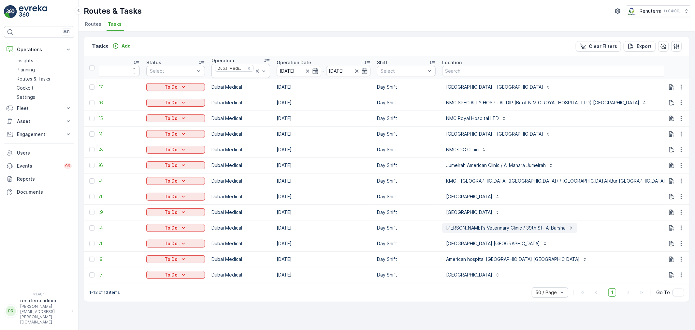
click at [474, 226] on p "Mike's Veterinary Clinic / 39th St- Al Barsha" at bounding box center [506, 228] width 120 height 7
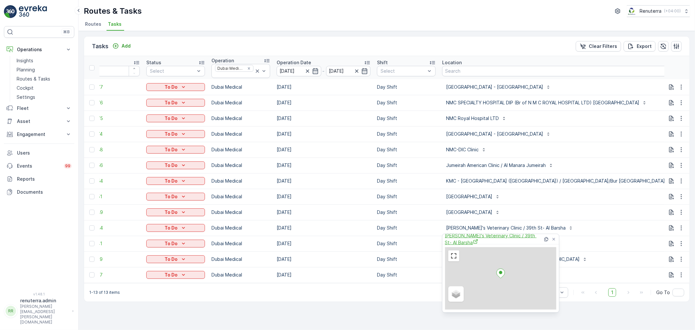
click at [482, 238] on span "Mike's Veterinary Clinic / 39th St- Al Barsha" at bounding box center [494, 238] width 98 height 13
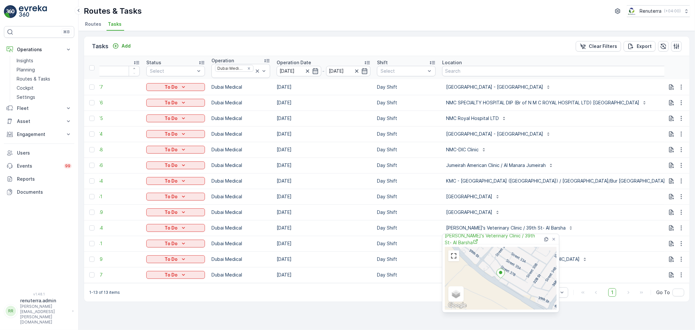
click at [411, 291] on div "1-13 of 13 items 50 / Page 1 Go To" at bounding box center [387, 292] width 606 height 19
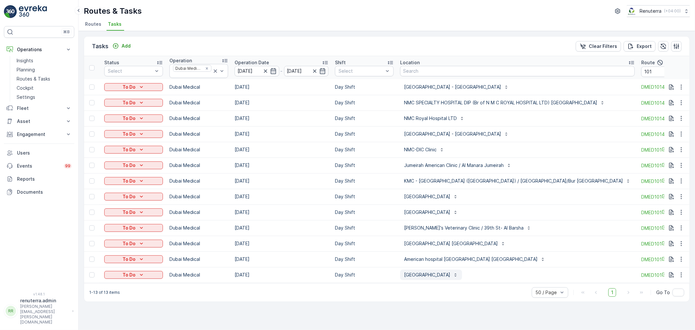
scroll to position [0, 64]
click at [444, 56] on th "Location" at bounding box center [517, 67] width 241 height 23
click at [641, 70] on input "101" at bounding box center [670, 71] width 59 height 10
click at [678, 86] on button "button" at bounding box center [682, 87] width 12 height 8
click at [673, 112] on span "Change Route" at bounding box center [665, 114] width 32 height 7
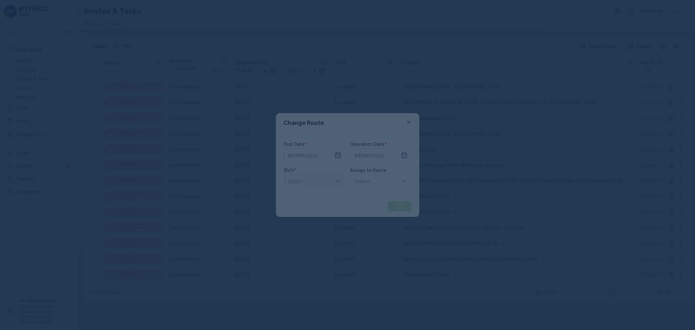
type input "24.08.2025"
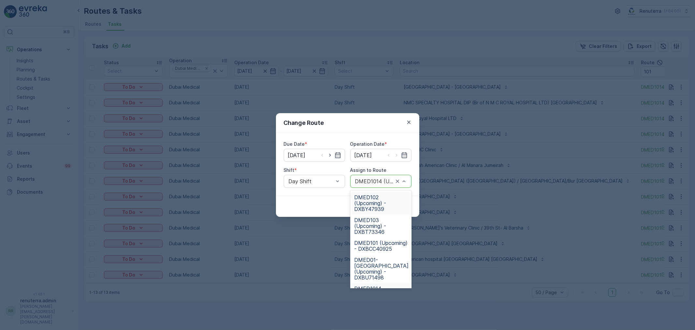
click at [402, 175] on div at bounding box center [400, 181] width 13 height 12
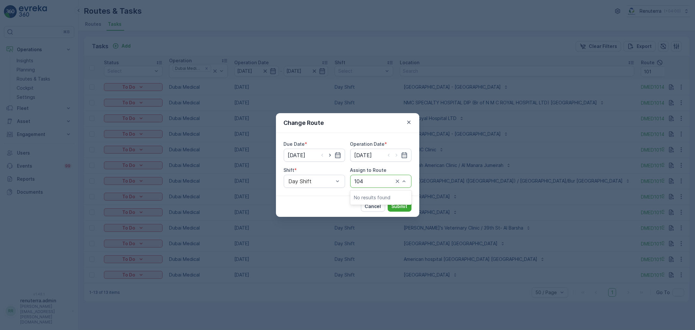
type input "104"
click at [412, 120] on icon "button" at bounding box center [409, 122] width 7 height 7
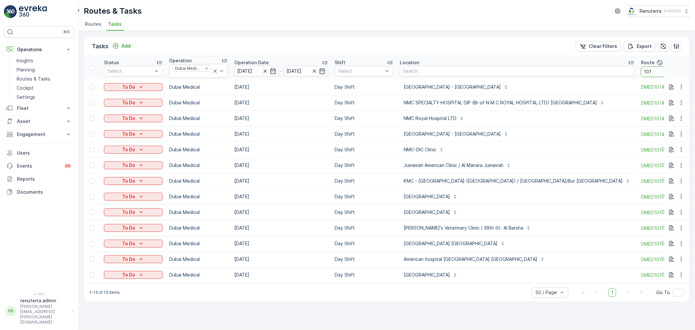
click at [641, 73] on input "101" at bounding box center [670, 71] width 59 height 10
type input "1014"
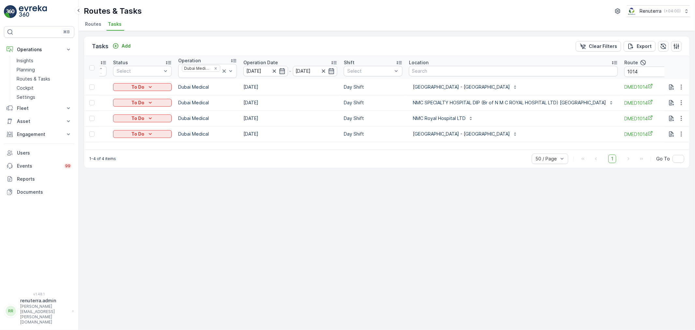
scroll to position [0, 56]
click at [623, 69] on input "1014" at bounding box center [652, 71] width 59 height 10
click at [347, 144] on div "ID Status Select Operation Dubai Medical Operation Date 24.08.2025 - 24.08.2025…" at bounding box center [387, 102] width 606 height 93
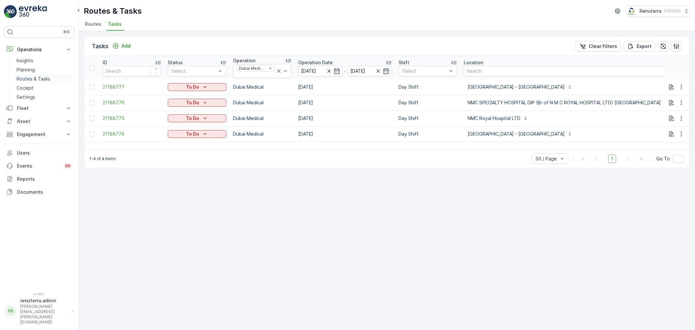
click at [25, 79] on p "Routes & Tasks" at bounding box center [34, 79] width 34 height 7
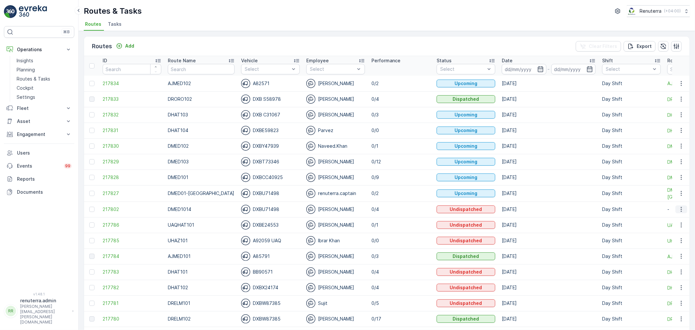
click at [679, 212] on icon "button" at bounding box center [681, 209] width 7 height 7
click at [546, 18] on div "Routes & Tasks Renuterra ( +04:00 ) Routes Tasks" at bounding box center [387, 15] width 617 height 31
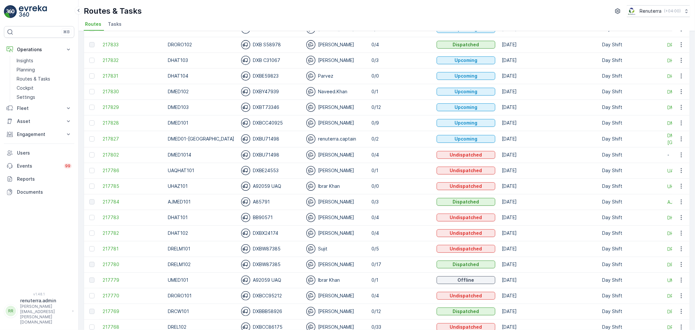
scroll to position [72, 0]
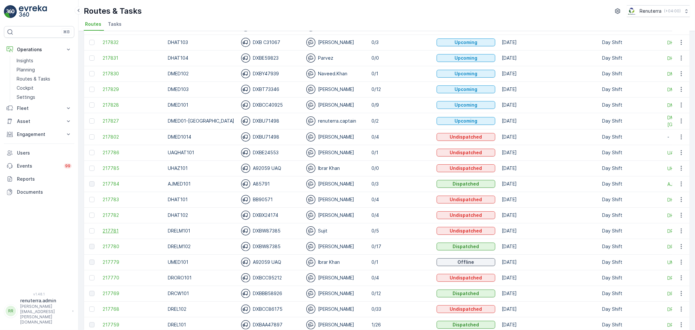
click at [113, 230] on span "217781" at bounding box center [132, 230] width 59 height 7
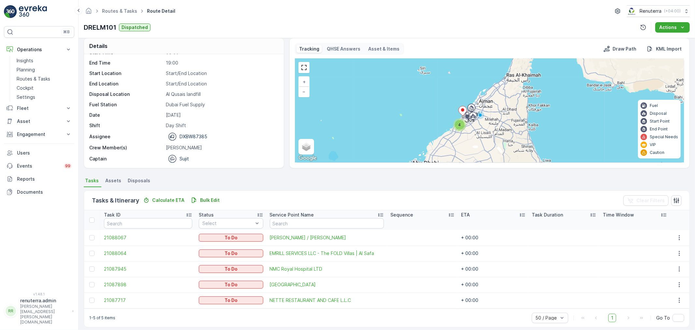
scroll to position [11, 0]
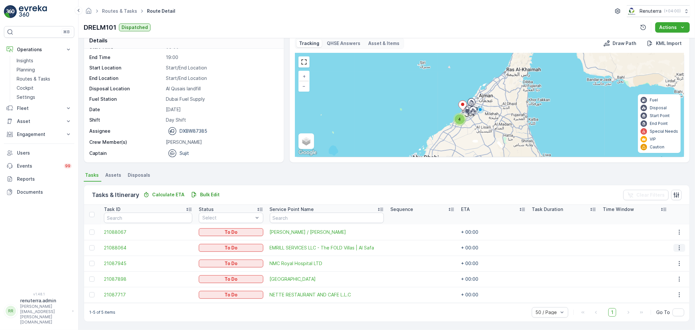
drag, startPoint x: 678, startPoint y: 244, endPoint x: 674, endPoint y: 250, distance: 7.3
click at [677, 245] on icon "button" at bounding box center [679, 247] width 7 height 7
click at [666, 275] on span "Change Route" at bounding box center [665, 275] width 32 height 7
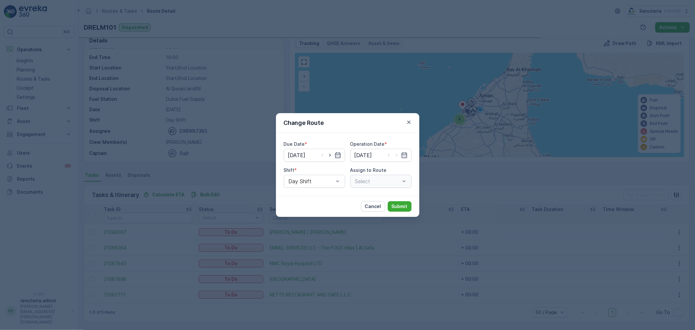
type input "24.08.2025"
click at [331, 157] on icon "button" at bounding box center [330, 155] width 7 height 7
type input "25.08.2025"
click at [398, 156] on icon "button" at bounding box center [396, 155] width 7 height 7
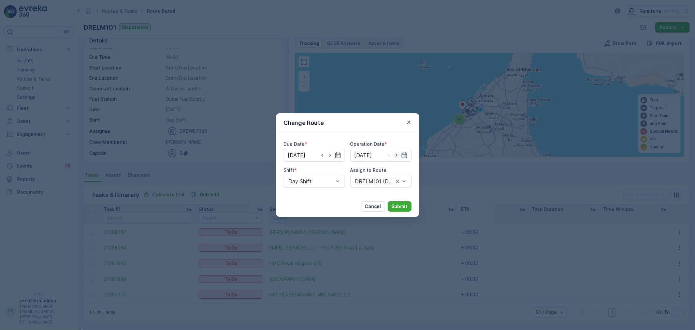
type input "25.08.2025"
click at [398, 181] on div at bounding box center [378, 181] width 46 height 6
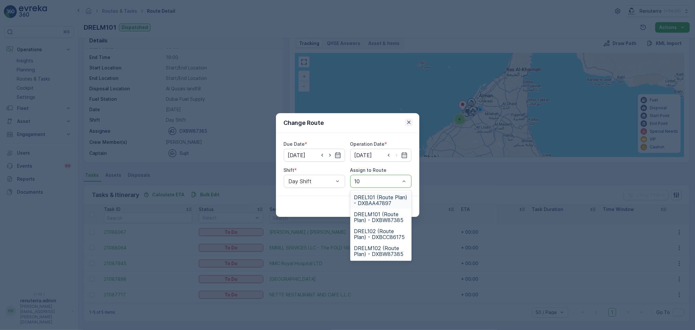
type input "10"
click at [409, 119] on icon "button" at bounding box center [409, 122] width 7 height 7
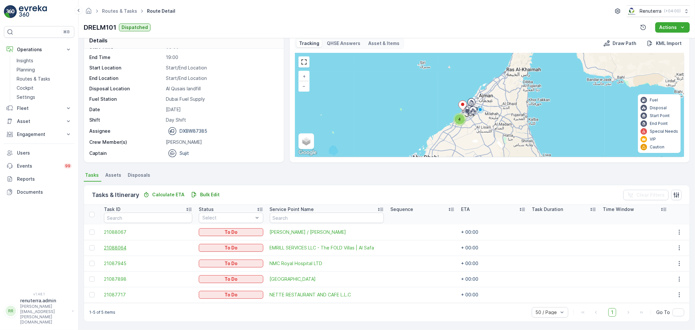
click at [120, 249] on span "21088064" at bounding box center [148, 247] width 88 height 7
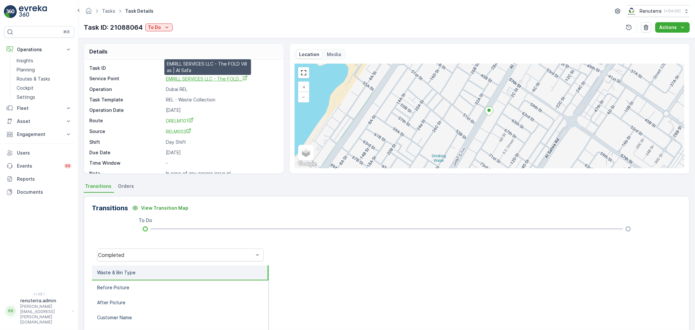
click at [209, 79] on span "EMRILL SERVICES LLC - The FOLD..." at bounding box center [207, 79] width 82 height 6
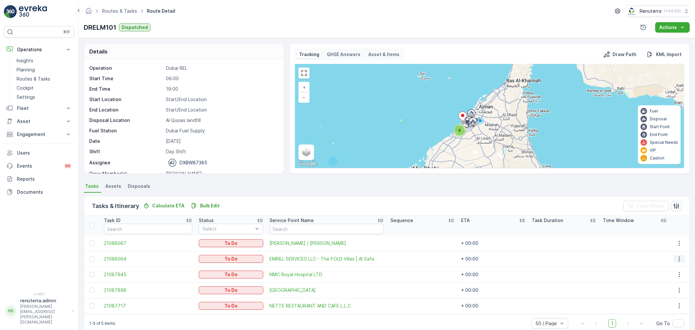
click at [682, 255] on button "button" at bounding box center [680, 259] width 12 height 8
click at [665, 310] on div "Delete" at bounding box center [670, 307] width 49 height 9
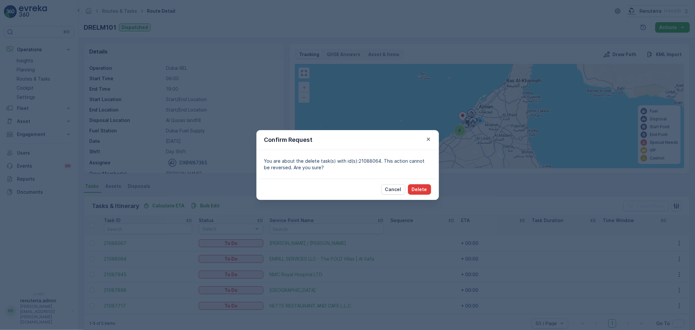
click at [417, 187] on p "Delete" at bounding box center [419, 189] width 15 height 7
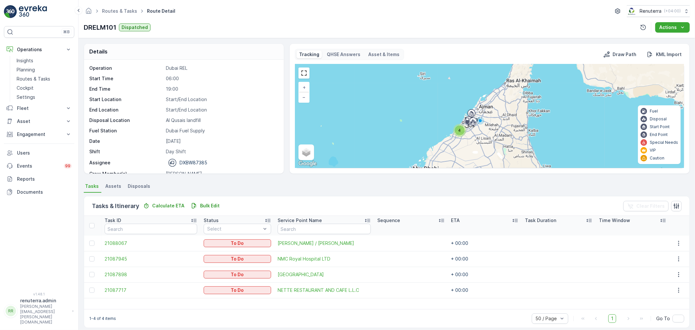
click at [392, 20] on div "Routes & Tasks Route Detail Renuterra ( +04:00 ) DRELM101 Dispatched Actions" at bounding box center [387, 19] width 617 height 38
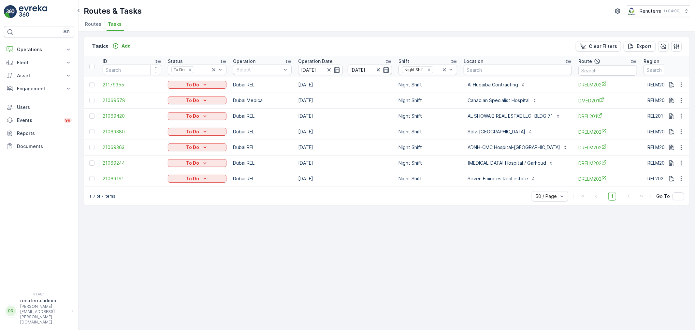
drag, startPoint x: 489, startPoint y: 190, endPoint x: 494, endPoint y: 190, distance: 5.2
click at [494, 190] on div "1-7 of 7 items 50 / Page 1 Go To" at bounding box center [387, 196] width 606 height 19
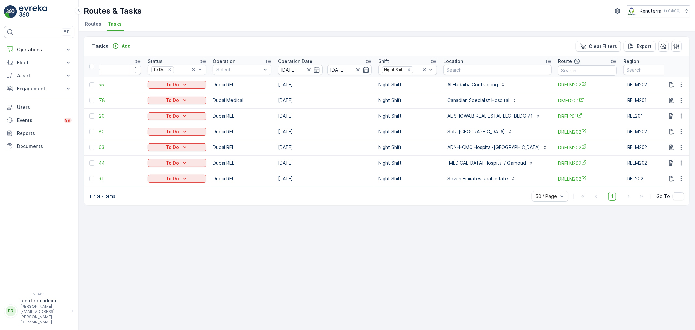
scroll to position [0, 20]
drag, startPoint x: 50, startPoint y: 39, endPoint x: 46, endPoint y: 51, distance: 12.0
click at [48, 41] on div "⌘B Operations Insights Planning Routes & Tasks Cockpit Settings Fleet Live Trac…" at bounding box center [39, 155] width 70 height 258
click at [46, 50] on p "Operations" at bounding box center [39, 49] width 44 height 7
click at [41, 78] on p "Routes & Tasks" at bounding box center [34, 79] width 34 height 7
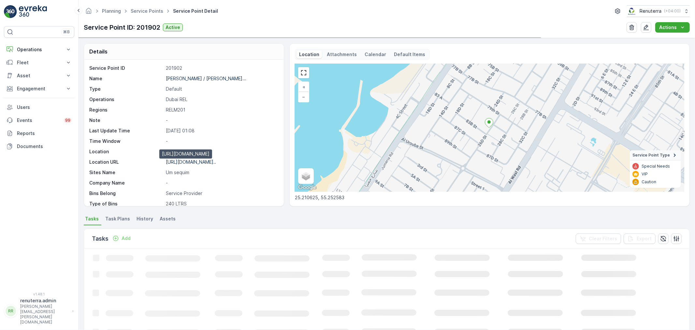
click at [193, 162] on p "[URL][DOMAIN_NAME].." at bounding box center [191, 162] width 50 height 6
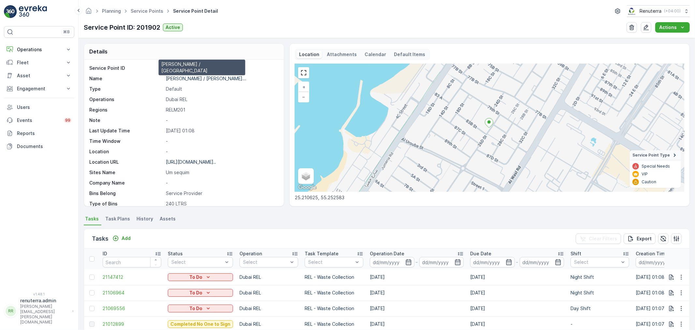
click at [203, 77] on p "[PERSON_NAME] / [PERSON_NAME]..." at bounding box center [206, 79] width 81 height 6
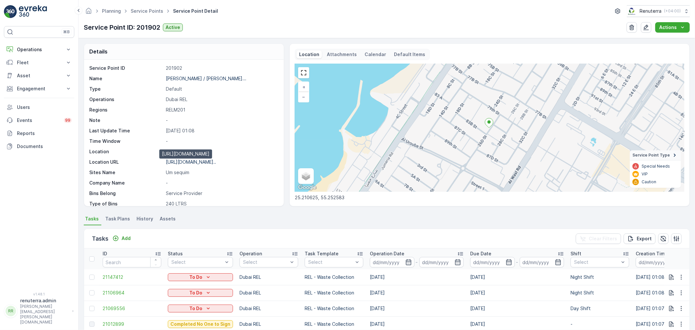
click at [205, 163] on p "https://maps.app.goo.gl/RyndPw..." at bounding box center [191, 162] width 50 height 6
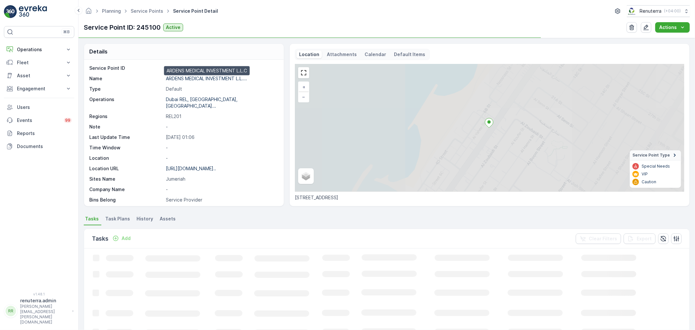
drag, startPoint x: 207, startPoint y: 78, endPoint x: 198, endPoint y: 89, distance: 14.8
click at [208, 77] on p "ARDENS MEDICAL INVESTMENT L.L...." at bounding box center [206, 79] width 81 height 6
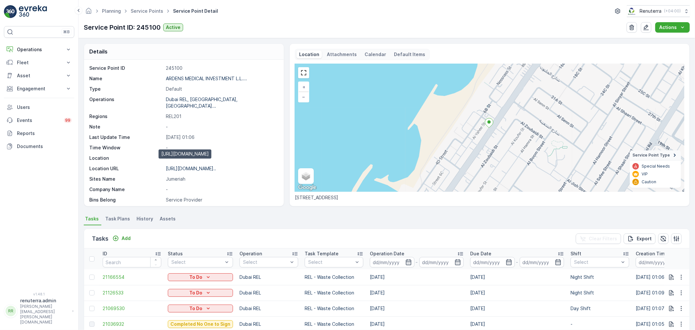
click at [189, 166] on p "https://maps.app.goo.gl/v8yhtB..." at bounding box center [191, 169] width 50 height 6
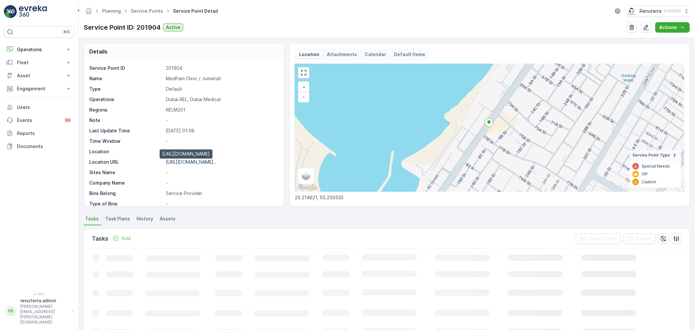
click at [199, 160] on p "[URL][DOMAIN_NAME].." at bounding box center [191, 162] width 50 height 6
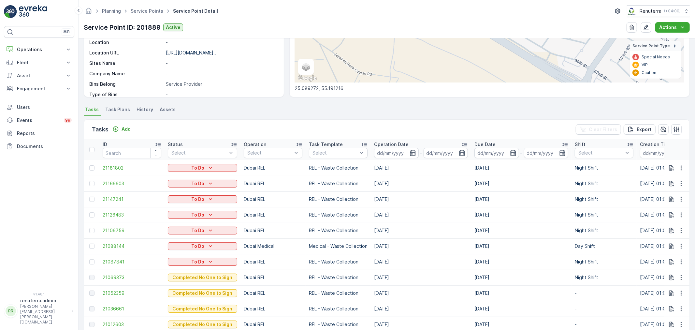
scroll to position [109, 0]
click at [268, 155] on div at bounding box center [270, 153] width 46 height 5
click at [255, 227] on p "Dubai Medical" at bounding box center [271, 228] width 32 height 7
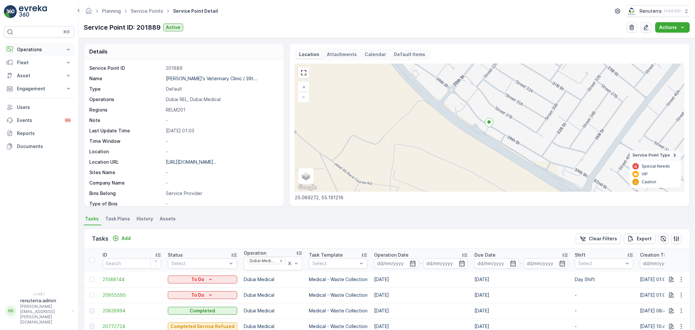
click at [43, 48] on p "Operations" at bounding box center [39, 49] width 44 height 7
click at [39, 77] on p "Routes & Tasks" at bounding box center [34, 79] width 34 height 7
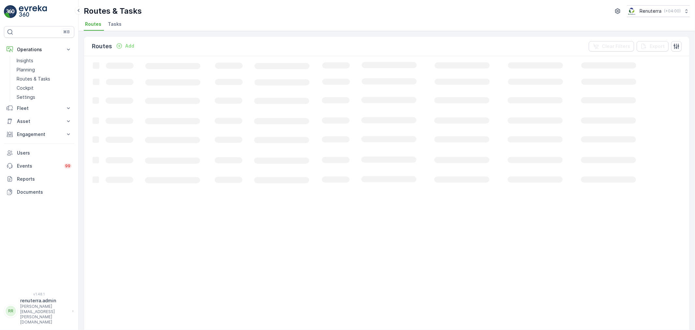
click at [113, 26] on span "Tasks" at bounding box center [115, 24] width 14 height 7
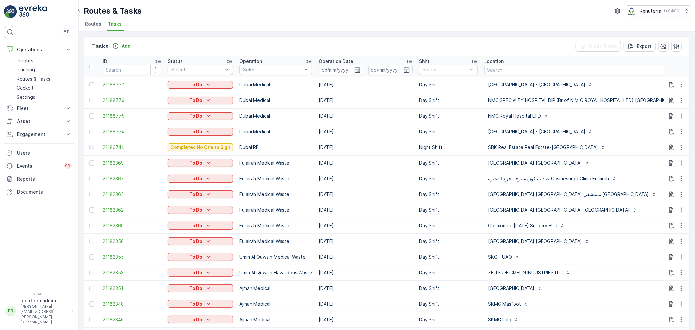
click at [356, 69] on icon "button" at bounding box center [357, 69] width 7 height 7
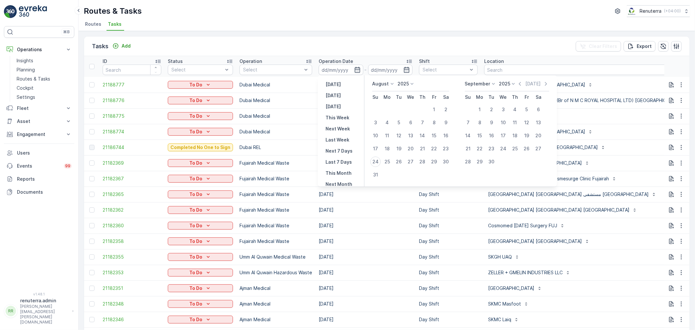
drag, startPoint x: 268, startPoint y: 11, endPoint x: 269, endPoint y: 15, distance: 4.6
click at [268, 11] on div "Routes & Tasks Renuterra ( +04:00 )" at bounding box center [387, 11] width 606 height 12
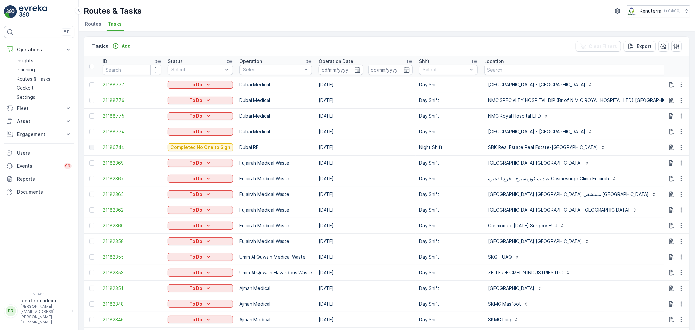
click at [359, 66] on input at bounding box center [341, 70] width 45 height 10
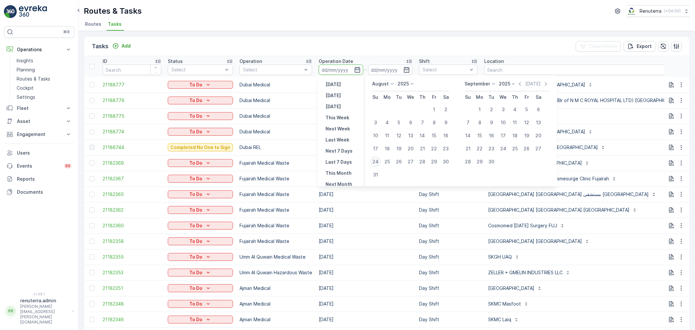
click at [376, 157] on div "24" at bounding box center [376, 161] width 10 height 10
type input "24.08.2025"
click at [376, 157] on div "24" at bounding box center [376, 161] width 10 height 10
type input "24.08.2025"
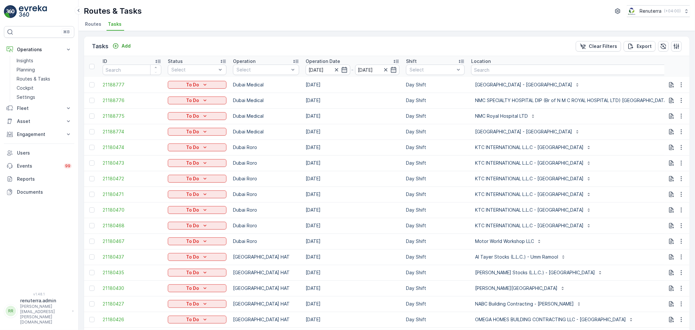
click at [445, 186] on td "Day Shift" at bounding box center [435, 194] width 65 height 16
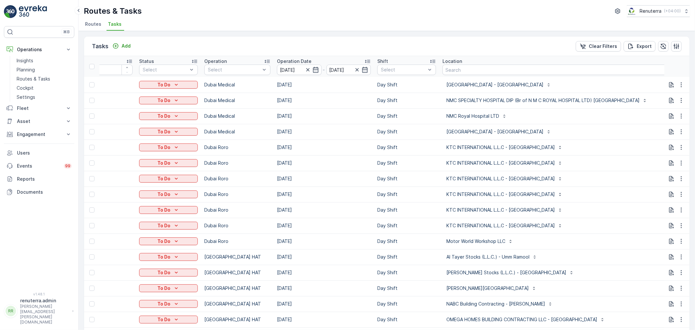
scroll to position [0, 43]
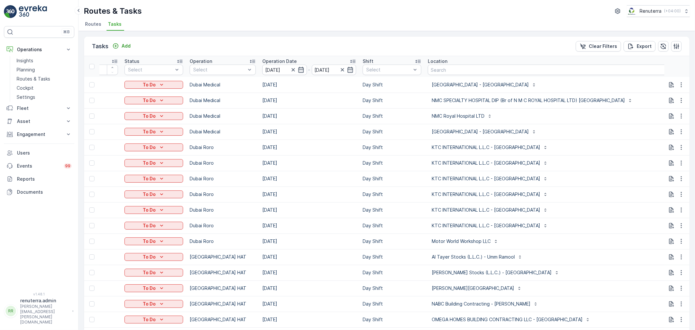
type input "101"
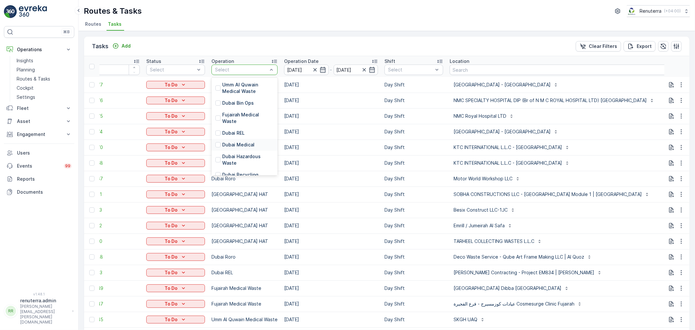
click at [250, 141] on p "Dubai Medical" at bounding box center [238, 144] width 32 height 7
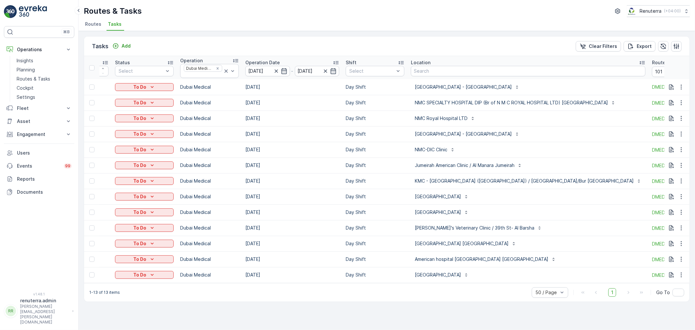
scroll to position [0, 69]
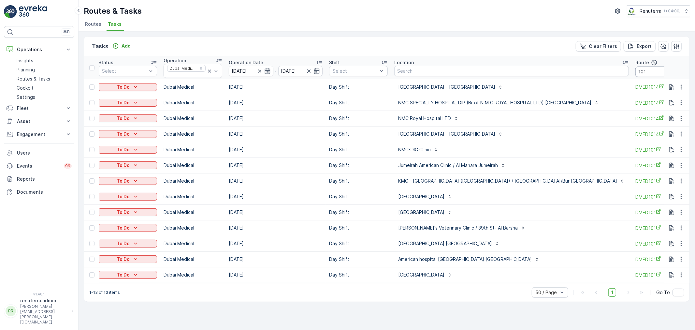
click at [636, 74] on input "101" at bounding box center [665, 71] width 59 height 10
type input "102"
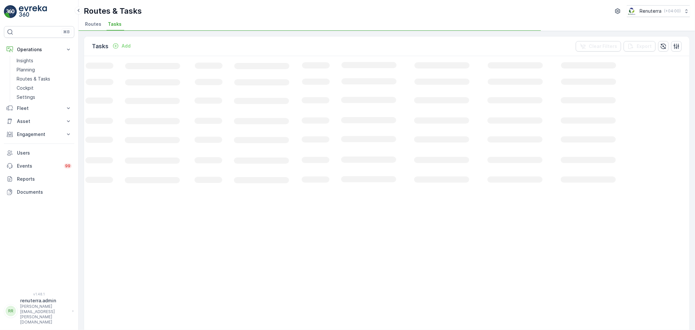
scroll to position [0, 22]
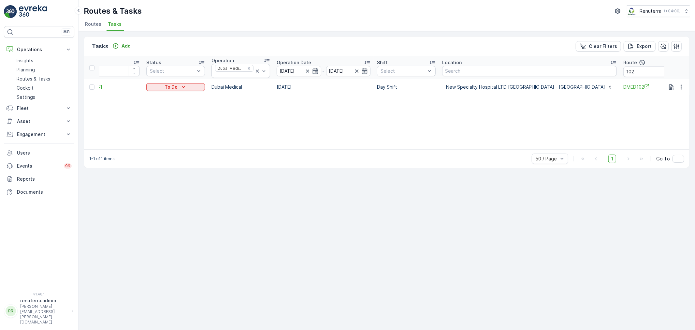
drag, startPoint x: 479, startPoint y: 149, endPoint x: 535, endPoint y: 129, distance: 59.2
click at [510, 150] on div "1-1 of 1 items 50 / Page 1 Go To" at bounding box center [387, 158] width 606 height 19
click at [623, 72] on input "102" at bounding box center [652, 71] width 59 height 10
type input "103"
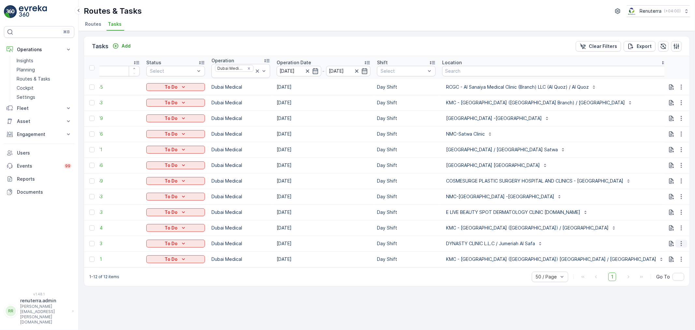
drag, startPoint x: 682, startPoint y: 240, endPoint x: 680, endPoint y: 246, distance: 6.3
click at [682, 241] on icon "button" at bounding box center [681, 243] width 7 height 7
click at [656, 273] on span "Change Route" at bounding box center [665, 271] width 32 height 7
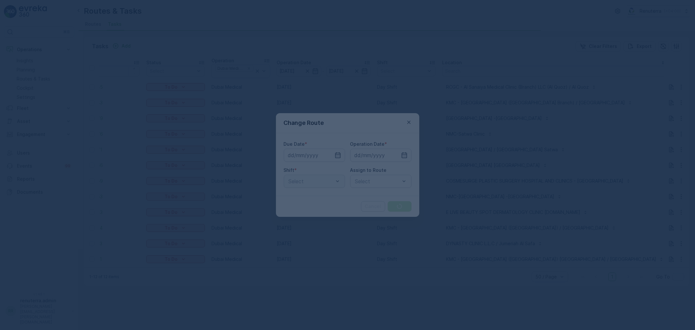
type input "24.08.2025"
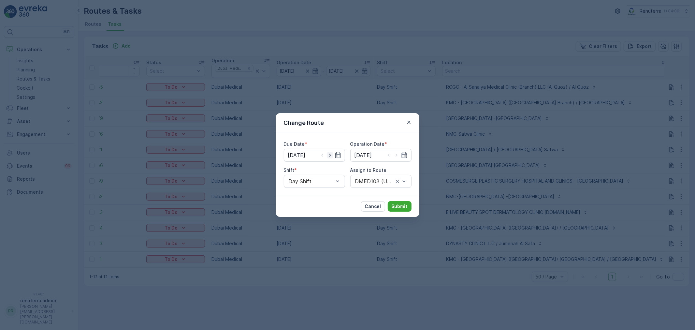
click at [331, 157] on icon "button" at bounding box center [330, 155] width 7 height 7
click at [322, 154] on icon "button" at bounding box center [322, 155] width 2 height 3
type input "[DATE]"
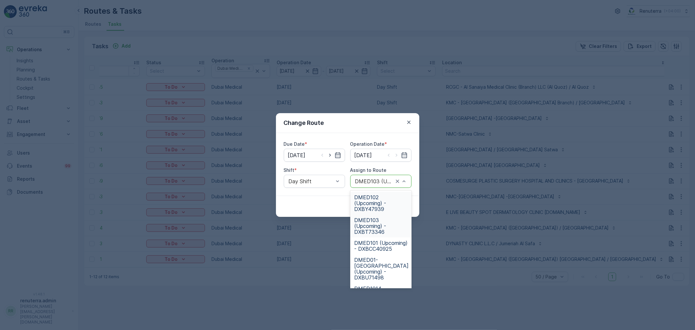
click at [408, 182] on div "DMED103 (Upcoming) - DXBT73346" at bounding box center [380, 181] width 61 height 13
type input "101"
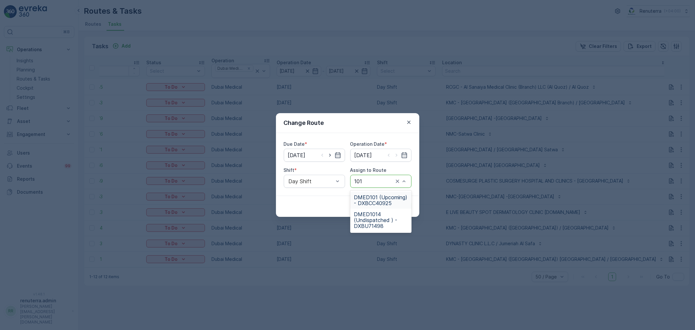
click at [377, 206] on span "DMED101 (Upcoming) - DXBCC40925" at bounding box center [380, 200] width 53 height 12
click at [399, 209] on p "Submit" at bounding box center [400, 206] width 16 height 7
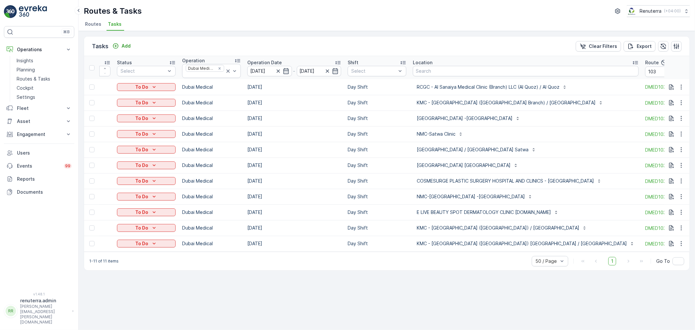
scroll to position [0, 55]
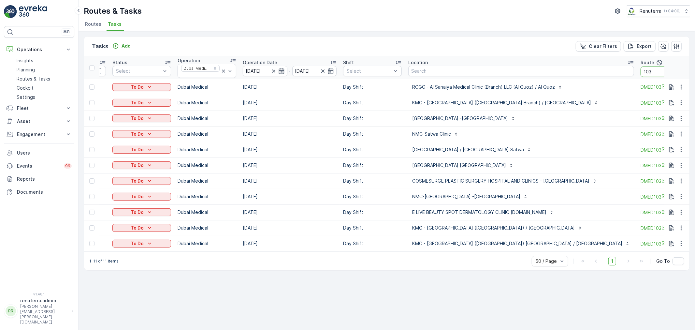
click at [641, 74] on input "103" at bounding box center [670, 71] width 59 height 10
type input "1014"
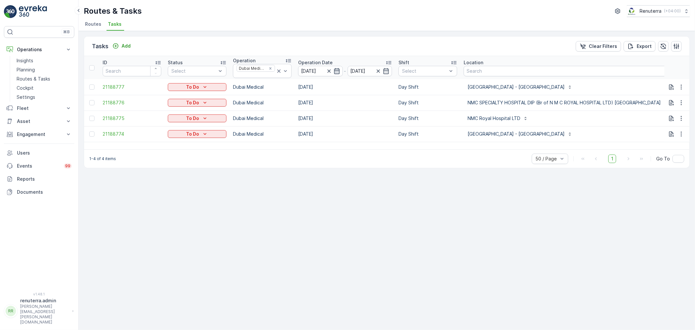
click at [334, 69] on icon "button" at bounding box center [337, 71] width 6 height 6
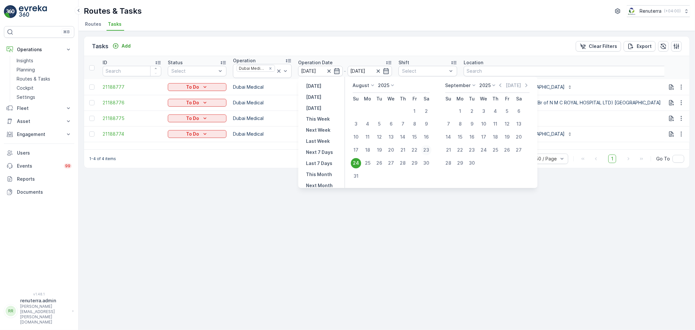
click at [427, 149] on div "23" at bounding box center [426, 150] width 10 height 10
type input "[DATE]"
click at [427, 149] on div "23" at bounding box center [426, 150] width 10 height 10
type input "[DATE]"
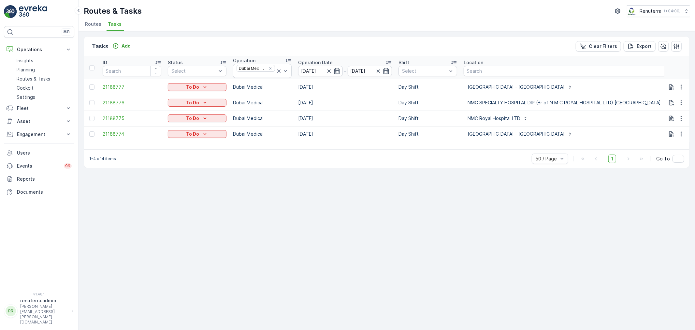
click at [427, 149] on div "1-4 of 4 items 50 / Page 1 Go To" at bounding box center [387, 158] width 606 height 19
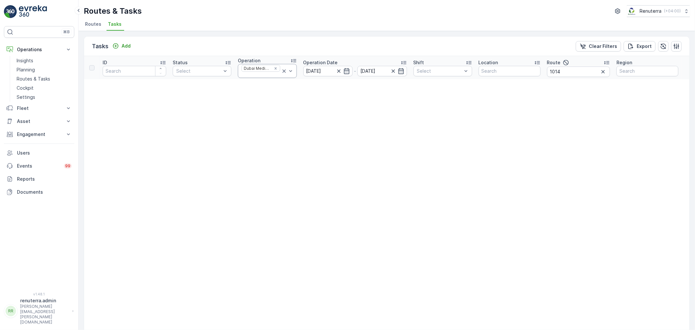
click at [280, 72] on div at bounding box center [261, 74] width 40 height 5
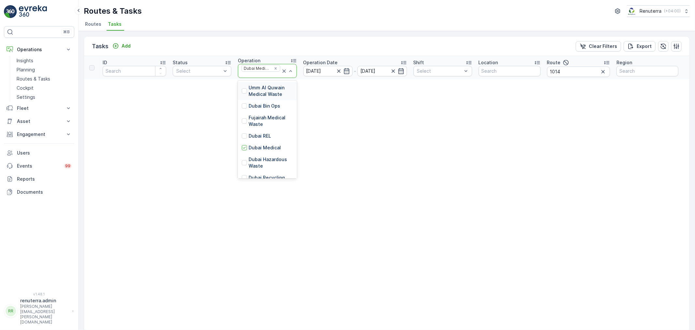
click at [282, 70] on icon at bounding box center [284, 71] width 7 height 7
click at [285, 69] on icon at bounding box center [284, 71] width 7 height 7
click at [283, 71] on icon at bounding box center [284, 71] width 7 height 7
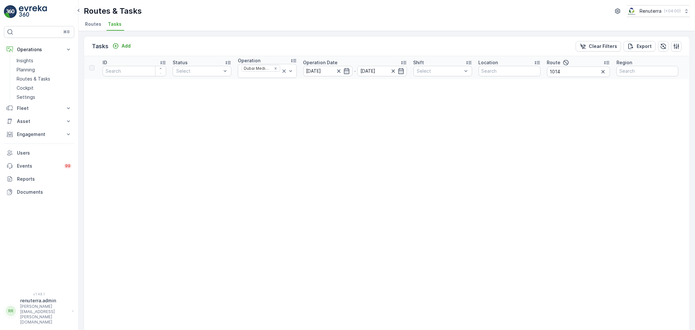
drag, startPoint x: 438, startPoint y: 163, endPoint x: 430, endPoint y: 163, distance: 7.5
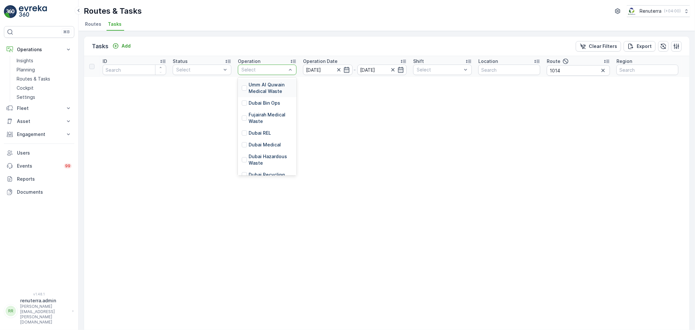
click at [276, 71] on div at bounding box center [264, 69] width 46 height 5
click at [274, 132] on div "Dubai REL" at bounding box center [267, 133] width 59 height 12
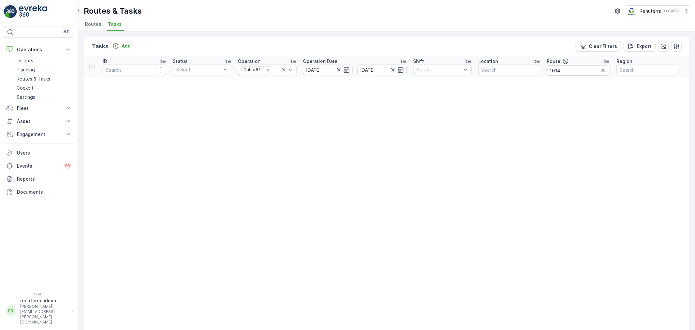
drag, startPoint x: 571, startPoint y: 74, endPoint x: 571, endPoint y: 69, distance: 4.6
click at [571, 70] on input "1014" at bounding box center [578, 70] width 63 height 10
type input "1"
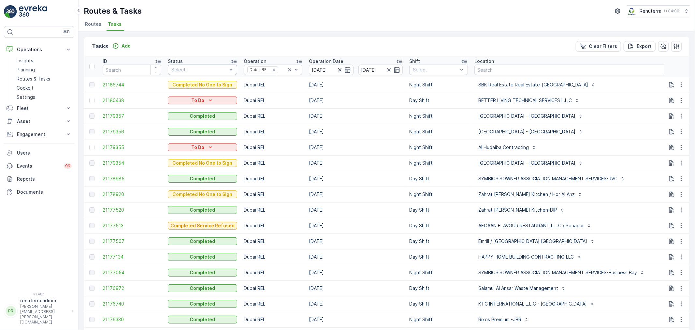
click at [213, 72] on div at bounding box center [199, 69] width 57 height 5
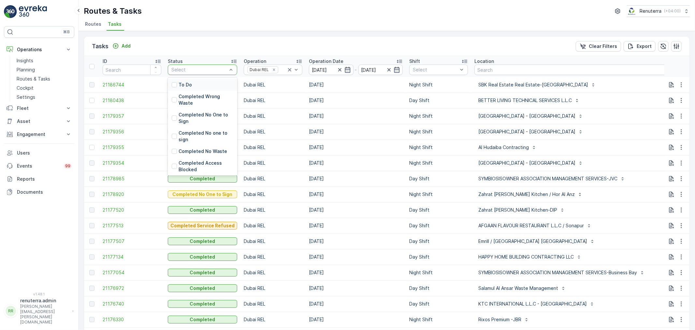
click at [205, 86] on div "To Do" at bounding box center [202, 85] width 69 height 12
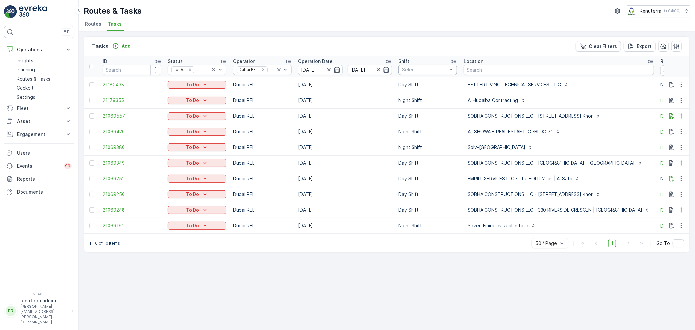
click at [421, 72] on div at bounding box center [425, 69] width 46 height 5
click at [412, 116] on p "Night Shift" at bounding box center [421, 117] width 24 height 7
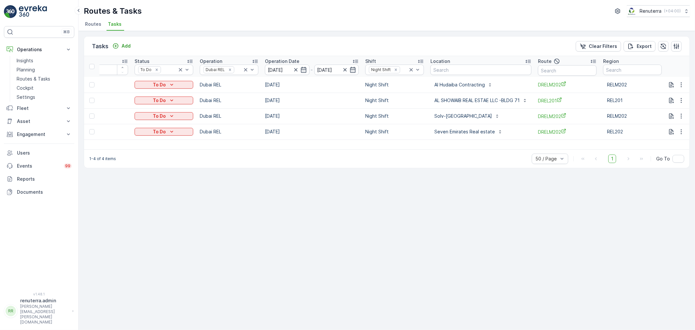
scroll to position [0, 36]
click at [454, 98] on p "AL SHOWAIB REAL ESTAE LLC -BLDG 71" at bounding box center [475, 100] width 85 height 7
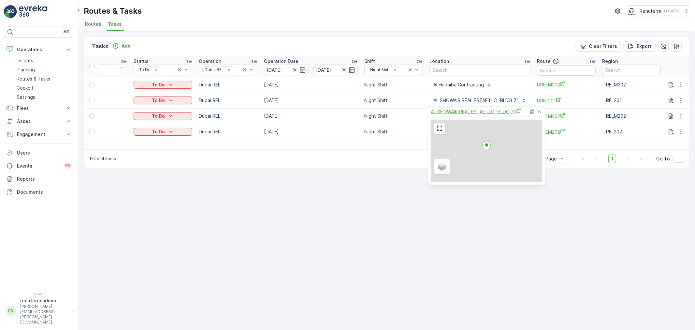
click at [457, 109] on span "AL SHOWAIB REAL ESTAE LLC -BLDG 71" at bounding box center [476, 111] width 91 height 7
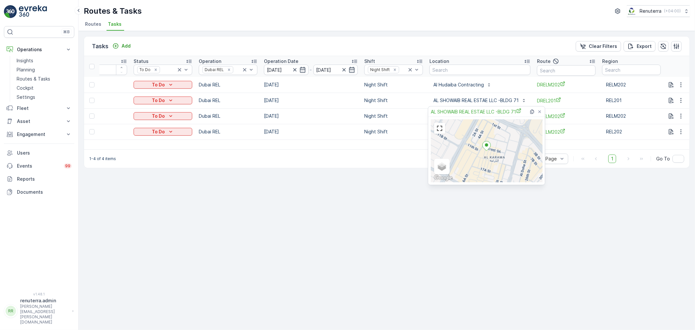
click at [313, 153] on div "1-4 of 4 items 50 / Page 1 Go To" at bounding box center [387, 158] width 606 height 19
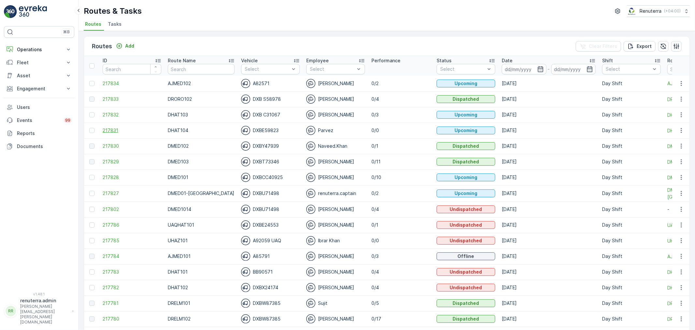
click at [108, 131] on span "217831" at bounding box center [132, 130] width 59 height 7
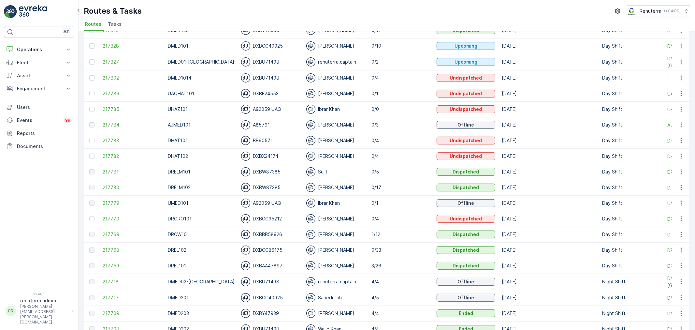
scroll to position [145, 0]
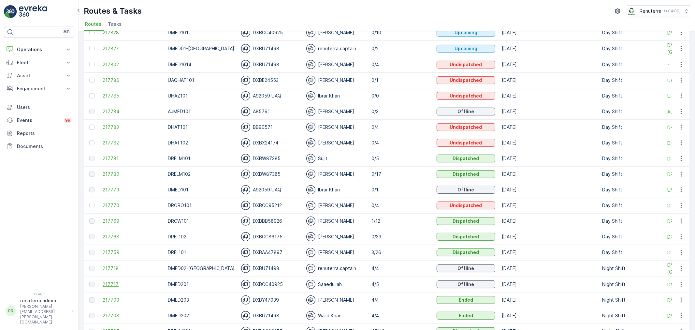
click at [109, 283] on span "217717" at bounding box center [132, 284] width 59 height 7
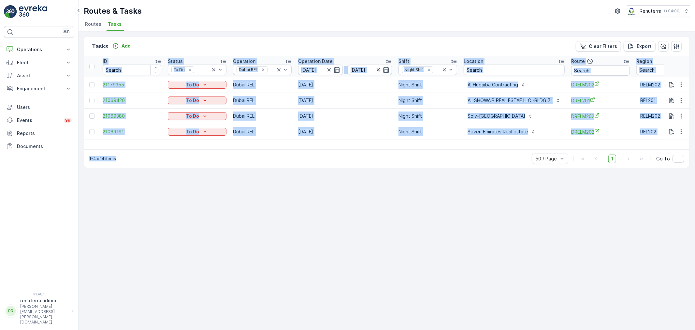
drag, startPoint x: 484, startPoint y: 150, endPoint x: 517, endPoint y: 147, distance: 33.4
click at [514, 145] on div "Tasks Add Clear Filters Export ID Status To Do Operation Dubai REL Operation Da…" at bounding box center [387, 102] width 606 height 132
drag, startPoint x: 500, startPoint y: 181, endPoint x: 497, endPoint y: 173, distance: 8.8
click at [500, 181] on div "Tasks Add Clear Filters Export ID Status To Do Operation Dubai REL Operation Da…" at bounding box center [387, 180] width 617 height 299
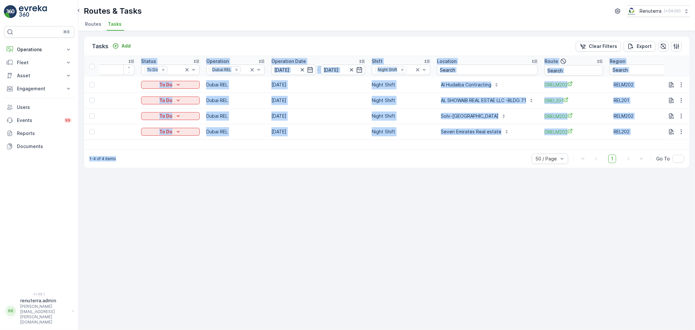
click at [492, 181] on div "Tasks Add Clear Filters Export ID Status To Do Operation Dubai REL Operation Da…" at bounding box center [387, 180] width 617 height 299
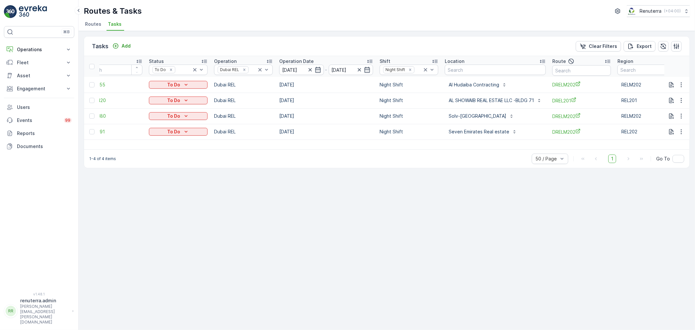
scroll to position [0, 36]
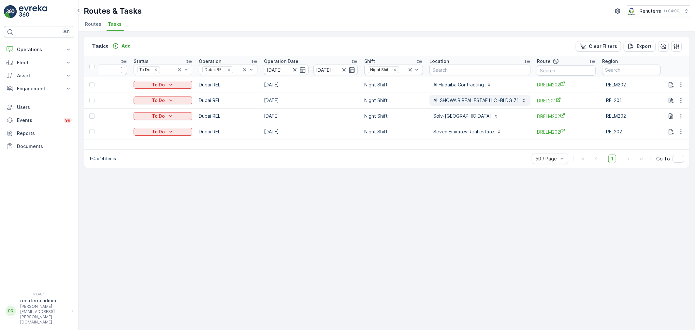
click at [465, 99] on p "AL SHOWAIB REAL ESTAE LLC -BLDG 71" at bounding box center [475, 100] width 85 height 7
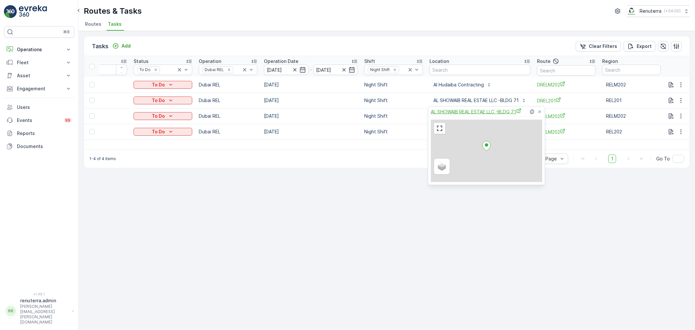
click at [457, 111] on span "AL SHOWAIB REAL ESTAE LLC -BLDG 71" at bounding box center [476, 111] width 91 height 7
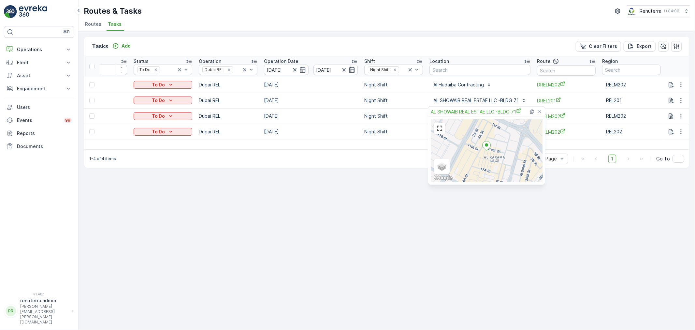
click at [373, 183] on div "Tasks Add Clear Filters Export ID Status To Do Operation Dubai REL Operation Da…" at bounding box center [387, 180] width 617 height 299
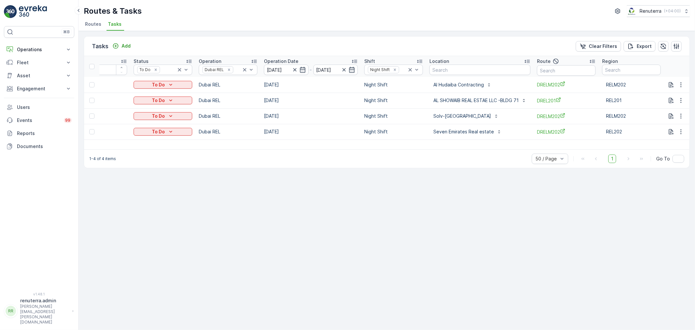
drag, startPoint x: 483, startPoint y: 145, endPoint x: 501, endPoint y: 148, distance: 18.4
click at [501, 148] on div "ID Status To Do Operation Dubai REL Operation Date [DATE] - [DATE] Shift Night …" at bounding box center [387, 102] width 606 height 93
drag, startPoint x: 546, startPoint y: 151, endPoint x: 505, endPoint y: 154, distance: 41.1
click at [504, 154] on div "1-4 of 4 items 50 / Page 1 Go To" at bounding box center [387, 158] width 606 height 19
click at [500, 175] on div "Tasks Add Clear Filters Export ID Status To Do Operation Dubai REL Operation Da…" at bounding box center [387, 180] width 617 height 299
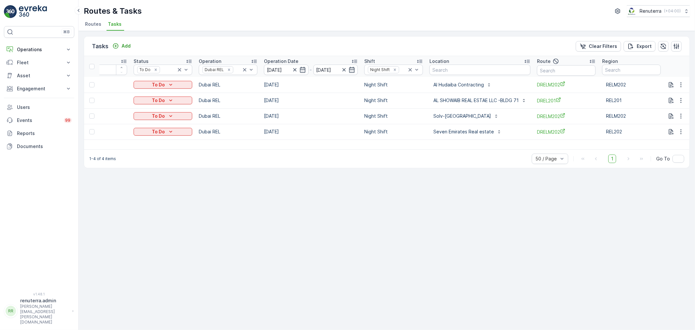
click at [561, 180] on div "Tasks Add Clear Filters Export ID Status To Do Operation Dubai REL Operation Da…" at bounding box center [387, 180] width 617 height 299
click at [640, 171] on div "Tasks Add Clear Filters Export ID Status To Do Operation Dubai REL Operation Da…" at bounding box center [387, 180] width 617 height 299
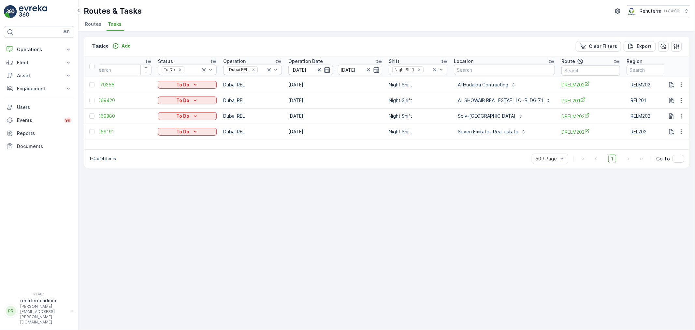
drag, startPoint x: 476, startPoint y: 150, endPoint x: 490, endPoint y: 149, distance: 14.4
click at [497, 149] on div "1-4 of 4 items 50 / Page 1 Go To" at bounding box center [387, 158] width 606 height 19
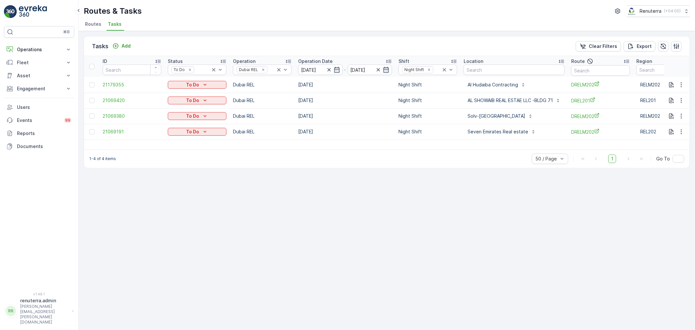
scroll to position [0, 36]
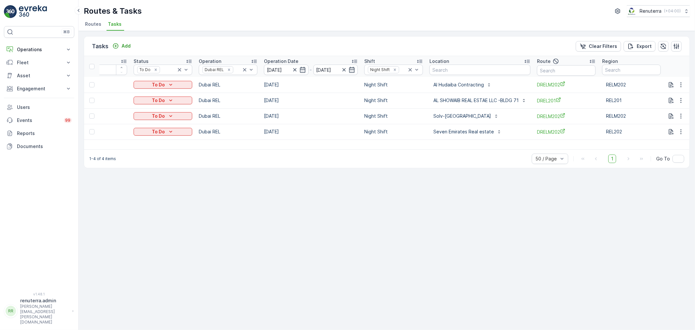
click at [300, 310] on div "Tasks Add Clear Filters Export ID Status To Do Operation Dubai REL Operation Da…" at bounding box center [387, 180] width 617 height 299
click at [509, 251] on div "Tasks Add Clear Filters Export ID Status To Do Operation Dubai REL Operation Da…" at bounding box center [387, 180] width 617 height 299
click at [468, 82] on p "Al Hudaiba Contracting" at bounding box center [458, 84] width 51 height 7
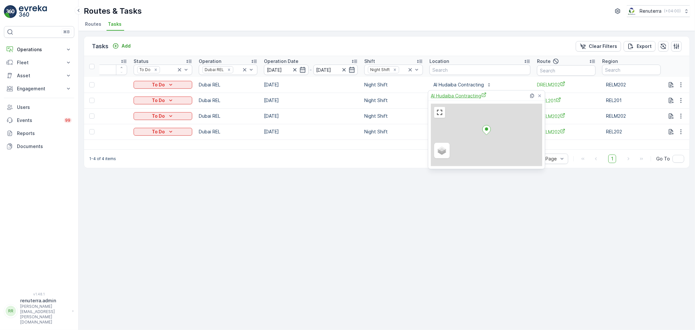
click at [457, 95] on span "Al Hudaiba Contracting" at bounding box center [459, 95] width 56 height 7
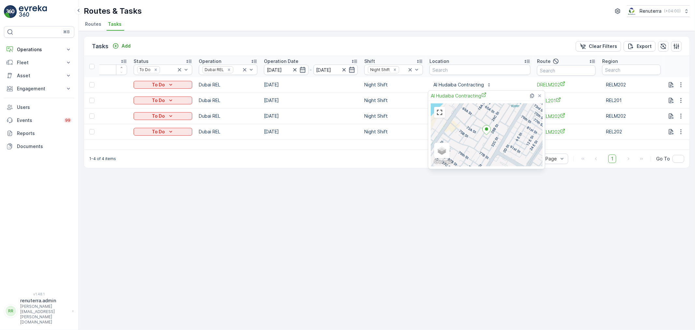
click at [379, 38] on div "Tasks Add Clear Filters Export" at bounding box center [387, 47] width 606 height 20
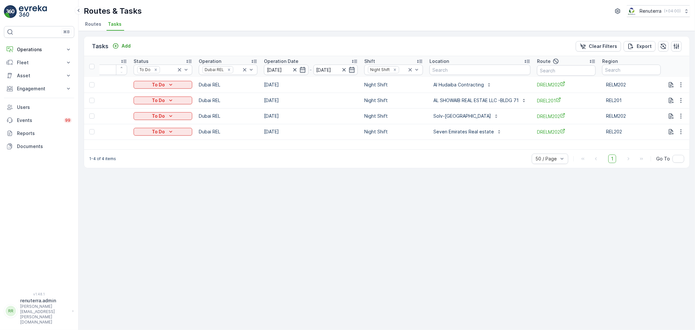
click at [262, 194] on div "Tasks Add Clear Filters Export ID Status To Do Operation Dubai REL Operation Da…" at bounding box center [387, 180] width 617 height 299
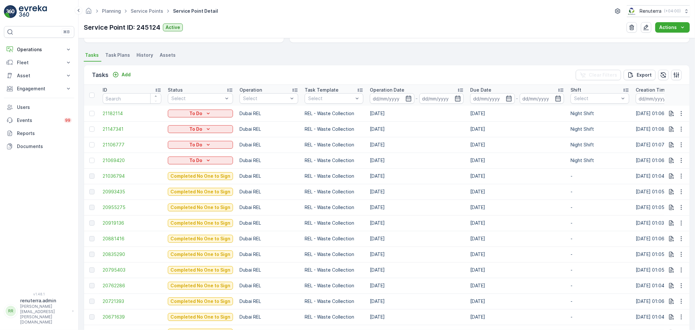
scroll to position [181, 0]
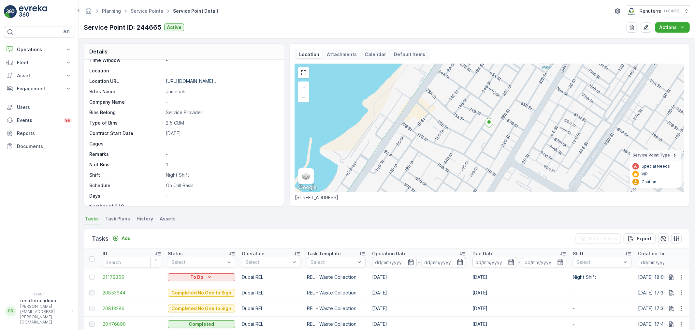
scroll to position [90, 0]
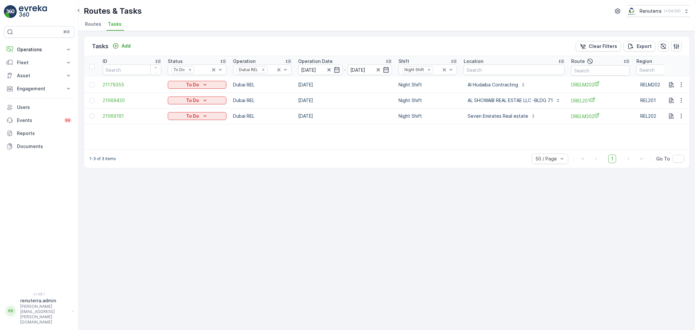
scroll to position [0, 36]
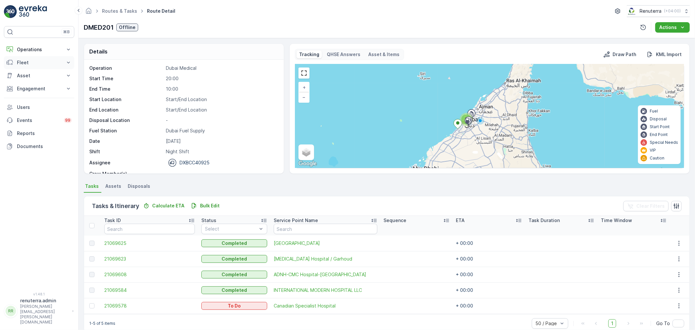
drag, startPoint x: 39, startPoint y: 51, endPoint x: 38, endPoint y: 61, distance: 10.2
click at [39, 57] on div "Operations Insights Planning Routes & Tasks Cockpit Settings Fleet Live Trackin…" at bounding box center [39, 98] width 70 height 110
click at [40, 49] on p "Operations" at bounding box center [39, 49] width 44 height 7
click at [37, 82] on link "Routes & Tasks" at bounding box center [44, 78] width 60 height 9
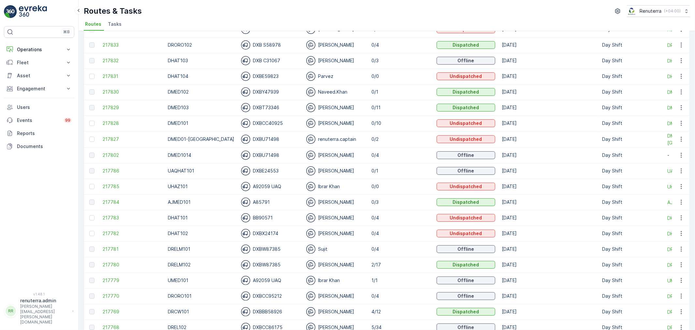
scroll to position [72, 0]
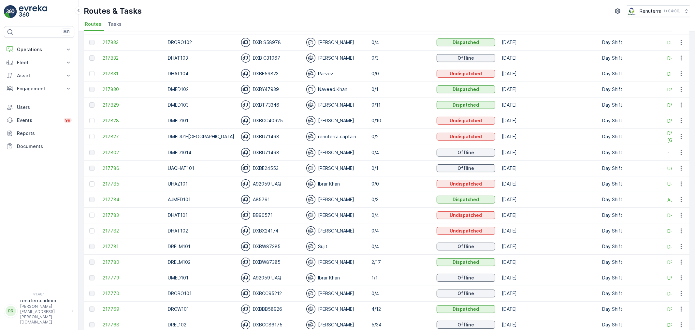
click at [194, 51] on td "DHAT103" at bounding box center [201, 58] width 73 height 16
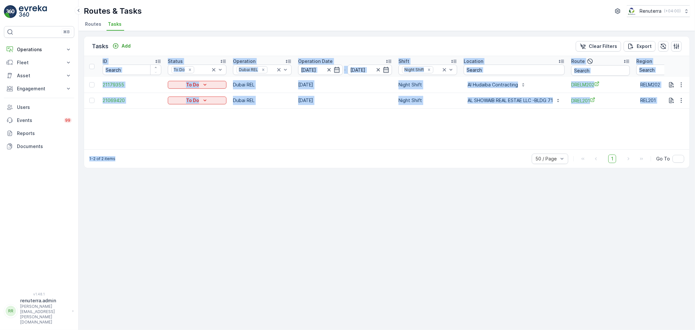
drag, startPoint x: 499, startPoint y: 149, endPoint x: 522, endPoint y: 142, distance: 24.0
click at [525, 143] on div "Tasks Add Clear Filters Export ID Status To Do Operation Dubai REL Operation Da…" at bounding box center [387, 102] width 606 height 132
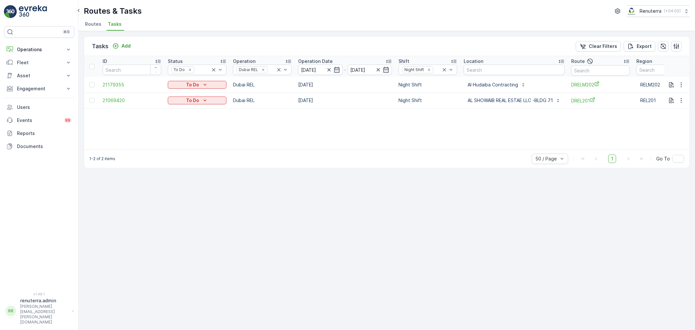
click at [481, 112] on div "ID Status To Do Operation Dubai REL Operation Date 23.08.2025 - 23.08.2025 Shif…" at bounding box center [387, 102] width 606 height 93
drag, startPoint x: 27, startPoint y: 51, endPoint x: 236, endPoint y: 27, distance: 210.0
click at [240, 26] on ul "Routes Tasks" at bounding box center [384, 25] width 601 height 11
click at [37, 46] on button "Operations" at bounding box center [39, 49] width 70 height 13
